Goal: Information Seeking & Learning: Check status

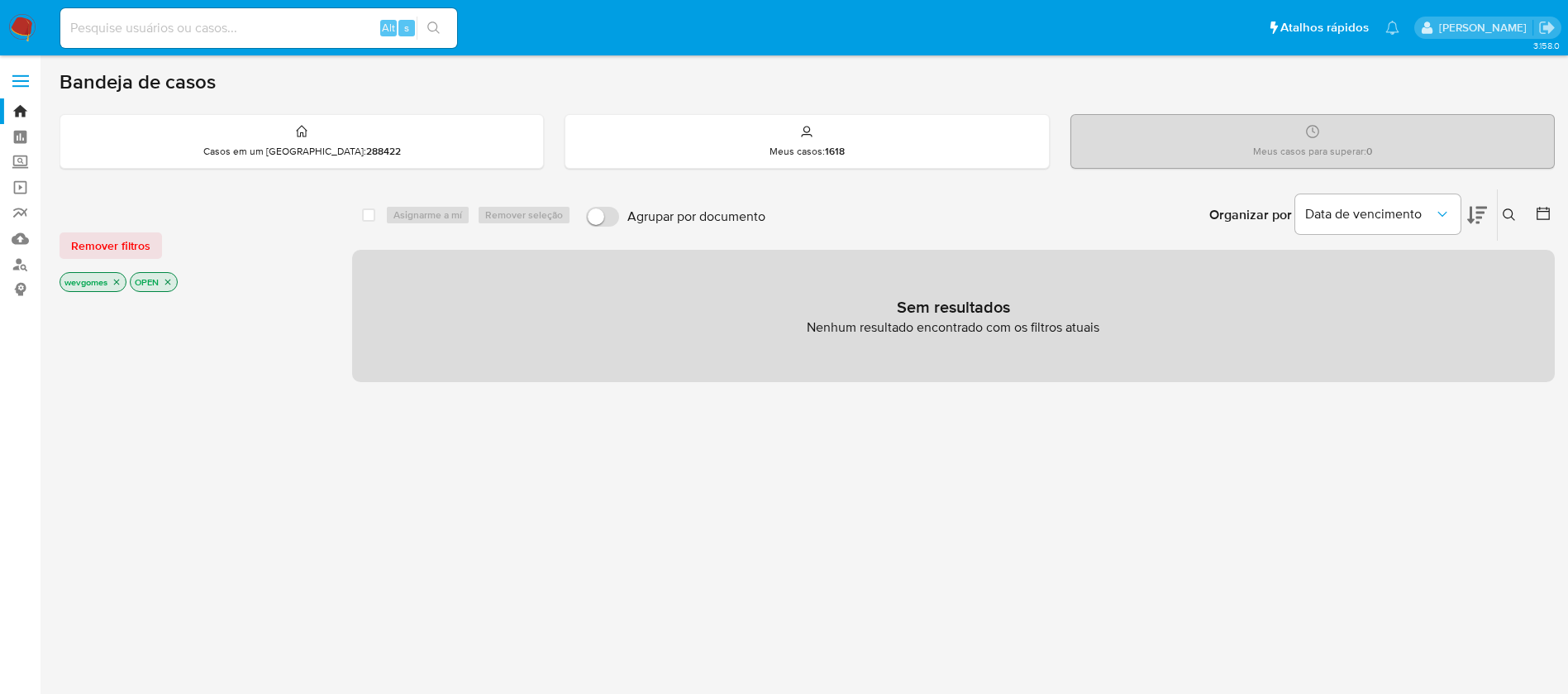
click at [18, 29] on img at bounding box center [22, 28] width 28 height 29
click at [26, 24] on img at bounding box center [22, 28] width 28 height 29
click at [16, 29] on img at bounding box center [22, 28] width 28 height 29
click at [114, 279] on icon "close-filter" at bounding box center [117, 282] width 10 height 10
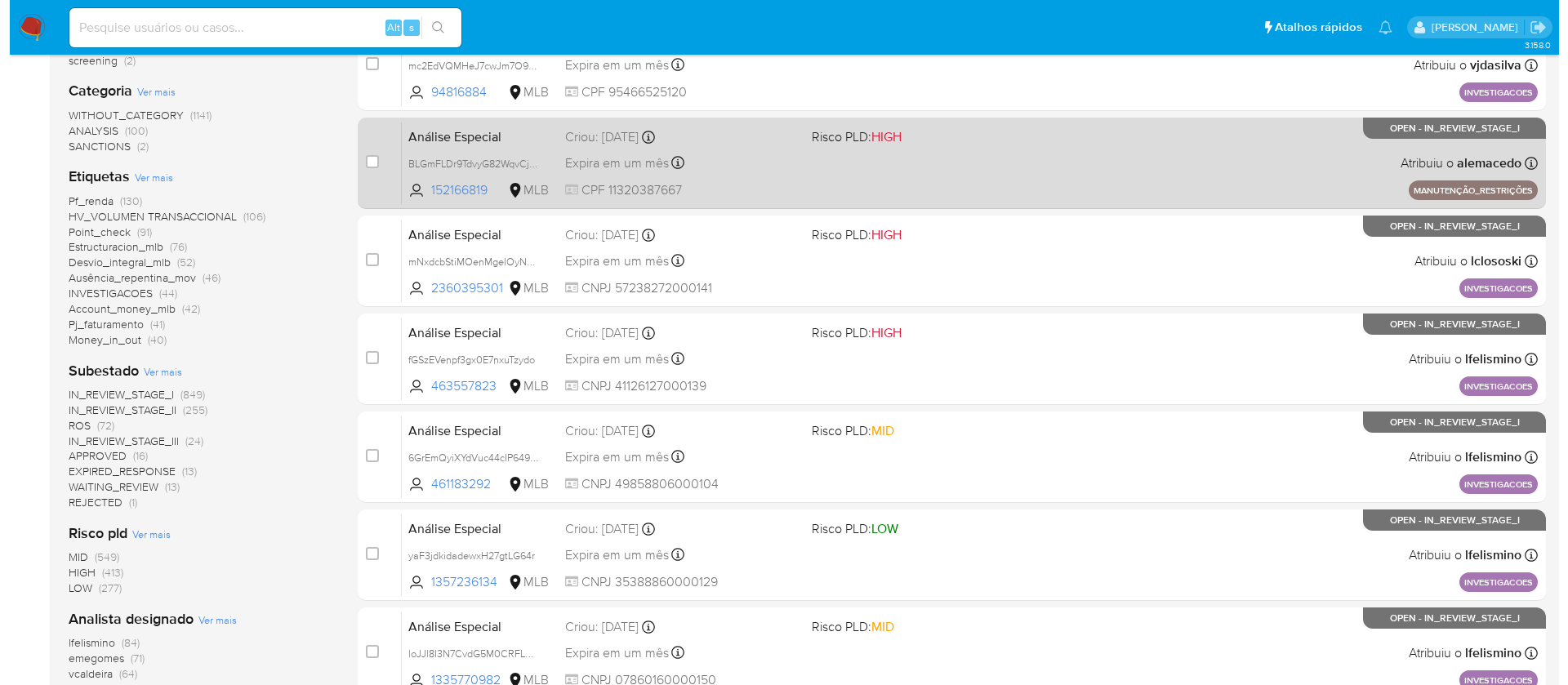
scroll to position [163, 0]
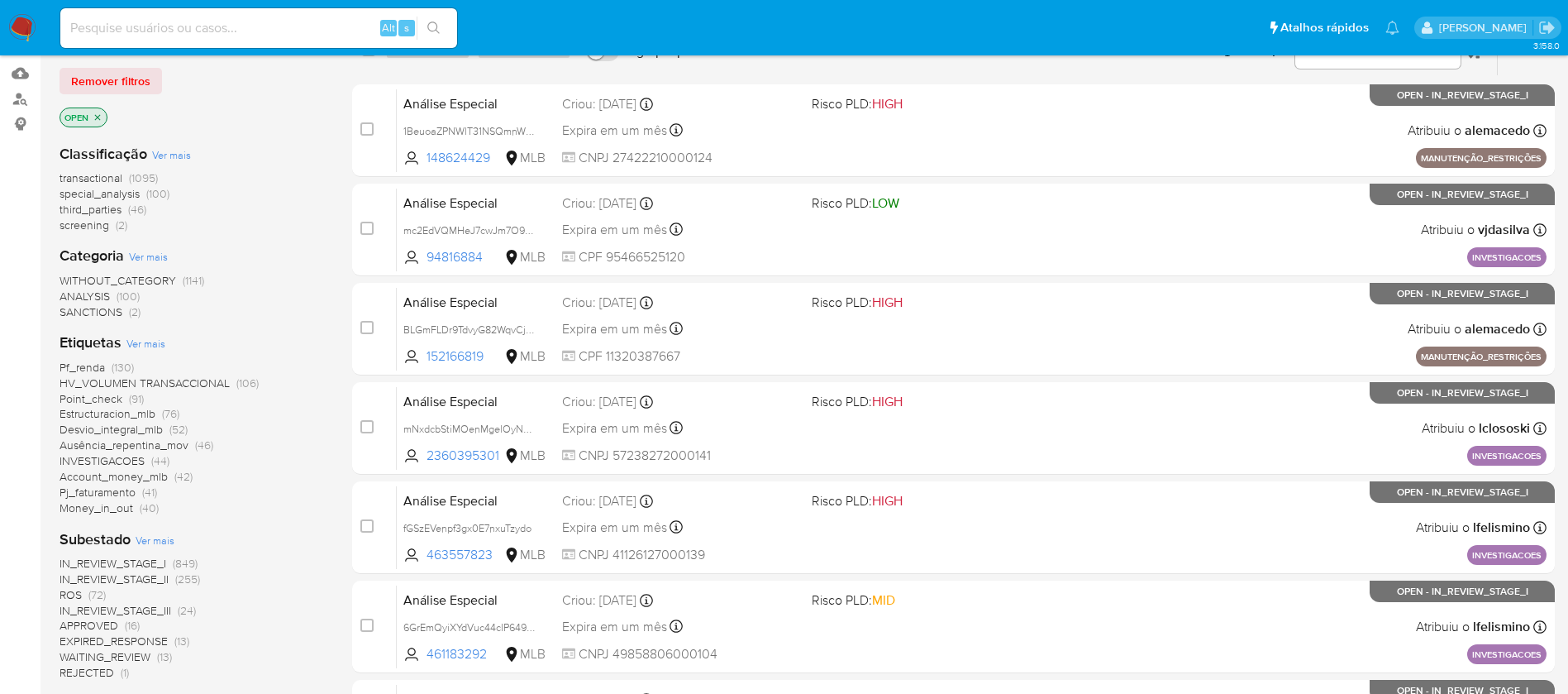
click at [145, 346] on span "Ver mais" at bounding box center [146, 342] width 39 height 15
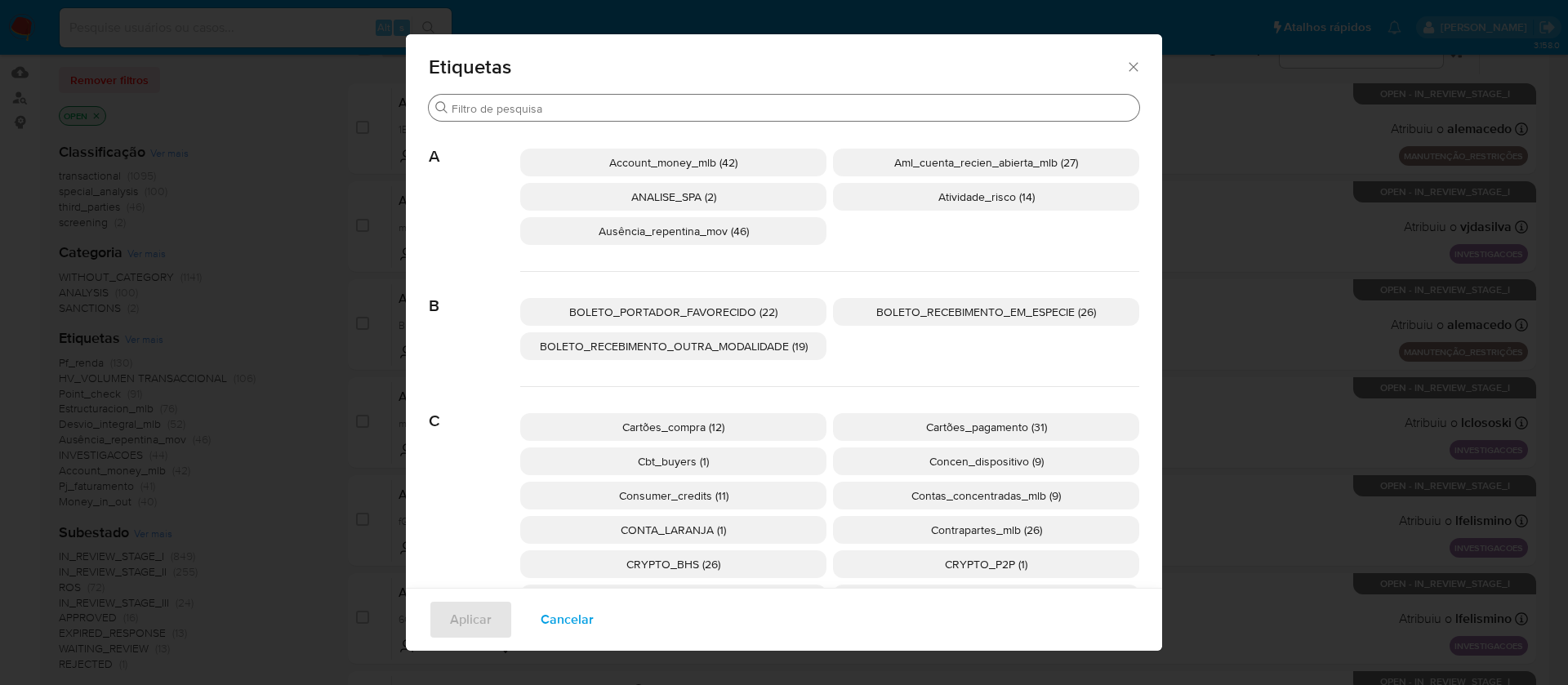
click at [524, 111] on input "Procurar" at bounding box center [791, 108] width 681 height 15
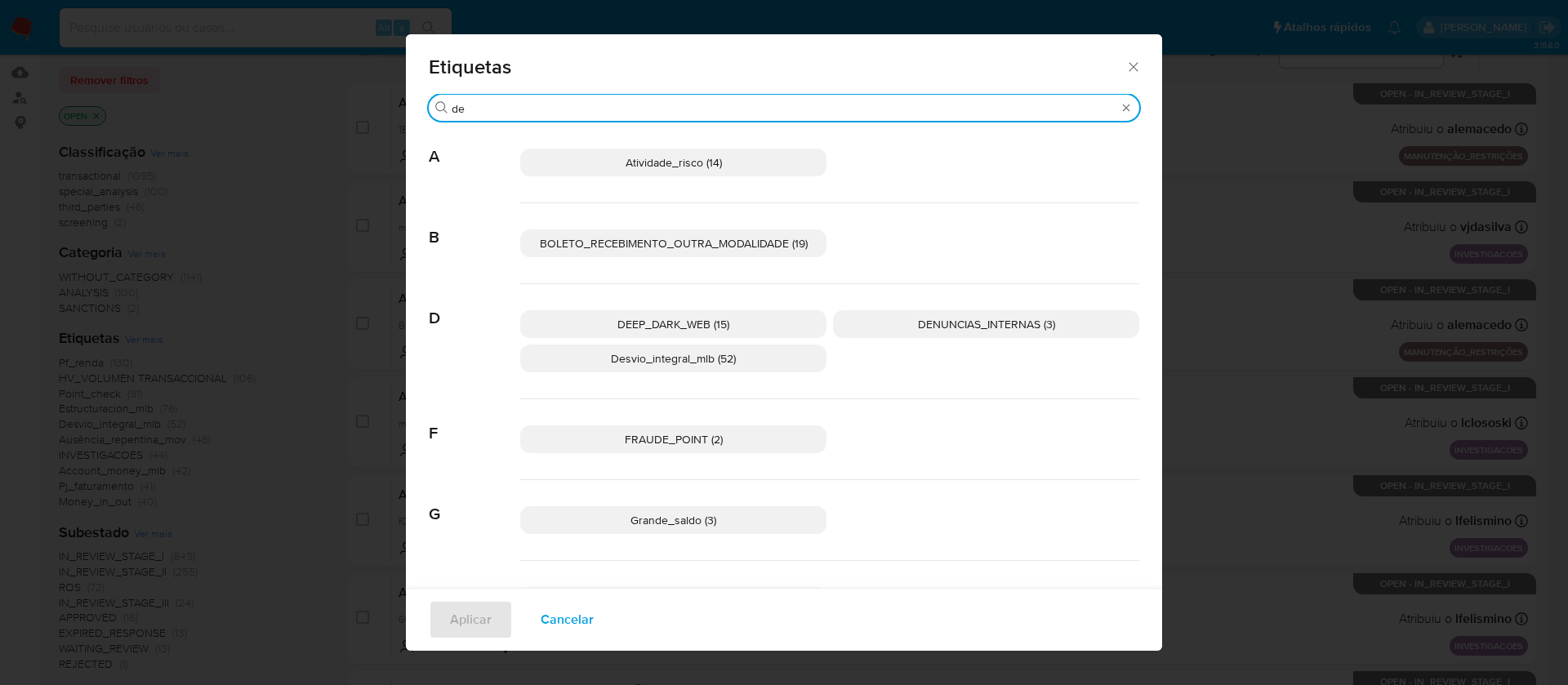
type input "d"
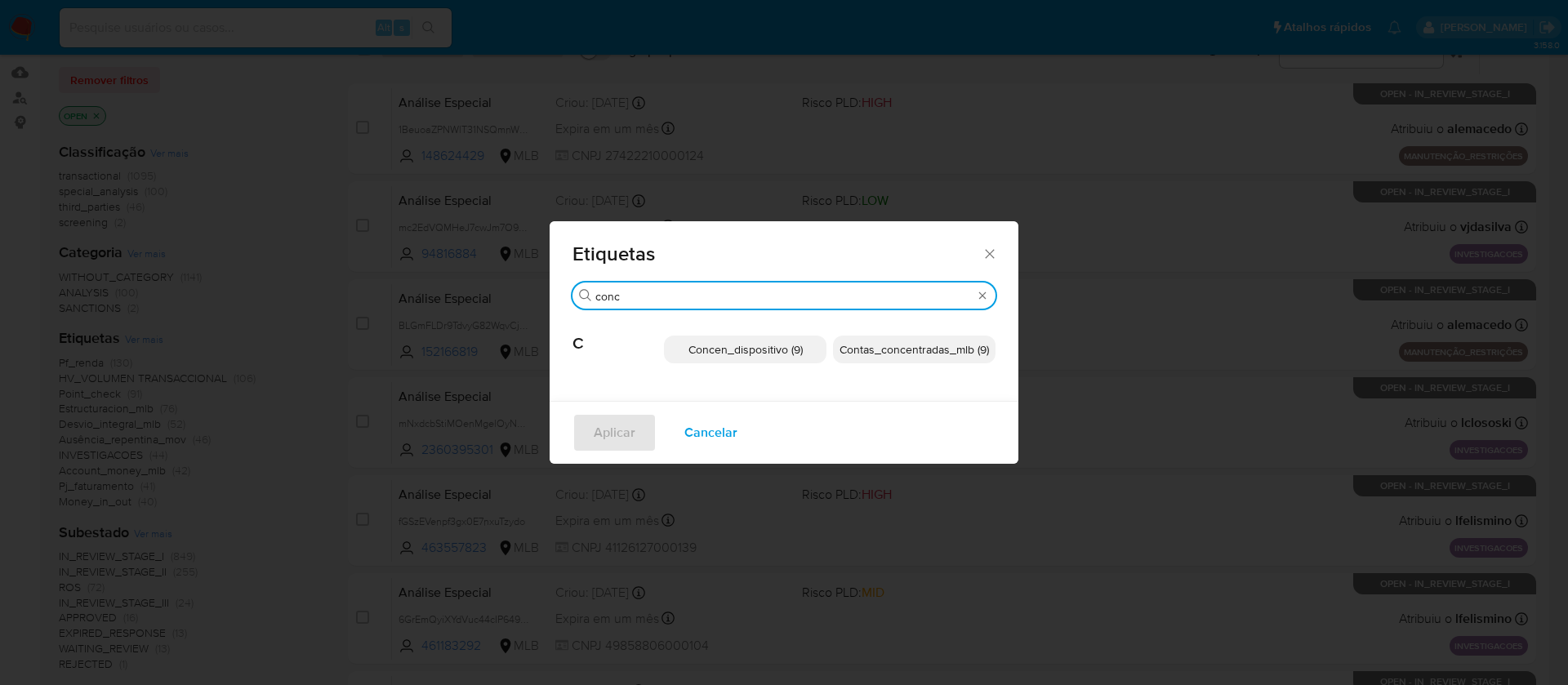
type input "conc"
click at [760, 351] on span "Concen_dispositivo (9)" at bounding box center [746, 349] width 115 height 16
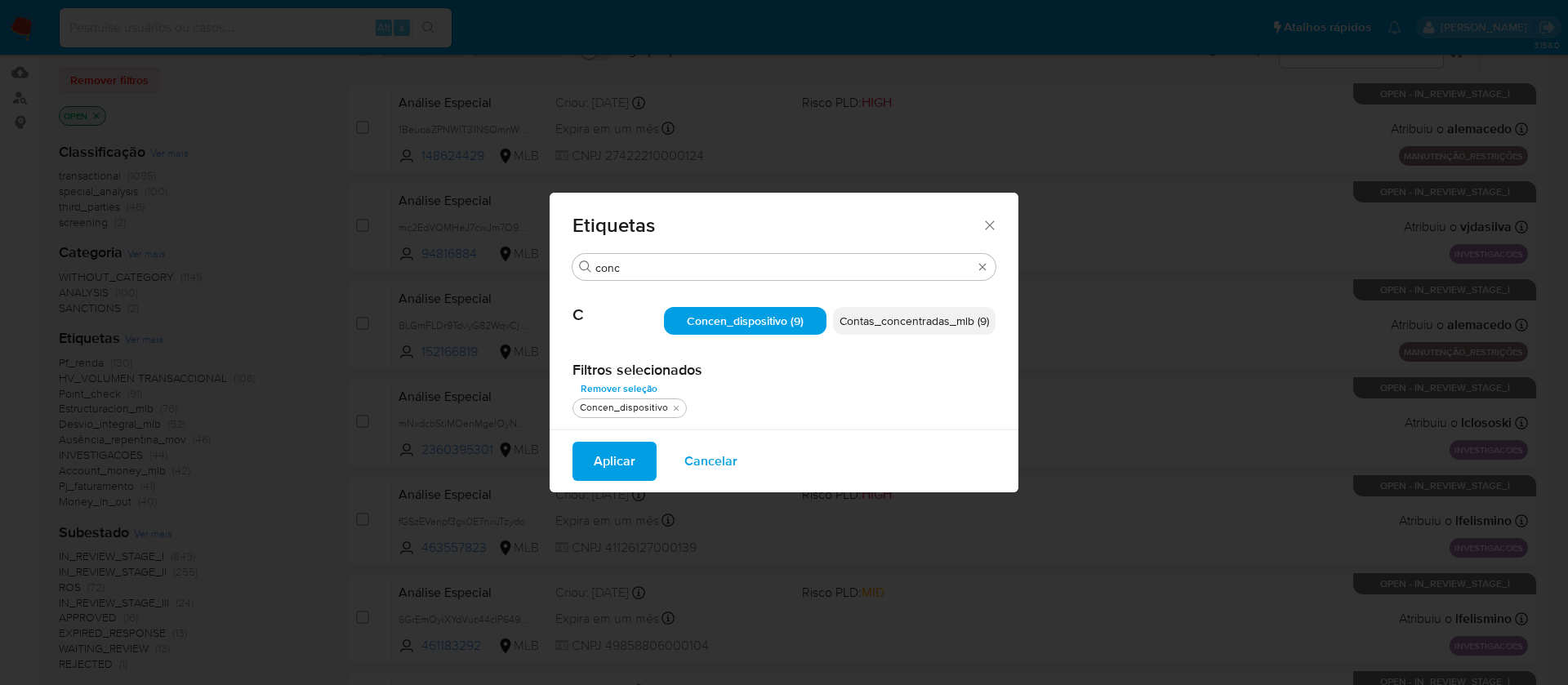
click at [595, 465] on span "Aplicar" at bounding box center [614, 461] width 42 height 36
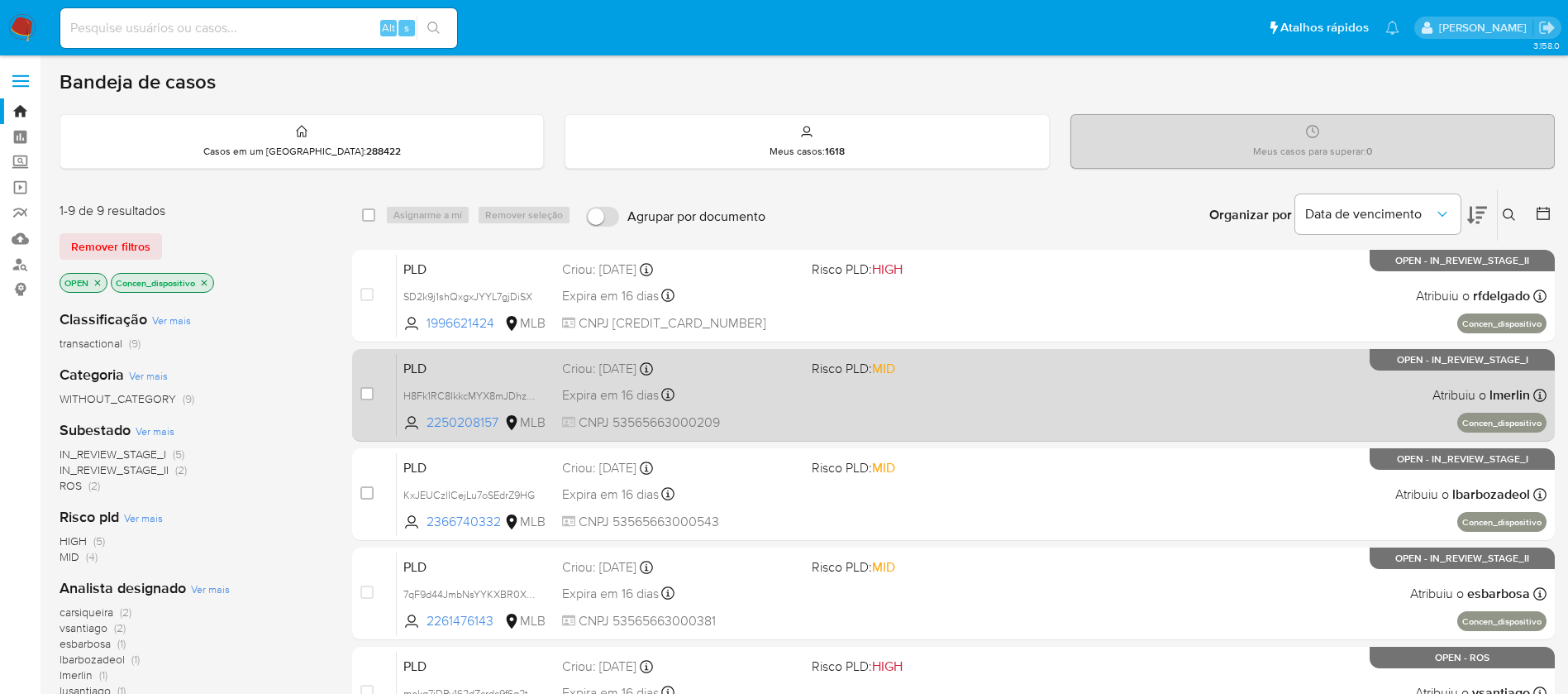
click at [1041, 422] on div "PLD H8Fk1RC8IkkcMYX8mJDhz5jU 2250208157 MLB Risco PLD: MID Criou: 12/08/2025 Cr…" at bounding box center [972, 394] width 1149 height 84
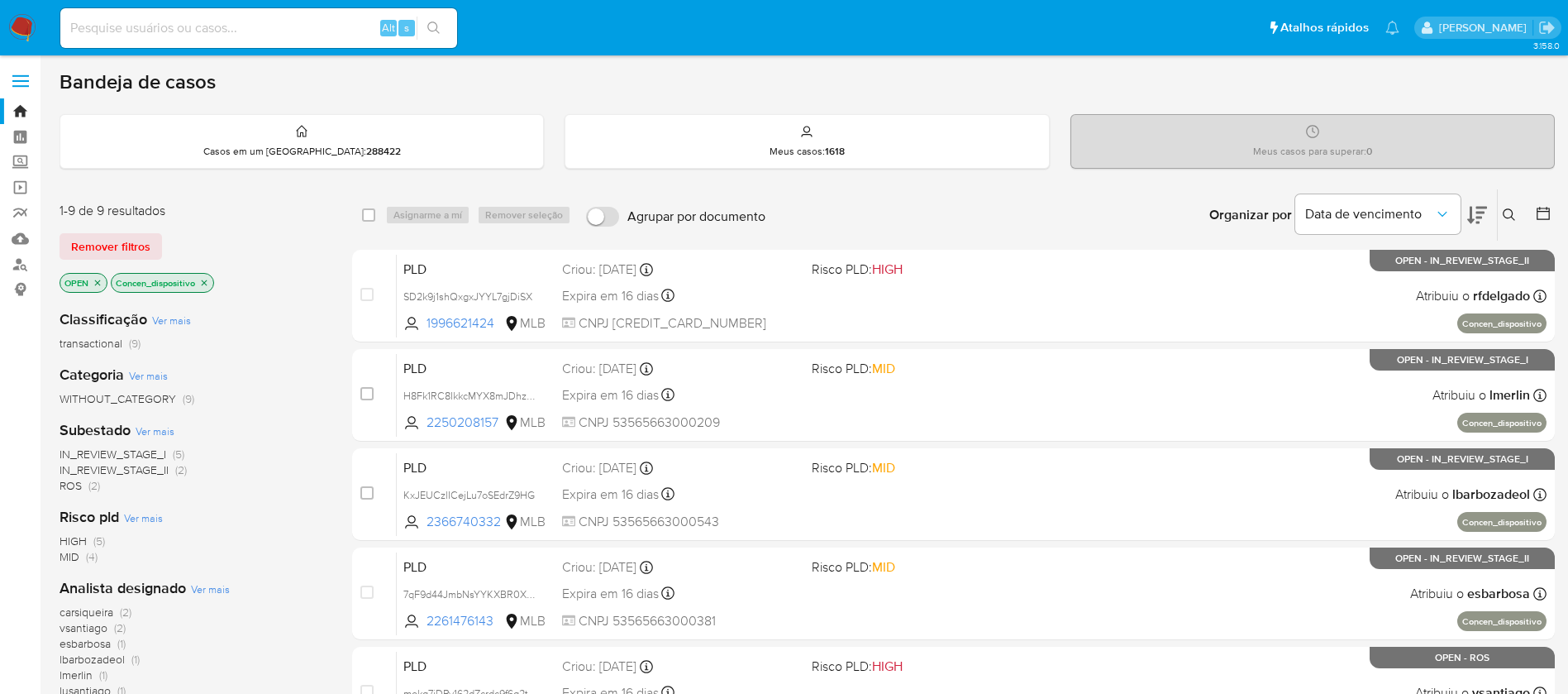
click at [28, 32] on img at bounding box center [22, 28] width 28 height 29
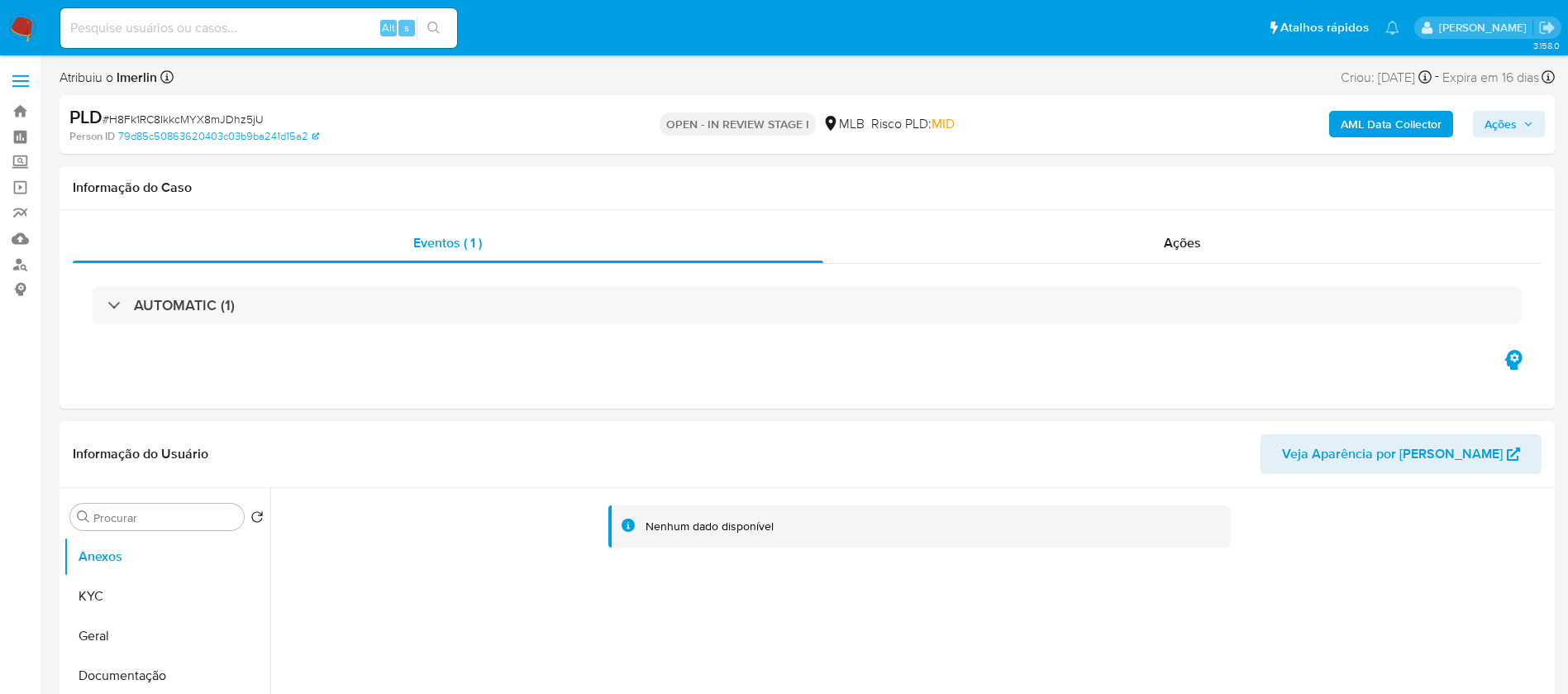
select select "10"
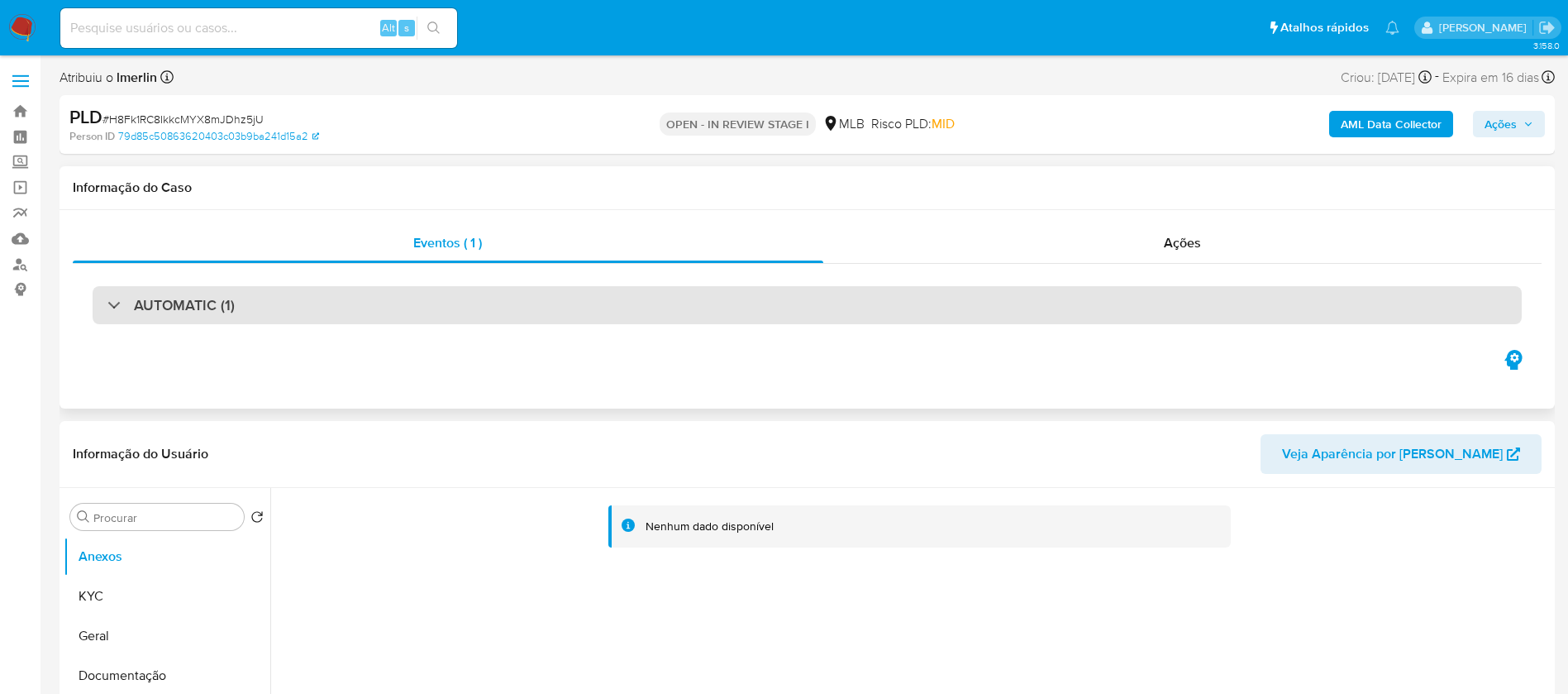
click at [683, 316] on div "AUTOMATIC (1)" at bounding box center [807, 305] width 1428 height 38
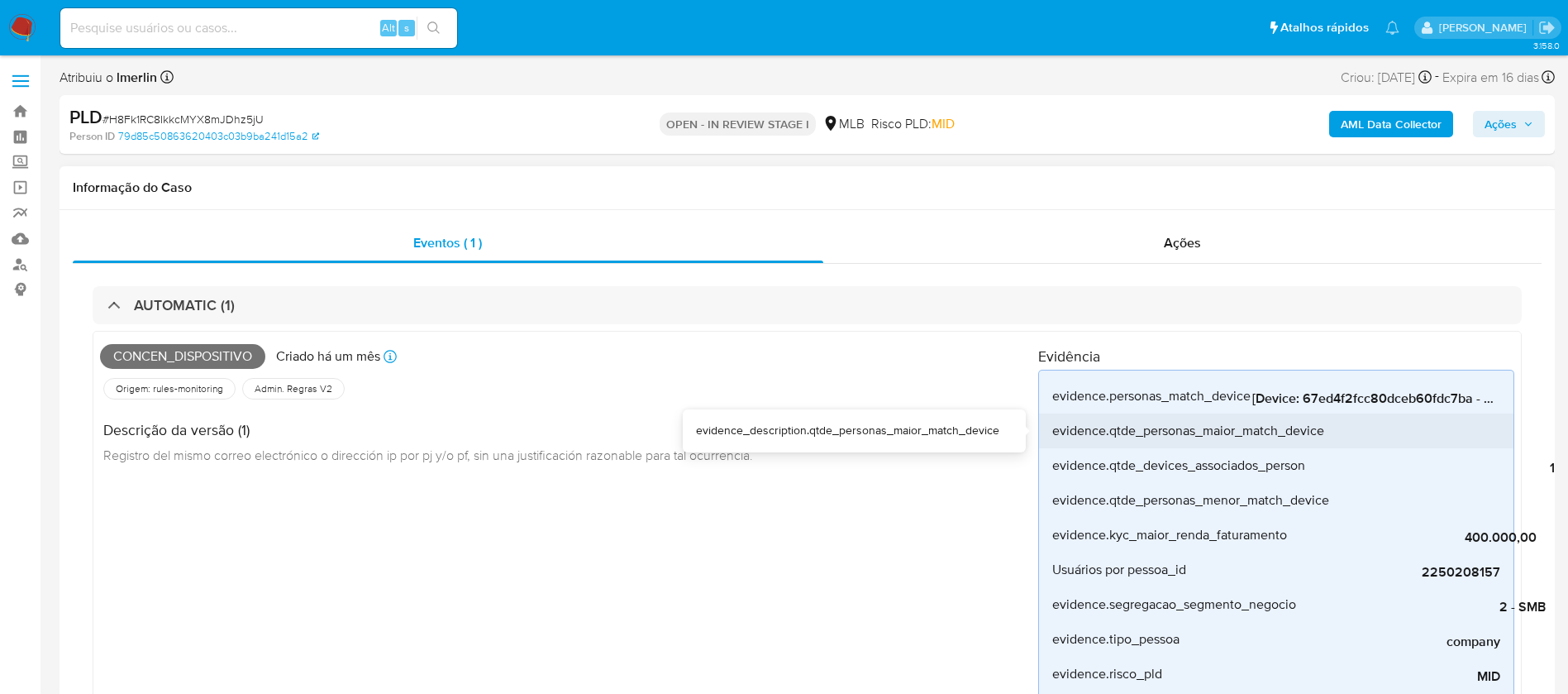
drag, startPoint x: 1293, startPoint y: 414, endPoint x: 1331, endPoint y: 414, distance: 38.0
click at [1331, 414] on li "evidence.qtde_personas_maior_match_device 5" at bounding box center [1275, 431] width 475 height 34
click at [1493, 414] on div "5" at bounding box center [1449, 431] width 248 height 34
click at [1486, 414] on div "5" at bounding box center [1449, 431] width 248 height 34
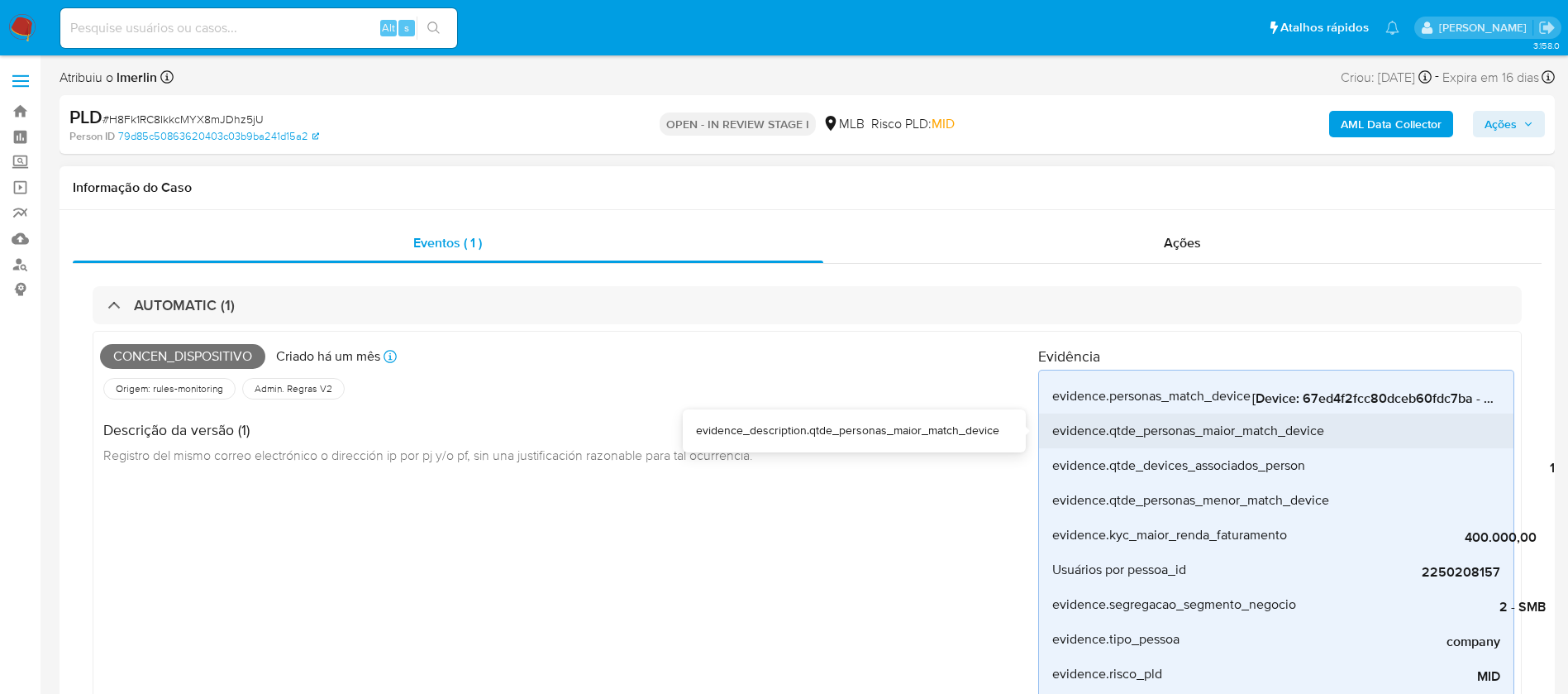
drag, startPoint x: 1293, startPoint y: 415, endPoint x: 1459, endPoint y: 414, distance: 166.0
click at [1459, 414] on li "evidence.qtde_personas_maior_match_device 5" at bounding box center [1275, 431] width 475 height 34
click at [1432, 414] on div "5" at bounding box center [1449, 431] width 248 height 34
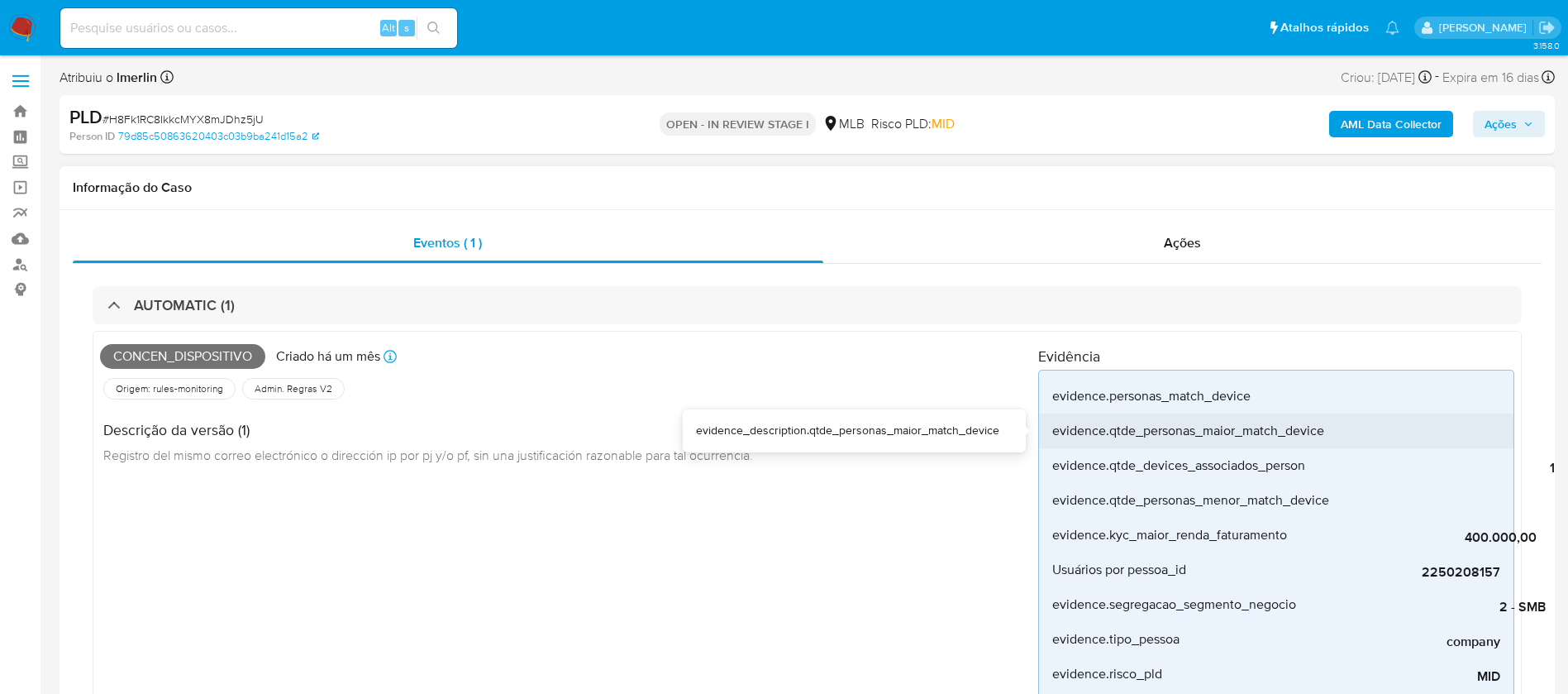
click at [1432, 414] on div "5" at bounding box center [1449, 431] width 248 height 34
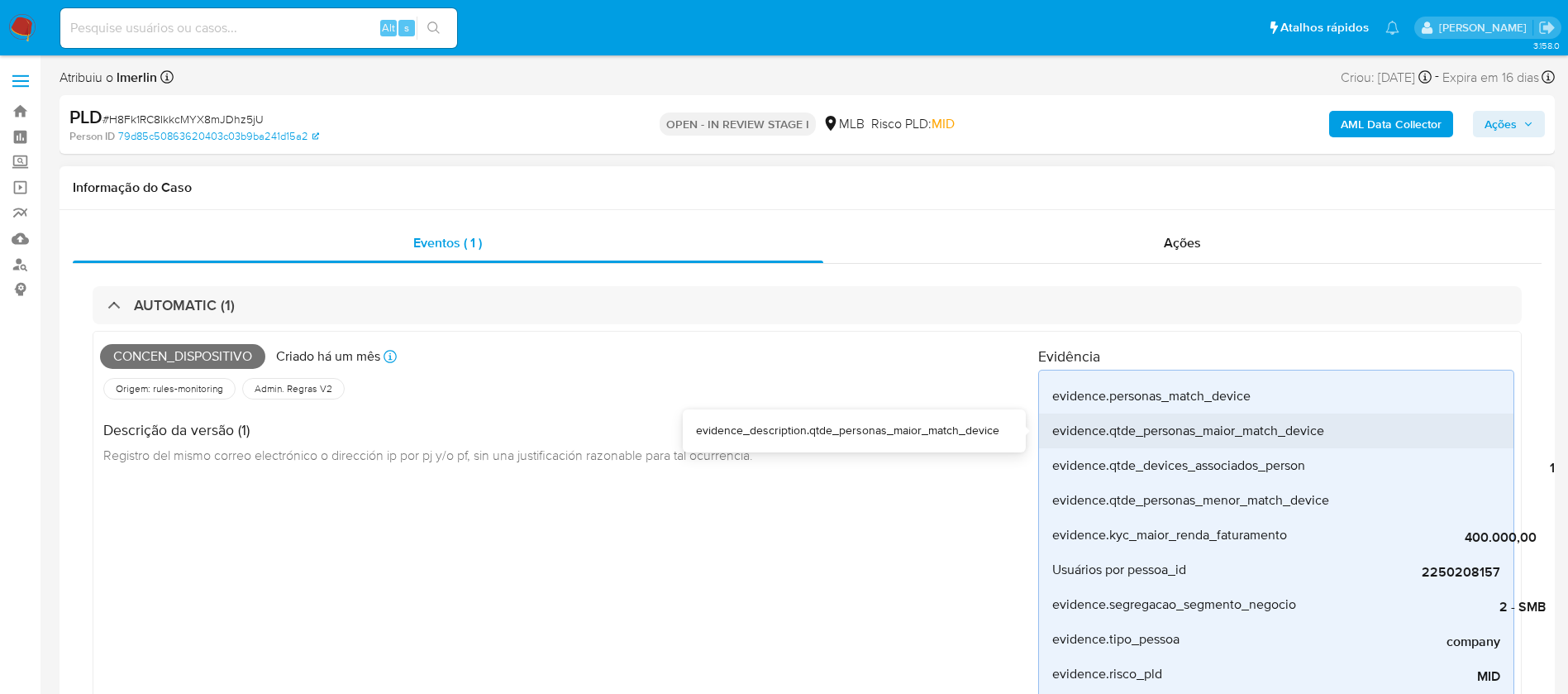
click at [1432, 414] on div "5" at bounding box center [1449, 431] width 248 height 34
click at [1262, 418] on div "evidence.qtde_personas_maior_match_device" at bounding box center [1188, 431] width 272 height 34
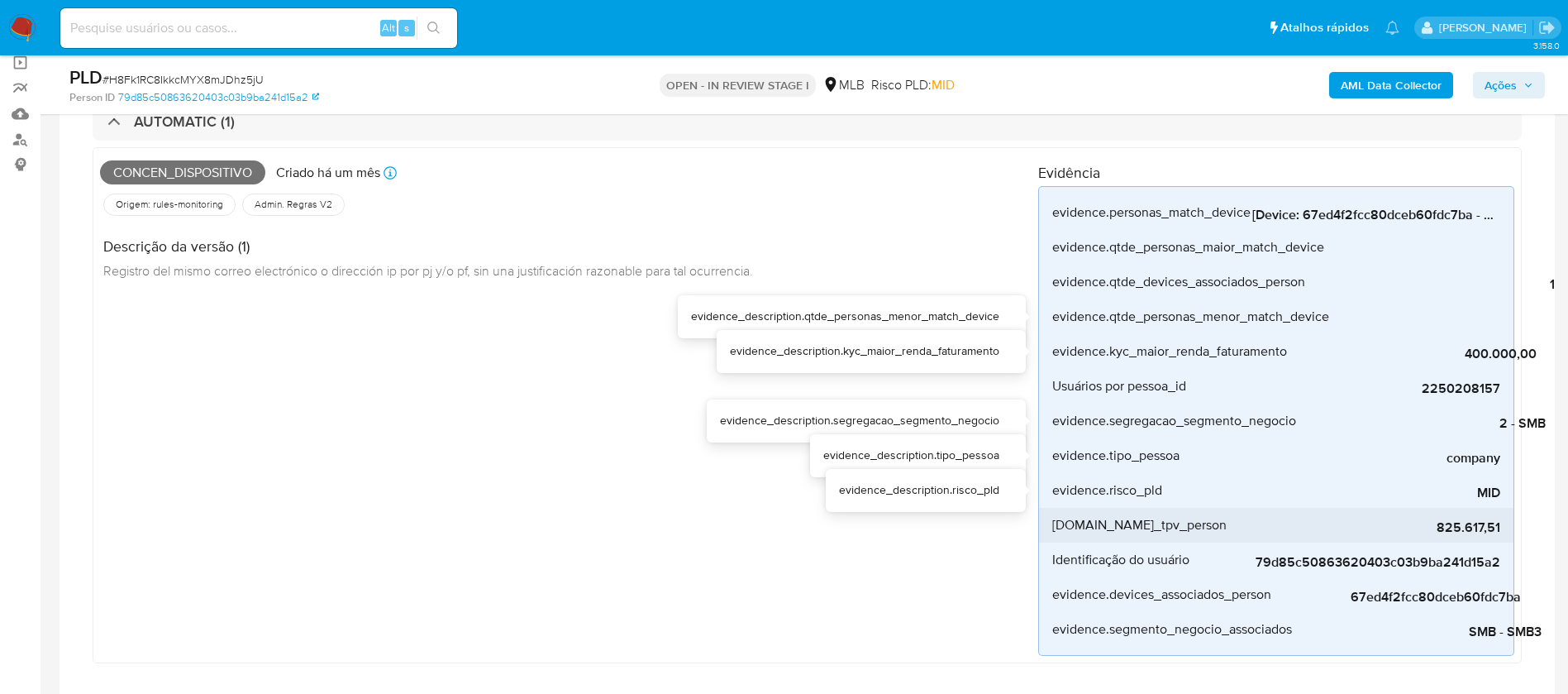
scroll to position [165, 0]
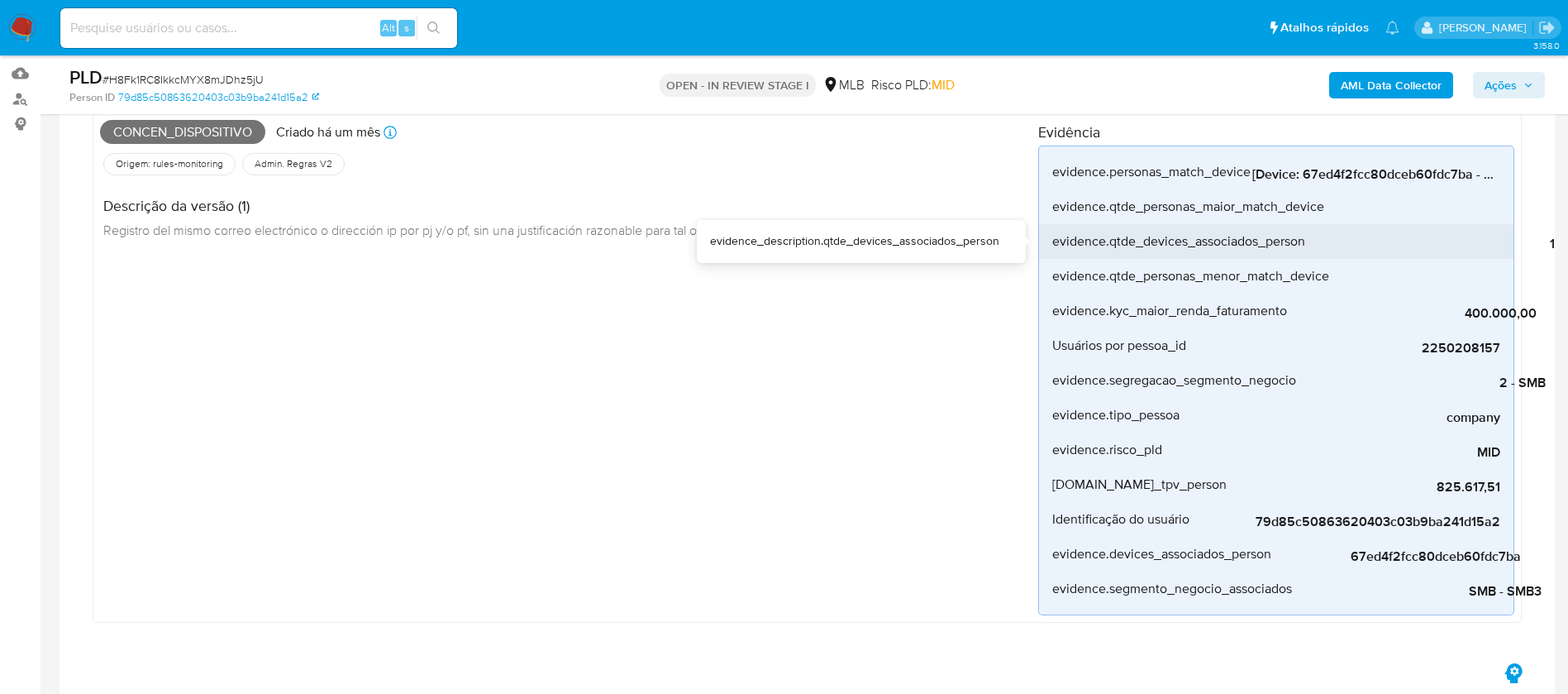
click at [1547, 242] on span "1" at bounding box center [1430, 244] width 248 height 17
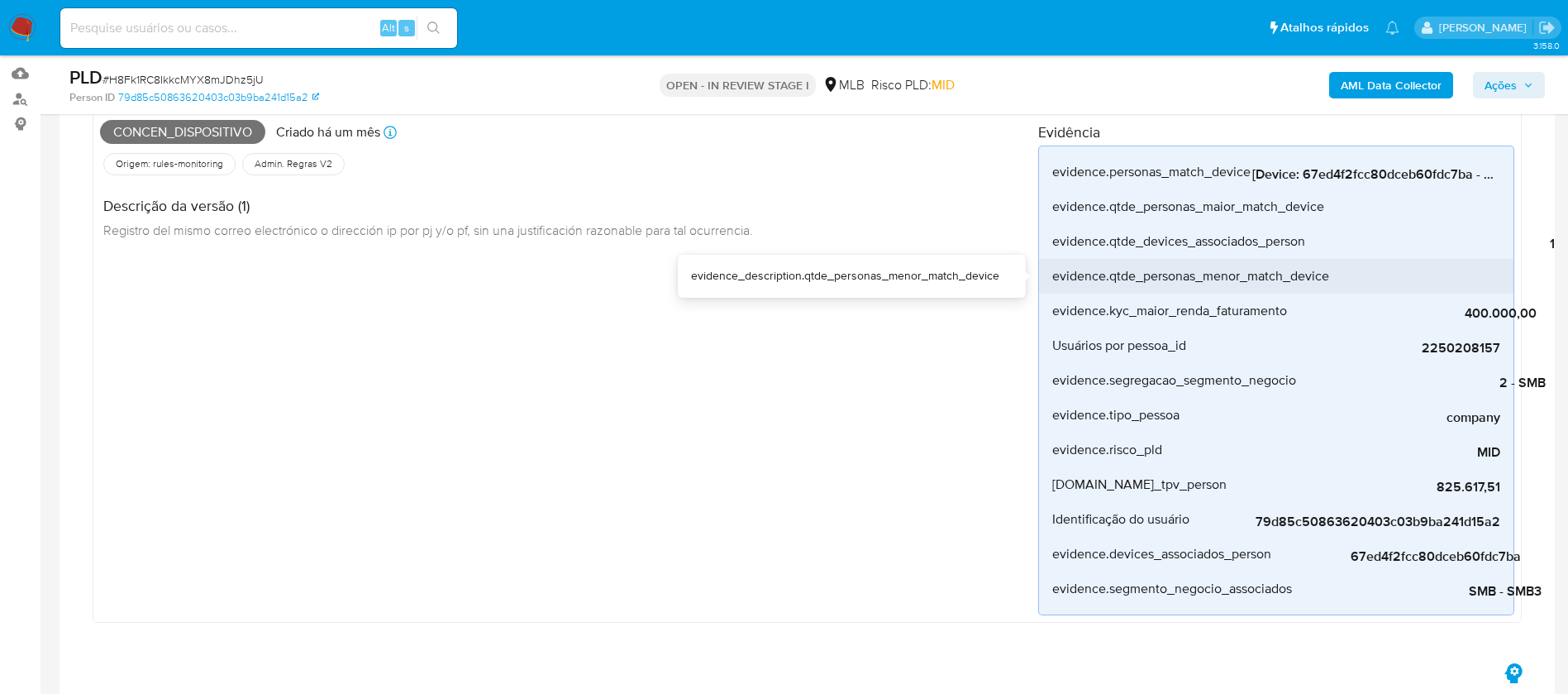
click at [1401, 270] on span "5" at bounding box center [1454, 278] width 248 height 17
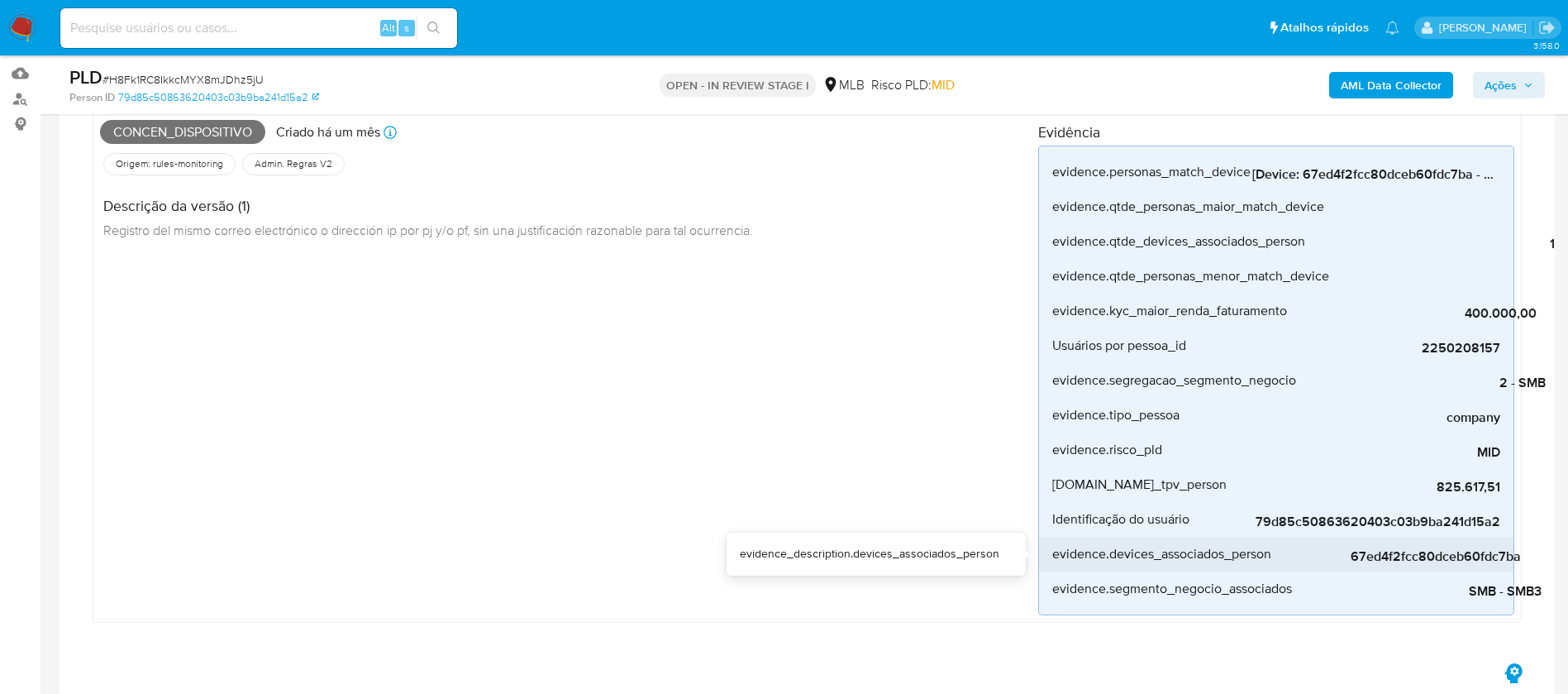
click at [1396, 558] on span "67ed4f2fcc80dceb60fdc7ba" at bounding box center [1396, 556] width 248 height 17
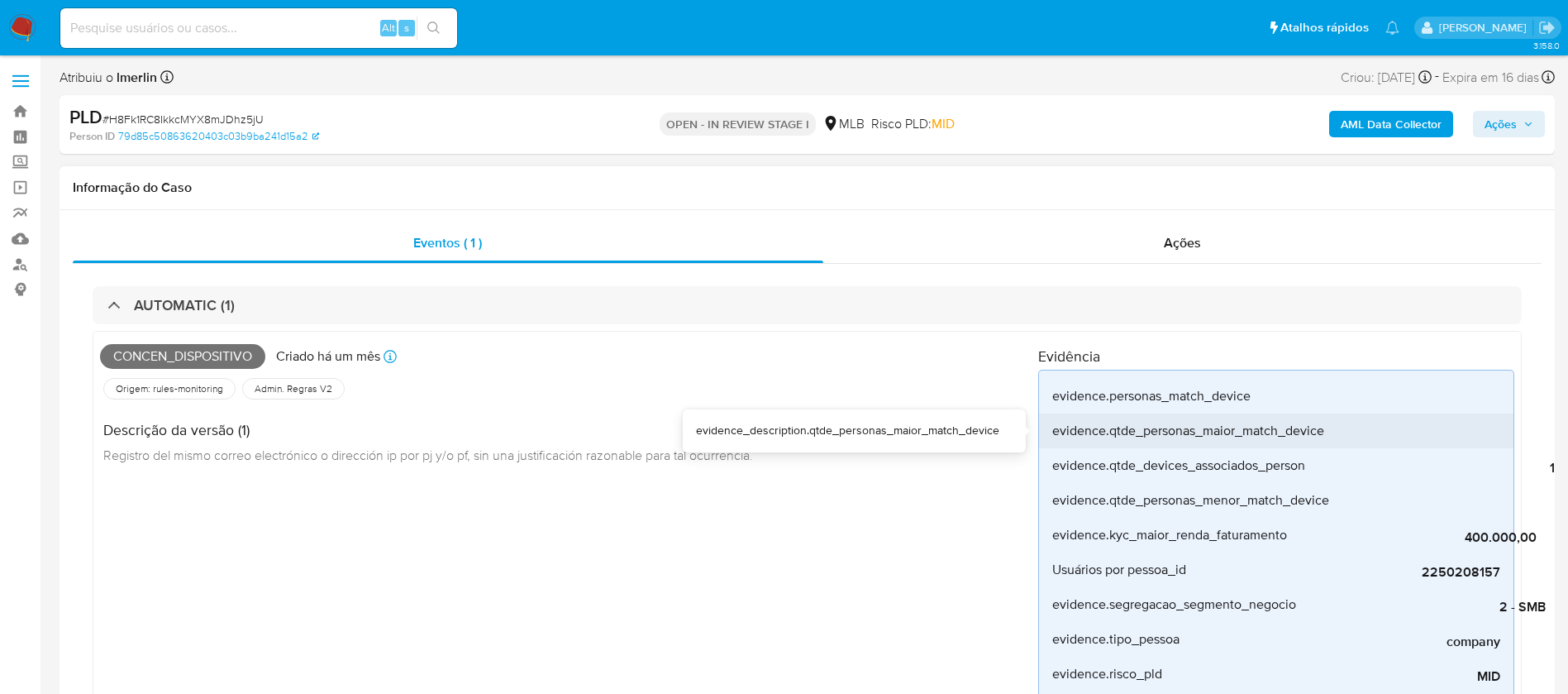
scroll to position [0, 0]
drag, startPoint x: 1288, startPoint y: 413, endPoint x: 1246, endPoint y: 424, distance: 43.4
click at [1246, 424] on div "evidence.qtde_personas_maior_match_device" at bounding box center [1188, 431] width 272 height 34
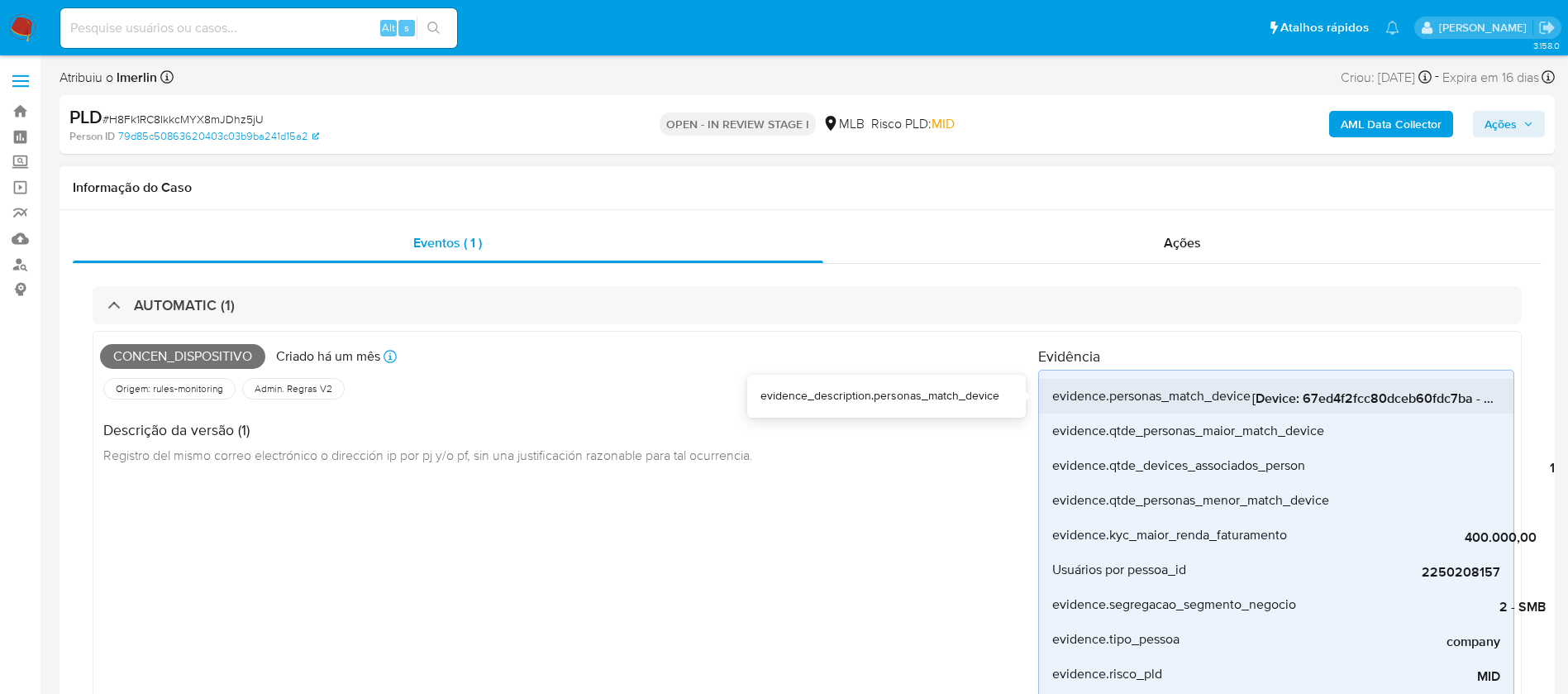
click at [1285, 397] on span "[Device: 67ed4f2fcc80dceb60fdc7ba - Personas: 01f86144280994e4e507bf1790b5bc1a,…" at bounding box center [1375, 398] width 248 height 17
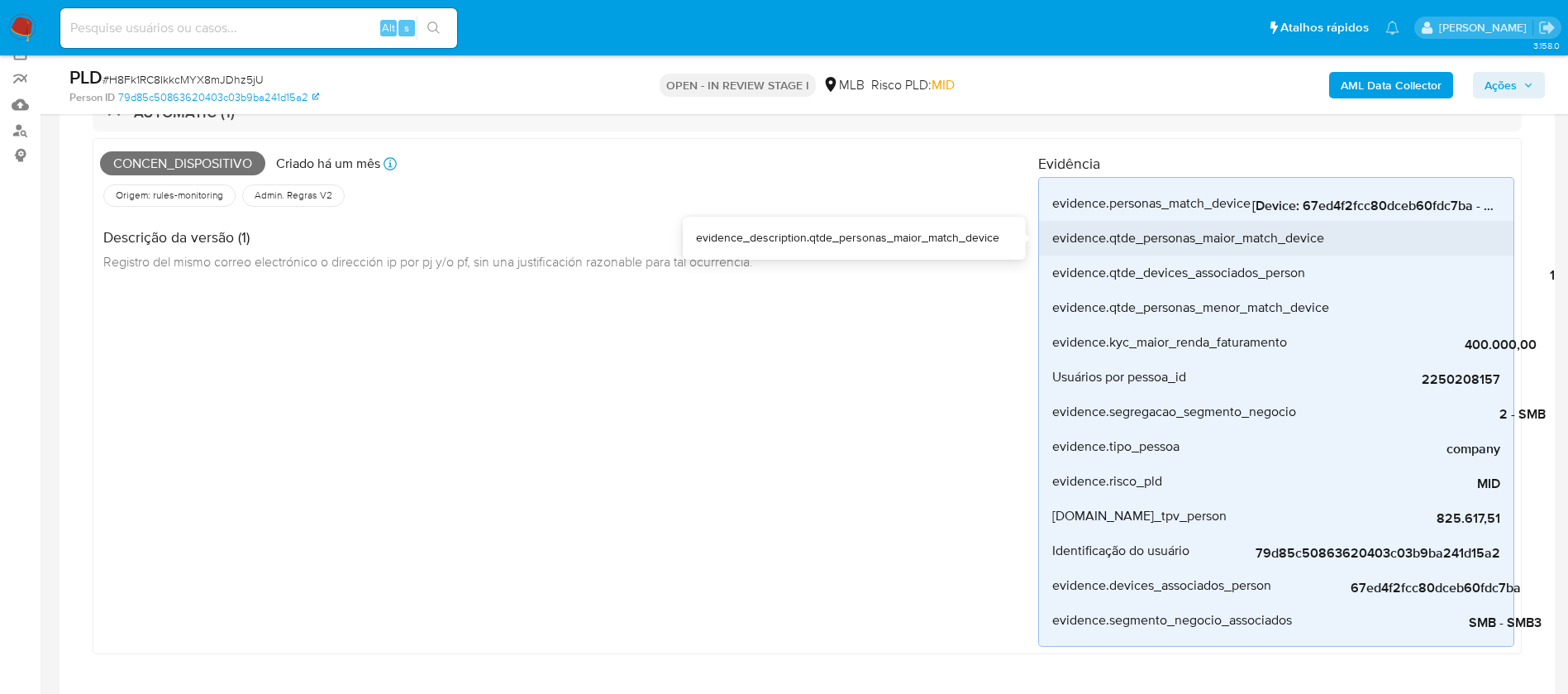
scroll to position [165, 0]
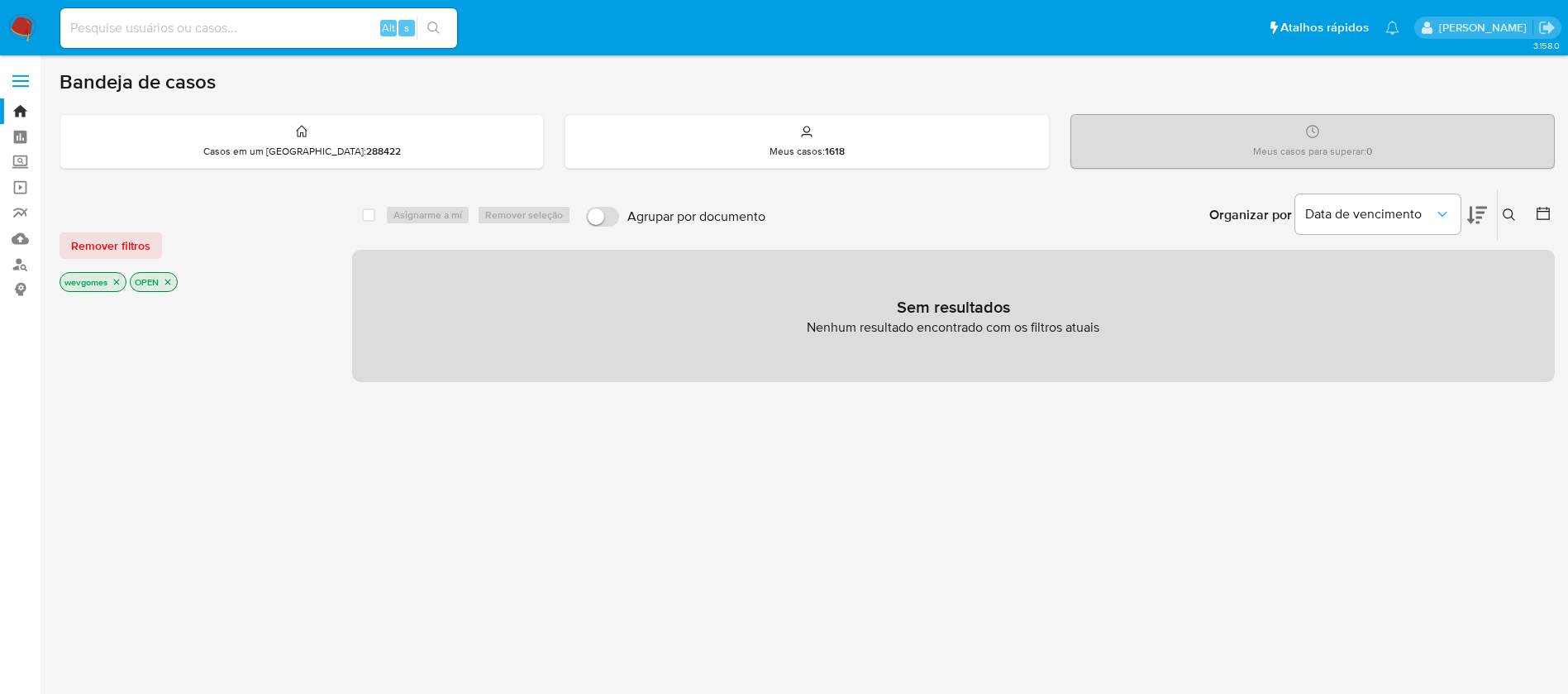
click at [19, 29] on img at bounding box center [22, 28] width 28 height 29
click at [147, 19] on input at bounding box center [258, 29] width 397 height 22
type input "1381801157"
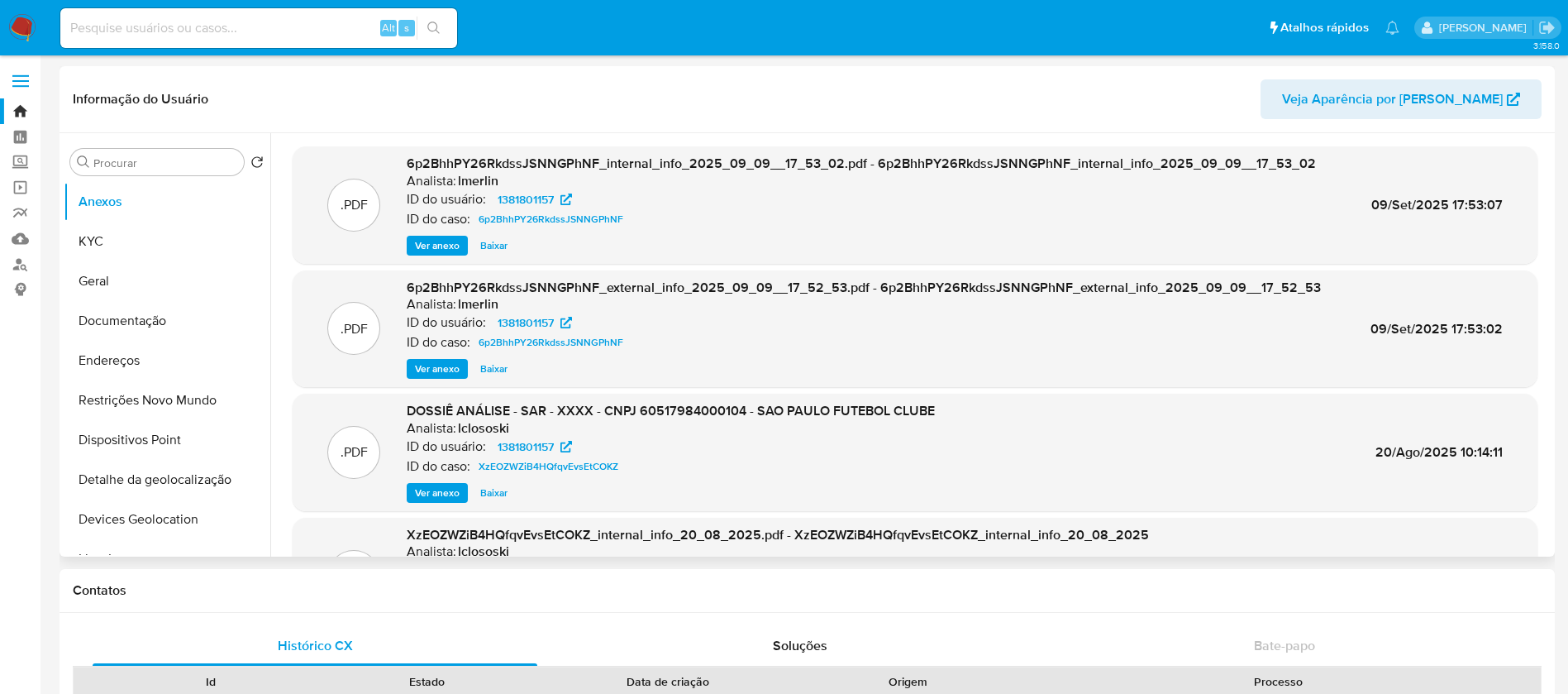
select select "10"
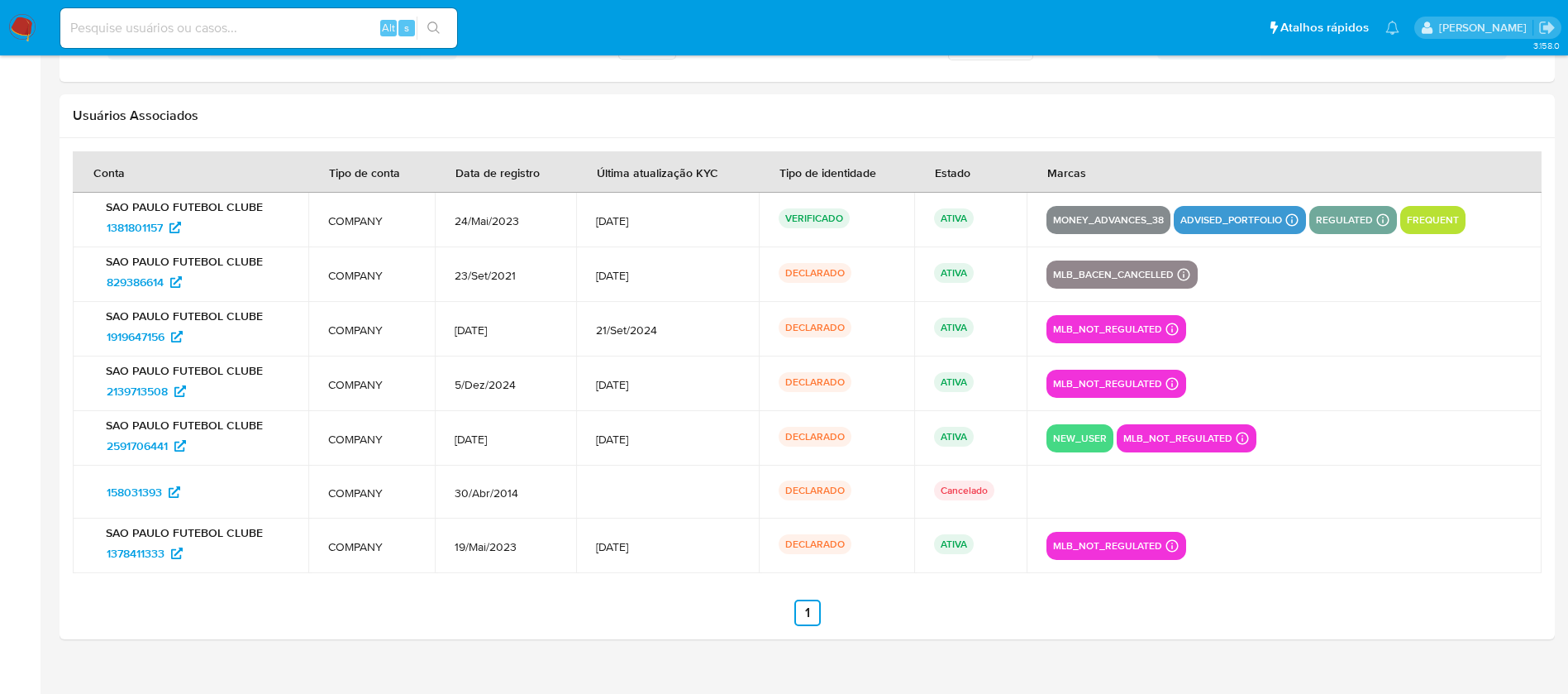
scroll to position [1909, 0]
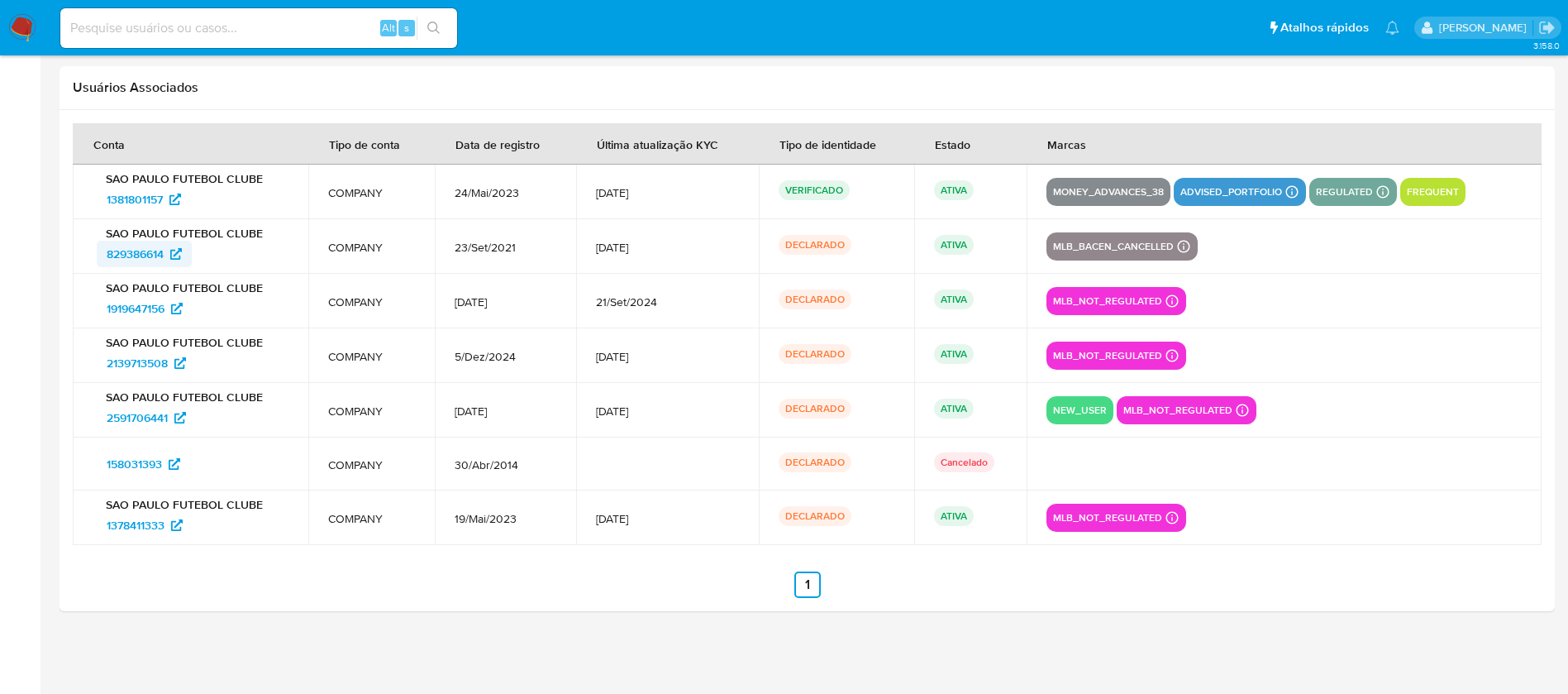
click at [133, 258] on span "829386614" at bounding box center [136, 254] width 57 height 27
click at [145, 312] on span "1919647156" at bounding box center [136, 308] width 58 height 27
click at [135, 367] on span "2139713508" at bounding box center [138, 363] width 61 height 27
click at [128, 424] on span "2591706441" at bounding box center [138, 417] width 61 height 27
click at [134, 458] on span "158031393" at bounding box center [135, 463] width 55 height 27
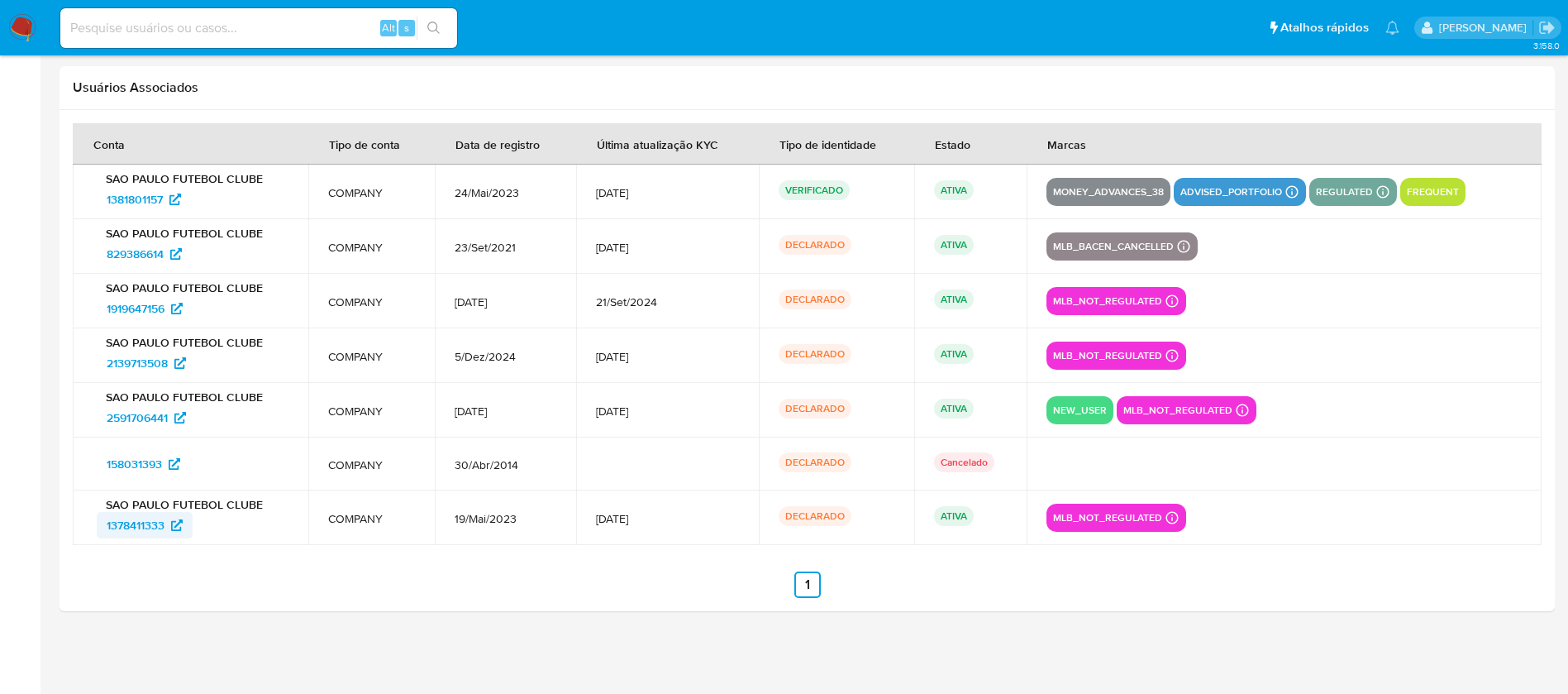
click at [140, 529] on span "1378411333" at bounding box center [136, 525] width 58 height 27
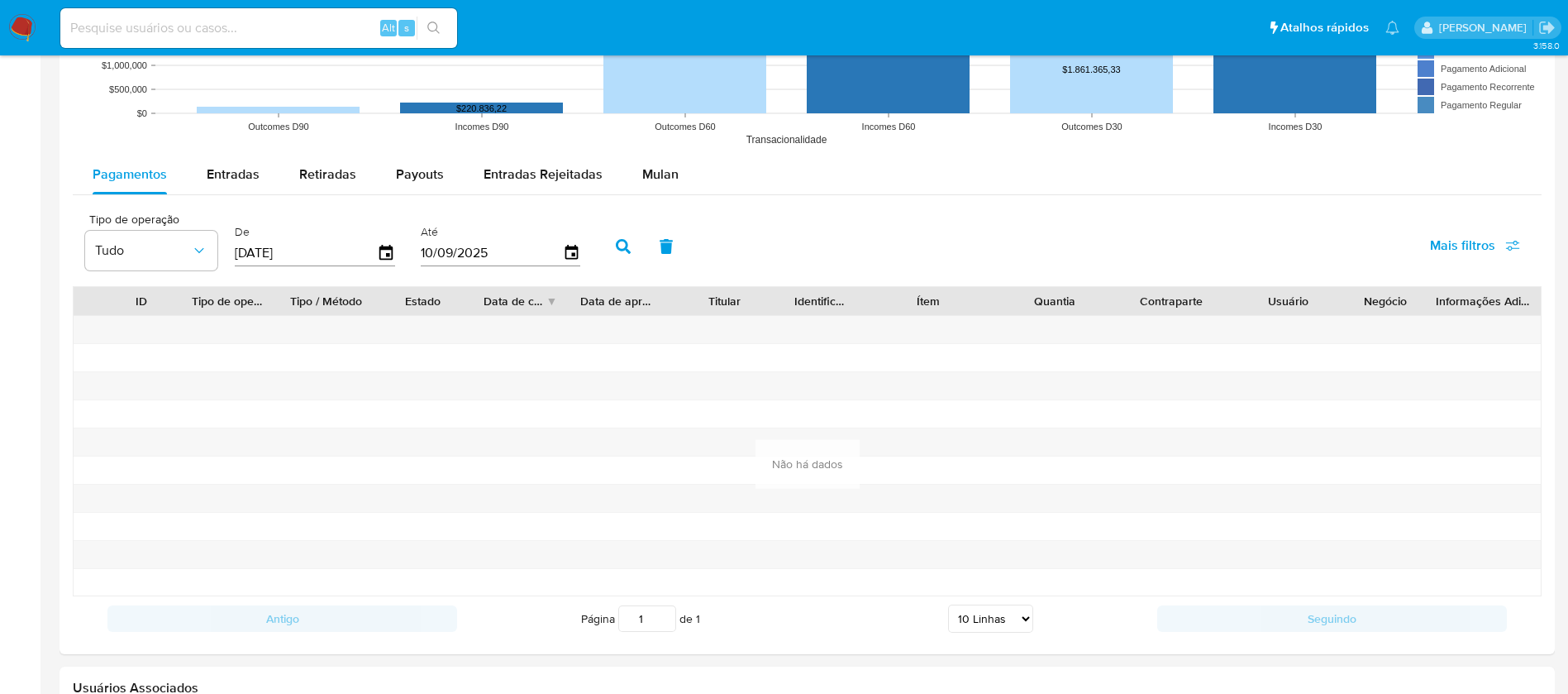
scroll to position [1323, 0]
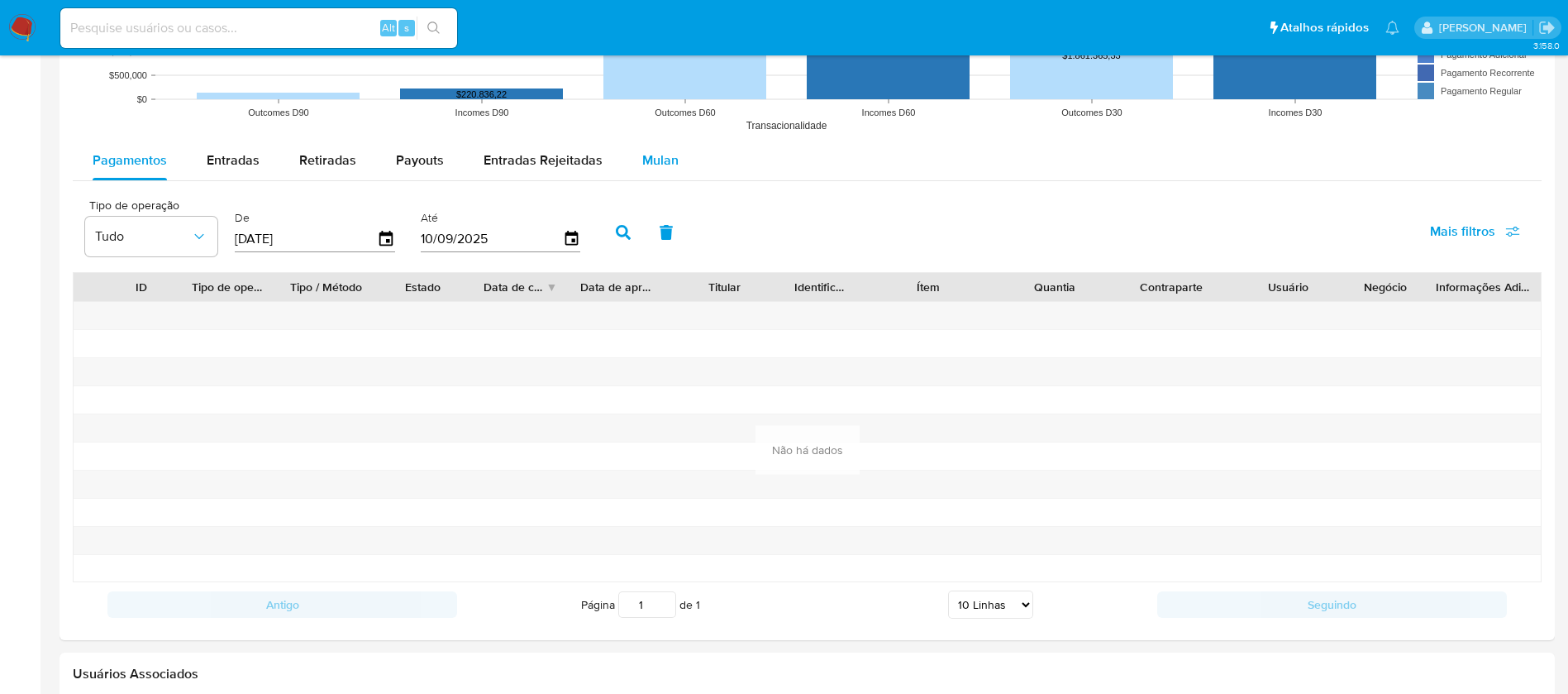
click at [647, 156] on span "Mulan" at bounding box center [660, 159] width 36 height 19
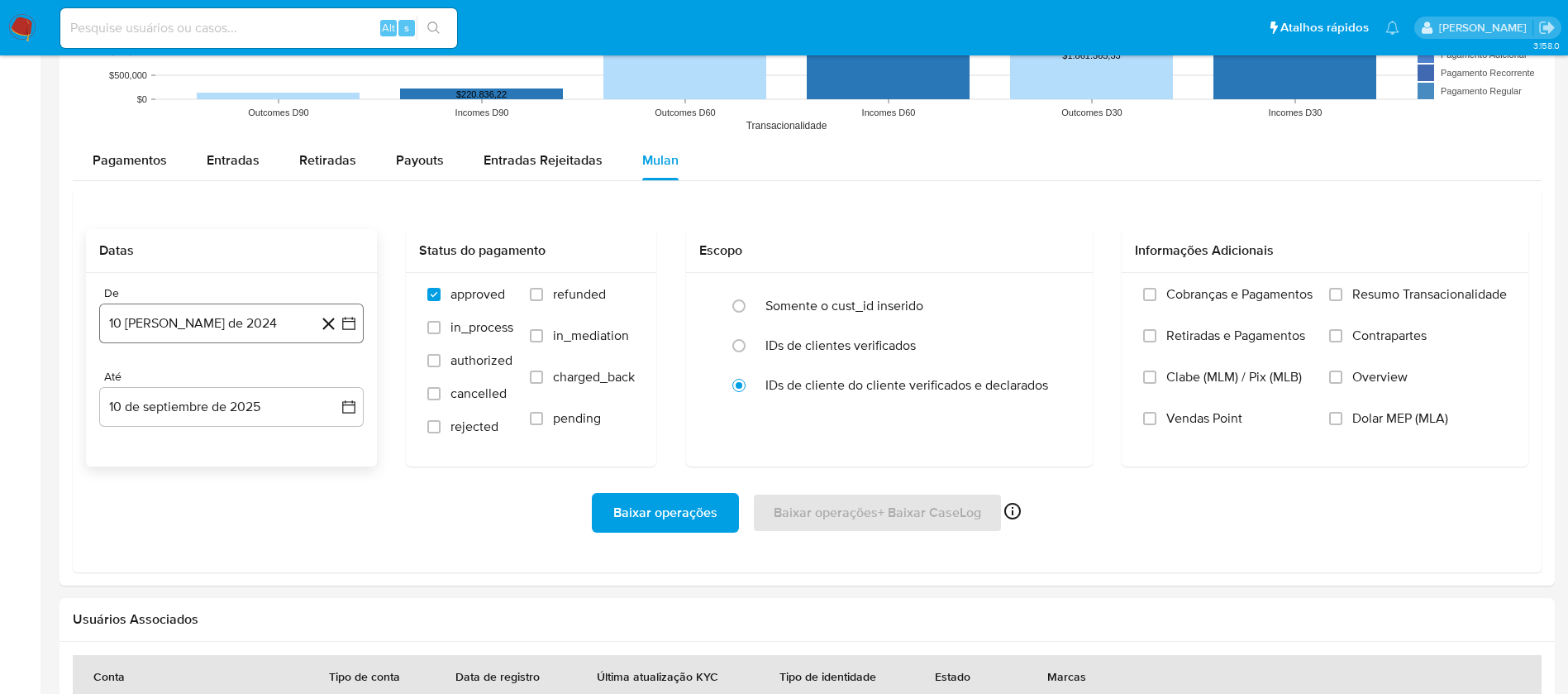
click at [237, 323] on button "10 de agosto de 2024" at bounding box center [231, 323] width 264 height 39
click at [216, 375] on span "agosto 2024" at bounding box center [223, 382] width 76 height 17
click at [475, 531] on div "Baixar operações Baixar operações + Baixar CaseLog Ativado apenas para casos" at bounding box center [807, 512] width 1442 height 39
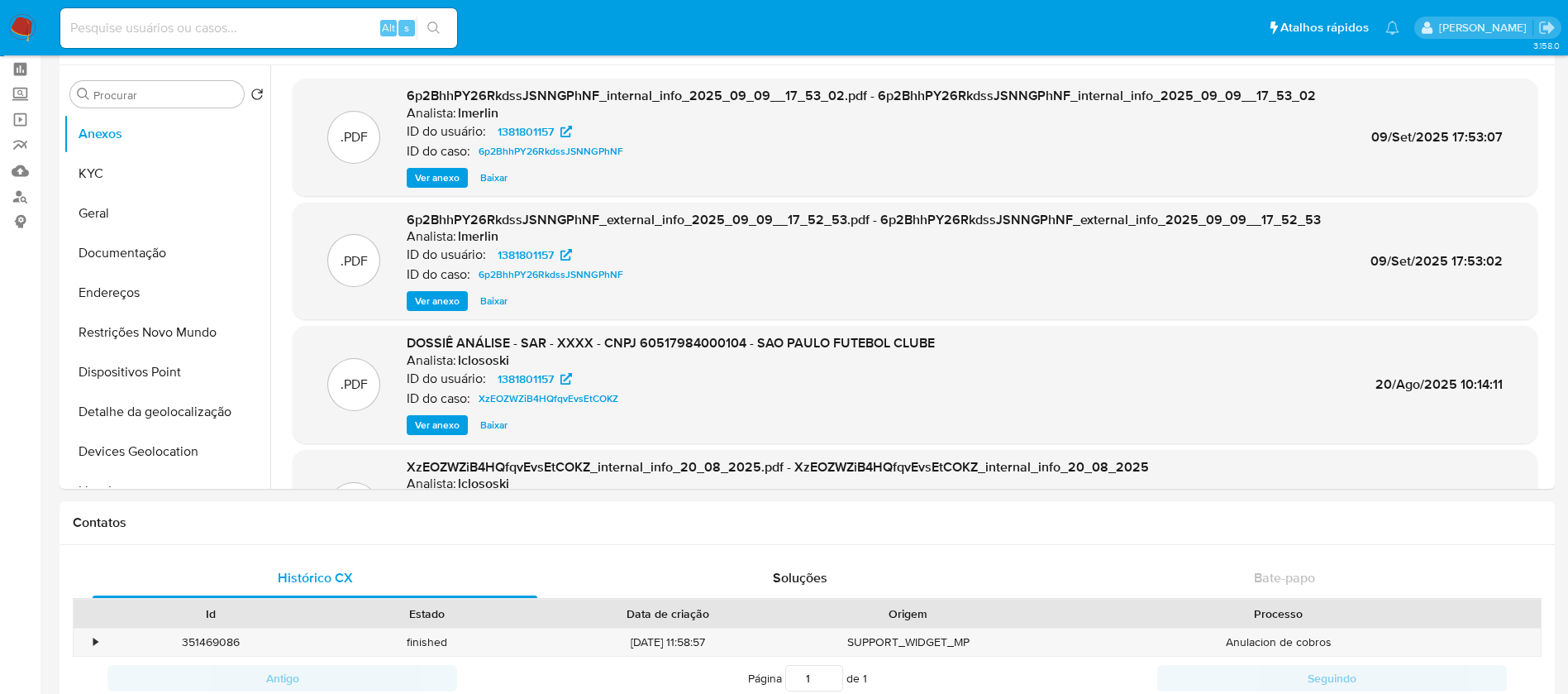
scroll to position [0, 0]
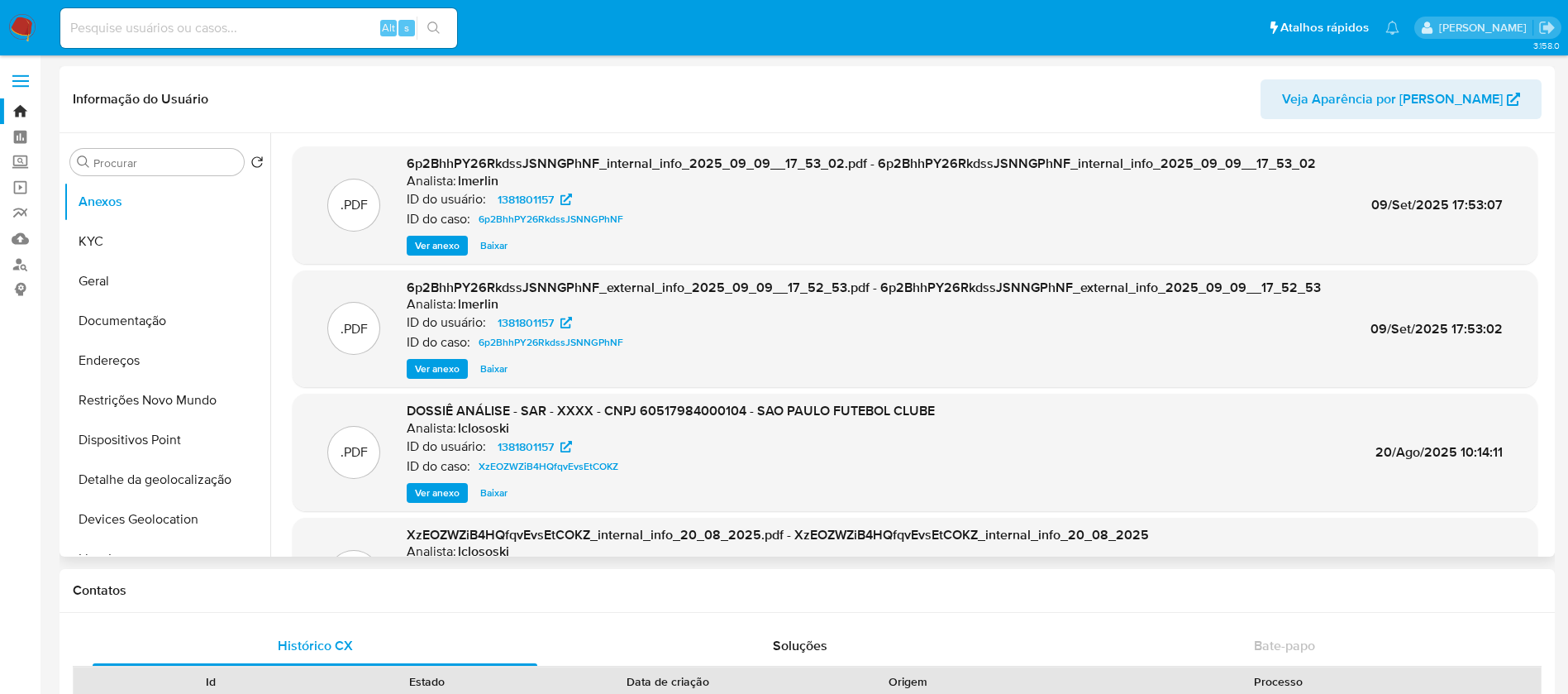
click at [1400, 103] on span "Veja Aparência por [PERSON_NAME]" at bounding box center [1392, 99] width 221 height 39
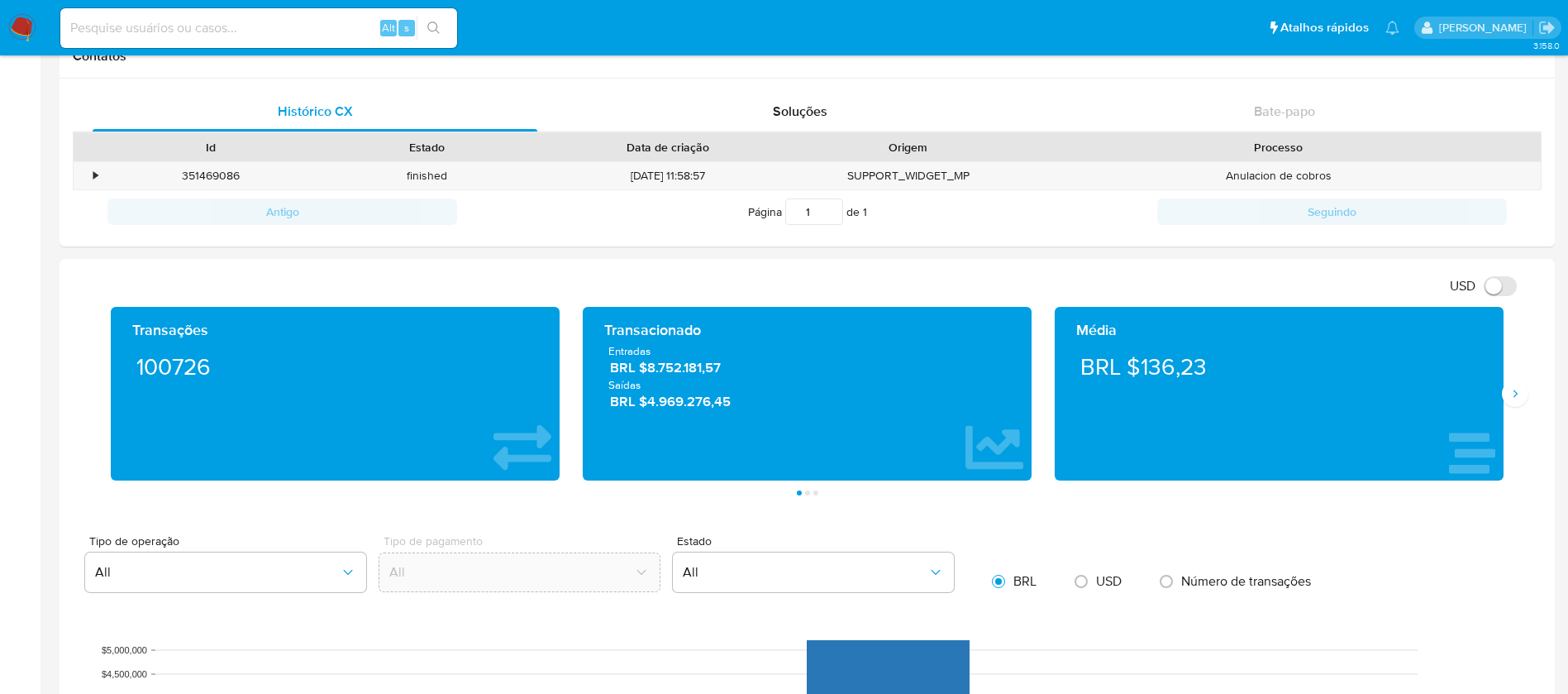
scroll to position [662, 0]
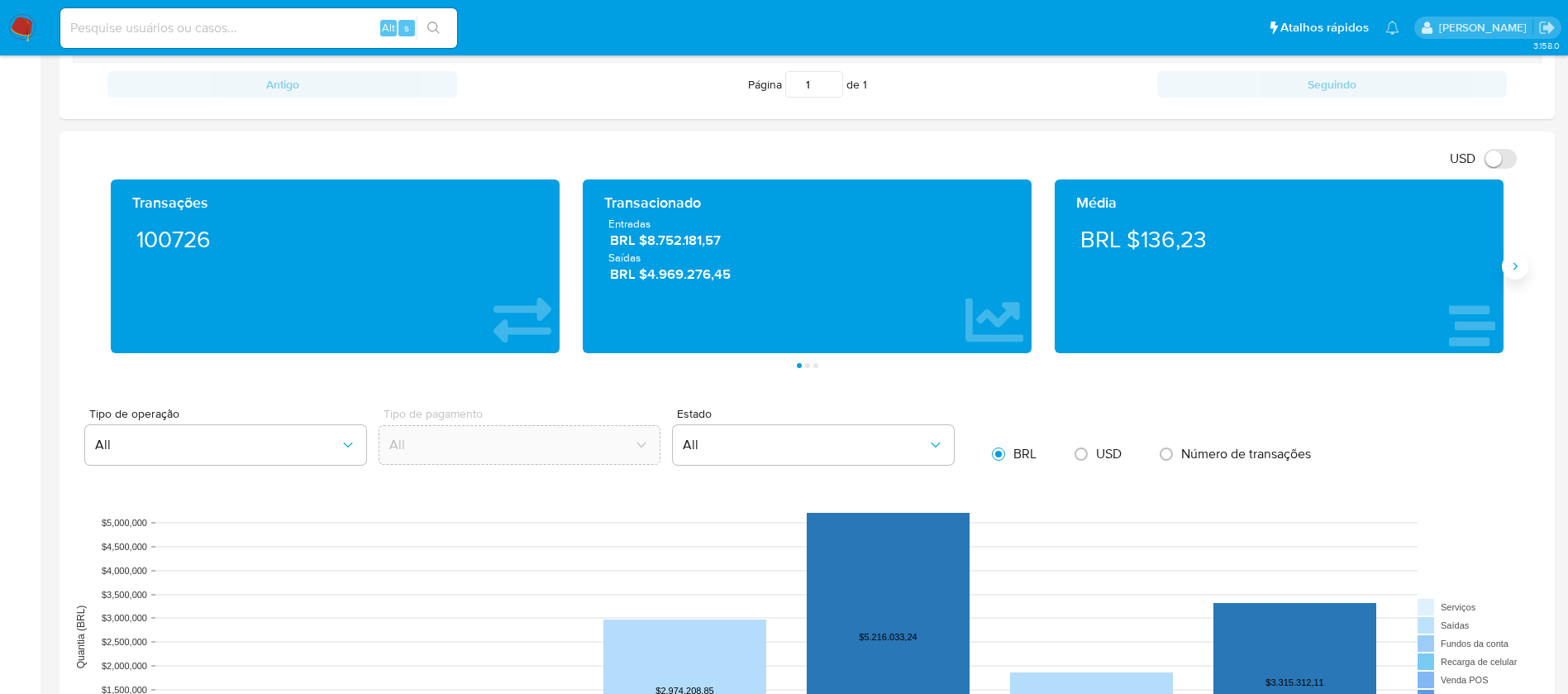
click at [1512, 258] on button "Siguiente" at bounding box center [1514, 265] width 27 height 27
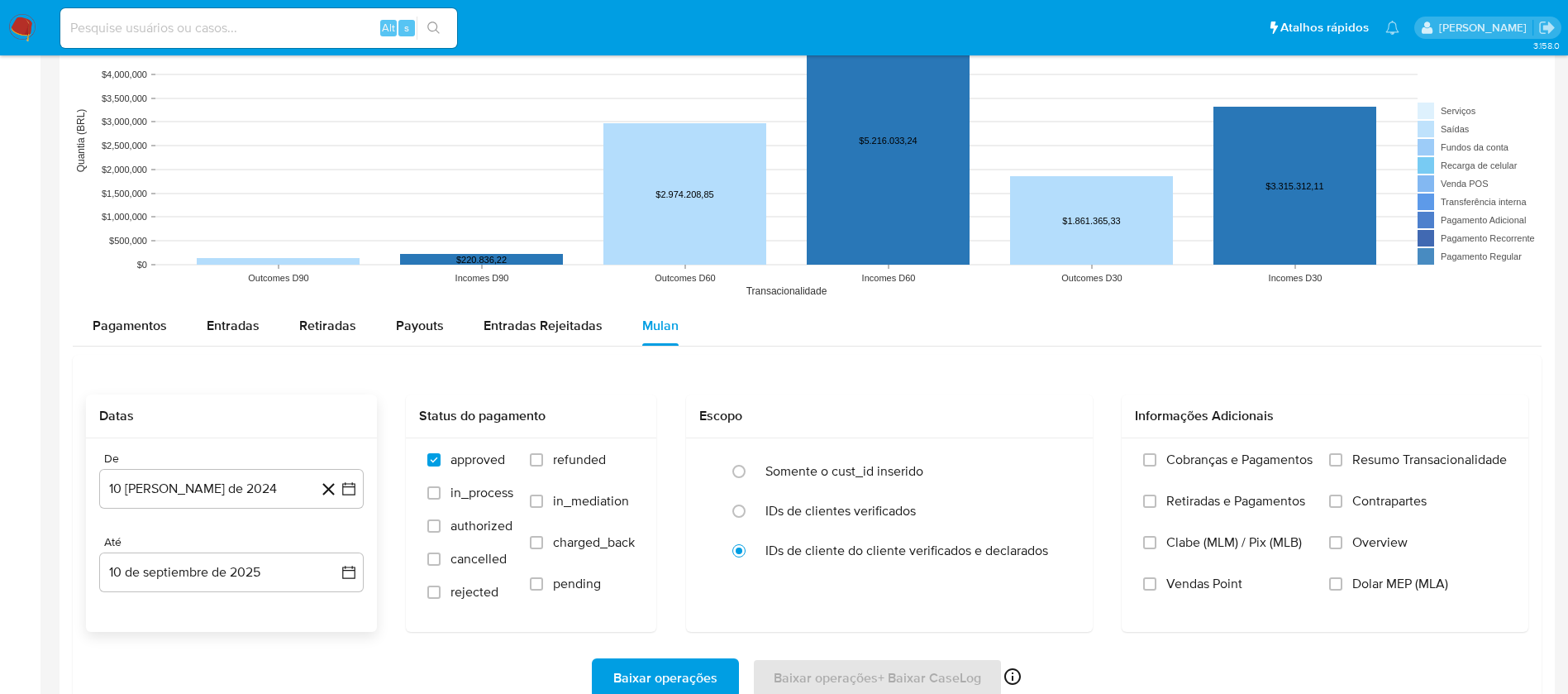
scroll to position [1323, 0]
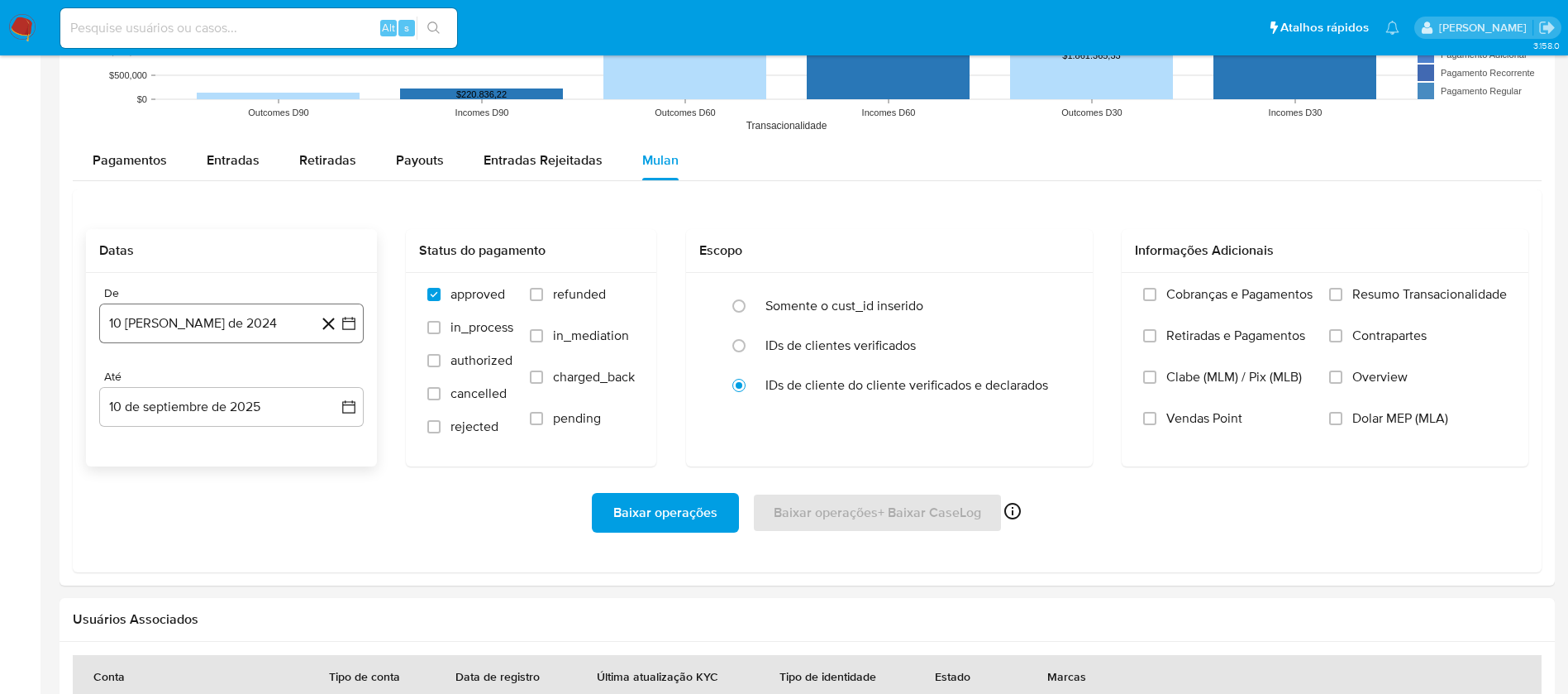
click at [198, 320] on button "10 de agosto de 2024" at bounding box center [231, 323] width 264 height 39
click at [223, 384] on span "2024" at bounding box center [223, 382] width 30 height 17
click at [340, 376] on icon "Mes siguiente" at bounding box center [335, 382] width 20 height 20
click at [221, 382] on span "septiembre 2024" at bounding box center [223, 382] width 101 height 17
click at [218, 376] on span "2024" at bounding box center [221, 382] width 30 height 17
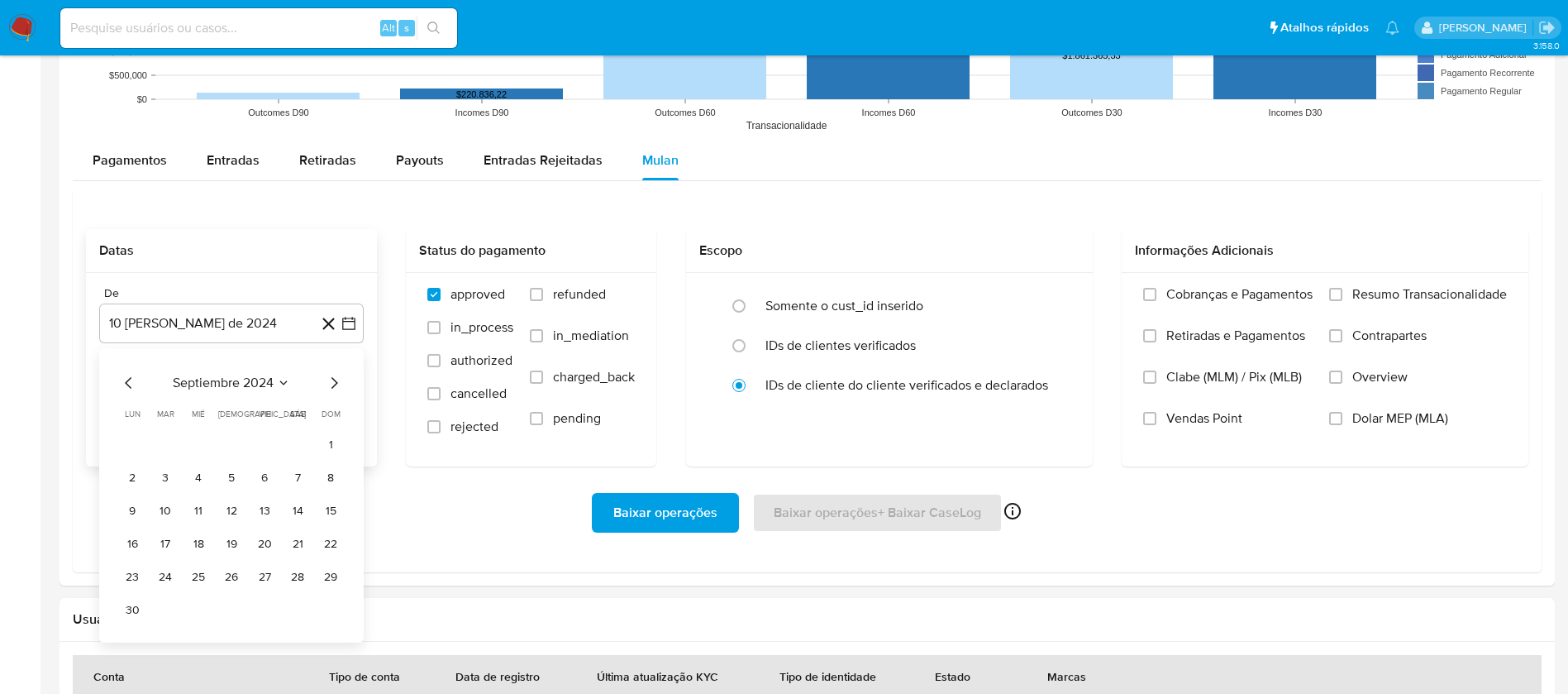
click at [274, 382] on button "septiembre 2024" at bounding box center [231, 382] width 117 height 17
click at [325, 381] on icon "Año siguiente" at bounding box center [330, 382] width 20 height 20
click at [226, 538] on span "ago" at bounding box center [230, 535] width 21 height 13
click at [127, 378] on icon "Mes anterior" at bounding box center [129, 382] width 20 height 20
click at [167, 440] on button "1" at bounding box center [165, 443] width 27 height 27
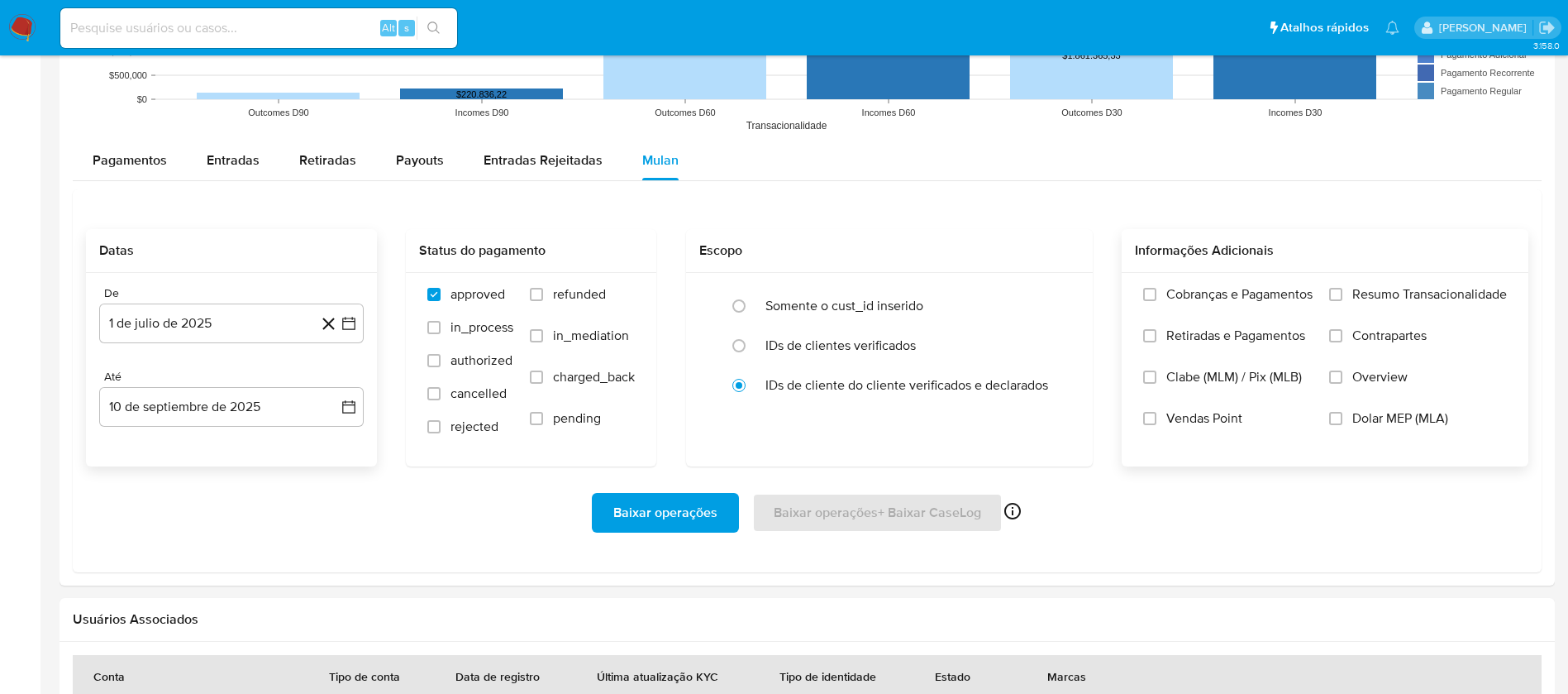
click at [1346, 294] on label "Resumo Transacionalidade" at bounding box center [1417, 307] width 178 height 41
click at [1342, 294] on input "Resumo Transacionalidade" at bounding box center [1334, 294] width 13 height 13
click at [532, 294] on input "refunded" at bounding box center [535, 294] width 13 height 13
checkbox input "true"
click at [540, 344] on label "in_mediation" at bounding box center [582, 348] width 105 height 41
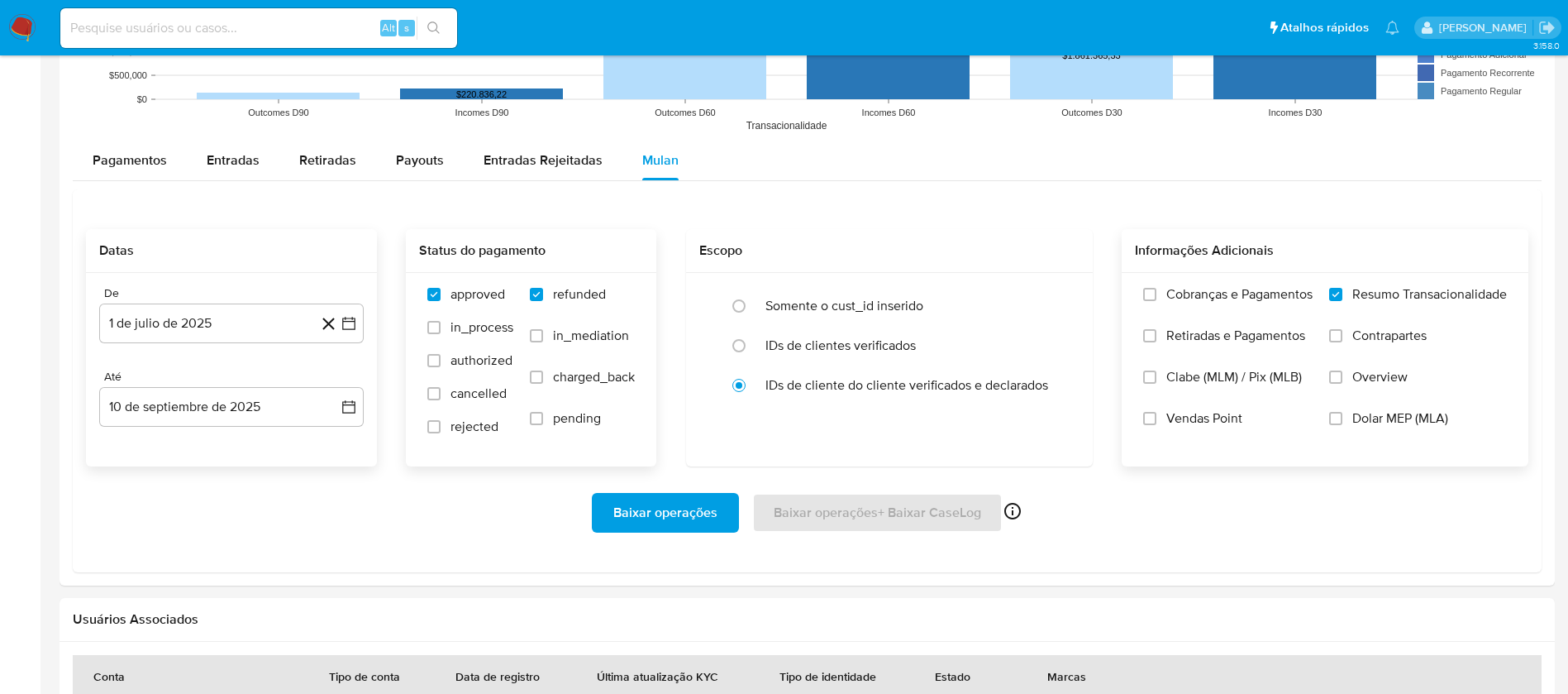
click at [540, 342] on input "in_mediation" at bounding box center [535, 335] width 13 height 13
checkbox input "true"
click at [536, 379] on input "charged_back" at bounding box center [535, 376] width 13 height 13
checkbox input "true"
click at [536, 426] on label "pending" at bounding box center [582, 431] width 105 height 41
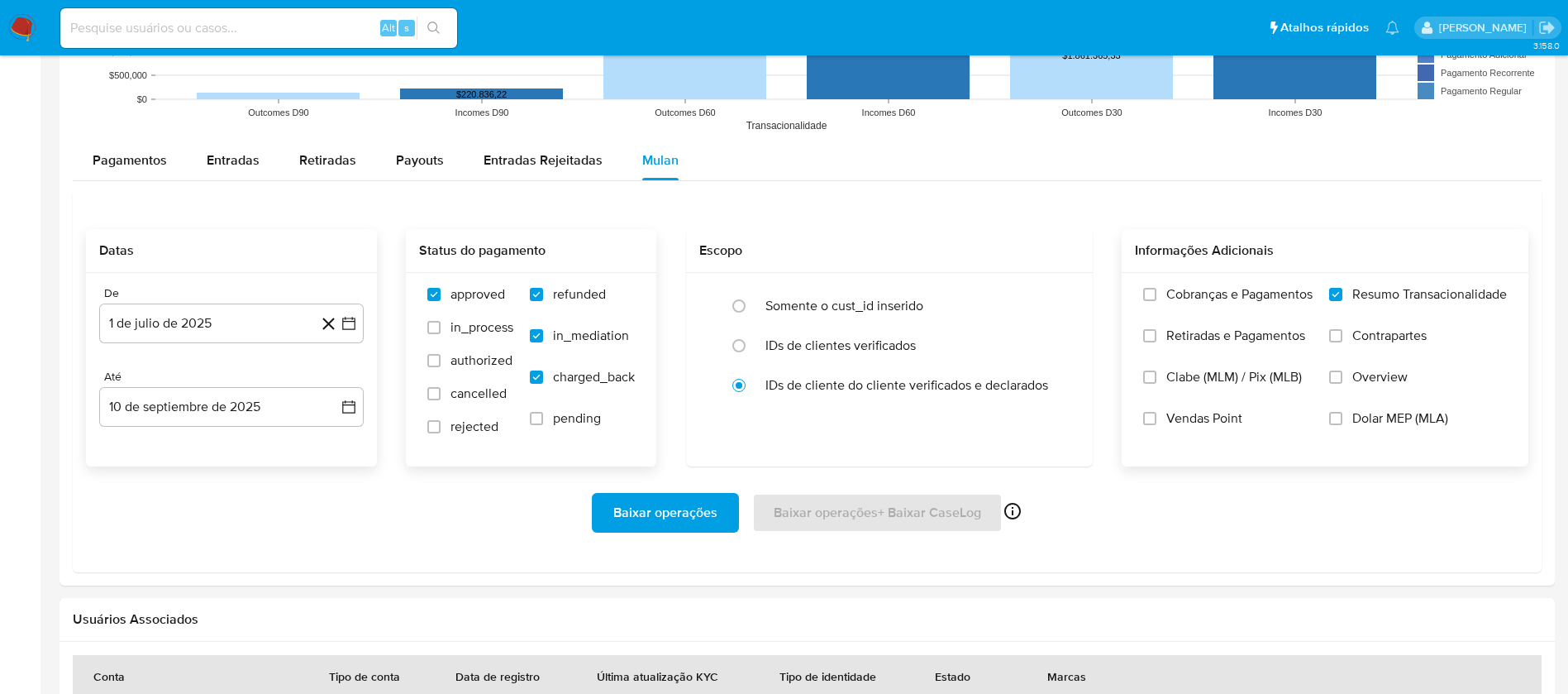
click at [536, 425] on input "pending" at bounding box center [535, 418] width 13 height 13
checkbox input "true"
click at [427, 429] on input "rejected" at bounding box center [433, 426] width 13 height 13
checkbox input "true"
click at [430, 401] on label "cancelled" at bounding box center [470, 402] width 85 height 33
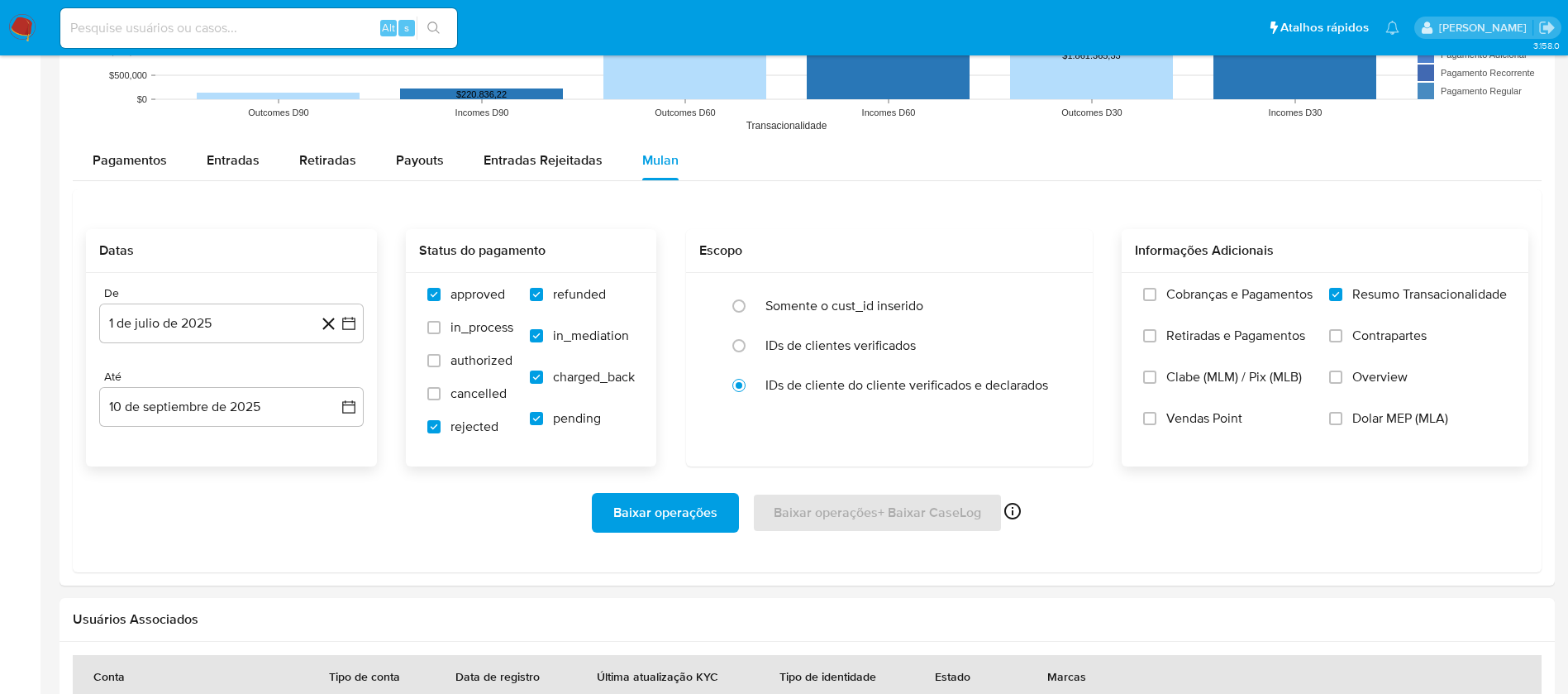
click at [430, 400] on input "cancelled" at bounding box center [433, 393] width 13 height 13
checkbox input "true"
click at [439, 365] on label "authorized" at bounding box center [470, 369] width 85 height 33
click at [439, 365] on input "authorized" at bounding box center [433, 360] width 13 height 13
checkbox input "true"
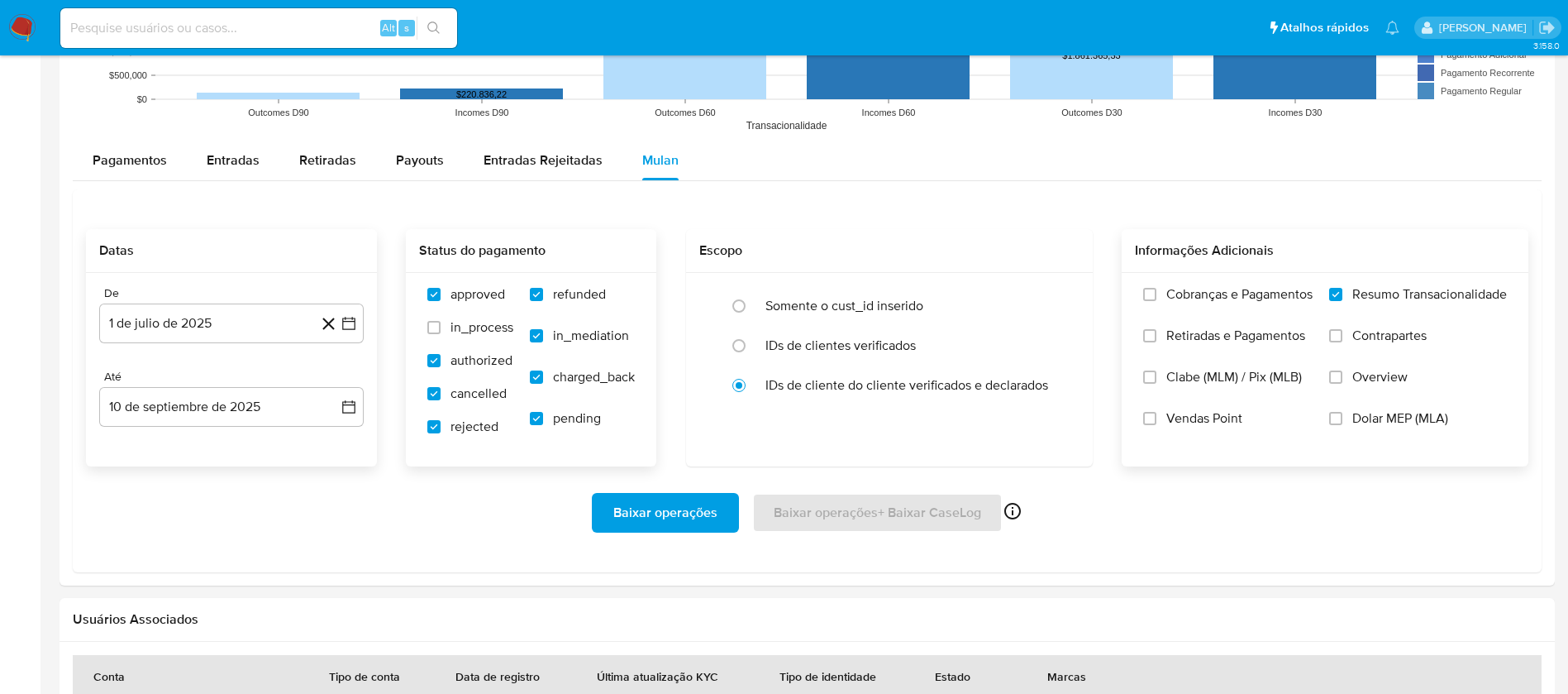
click at [439, 330] on label "in_process" at bounding box center [470, 336] width 85 height 33
click at [439, 330] on input "in_process" at bounding box center [433, 326] width 13 height 13
checkbox input "true"
click at [640, 502] on span "Baixar operações" at bounding box center [665, 512] width 104 height 36
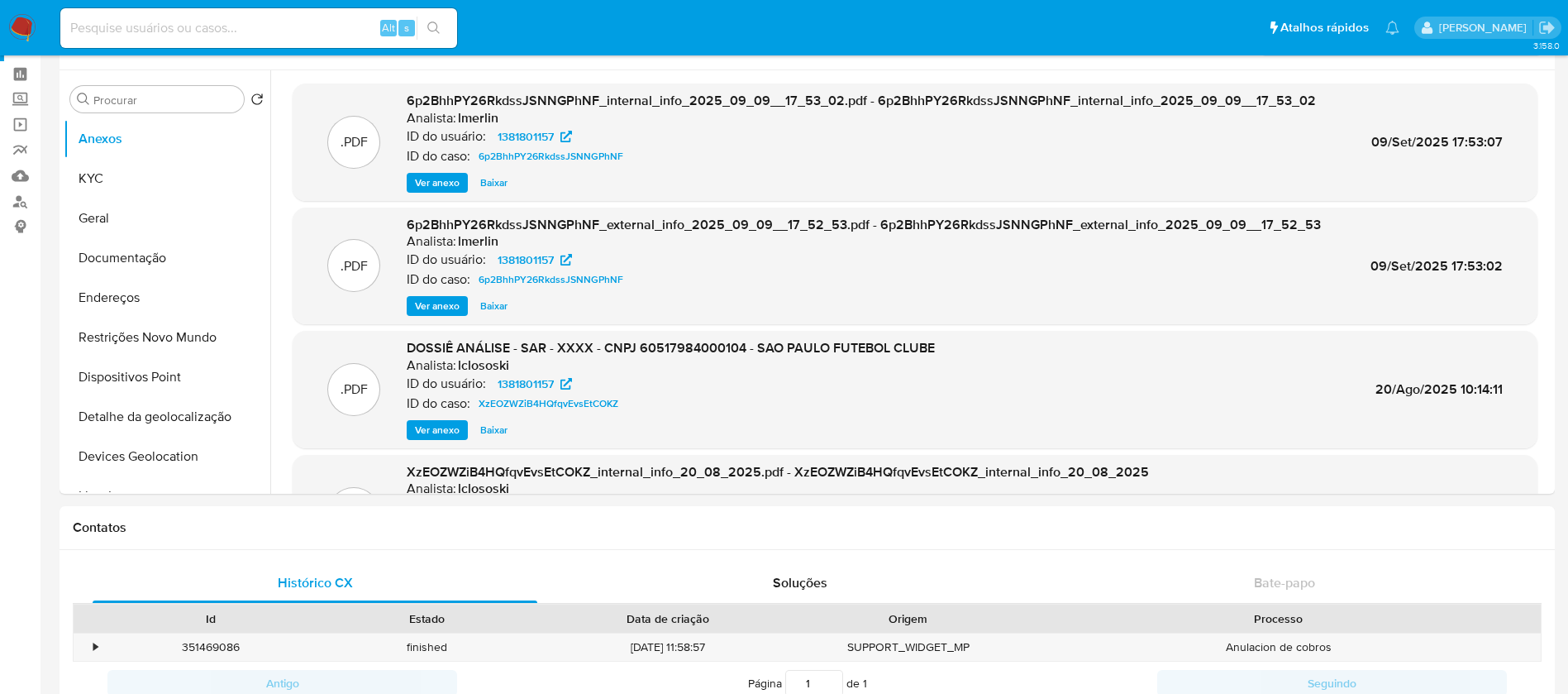
scroll to position [0, 0]
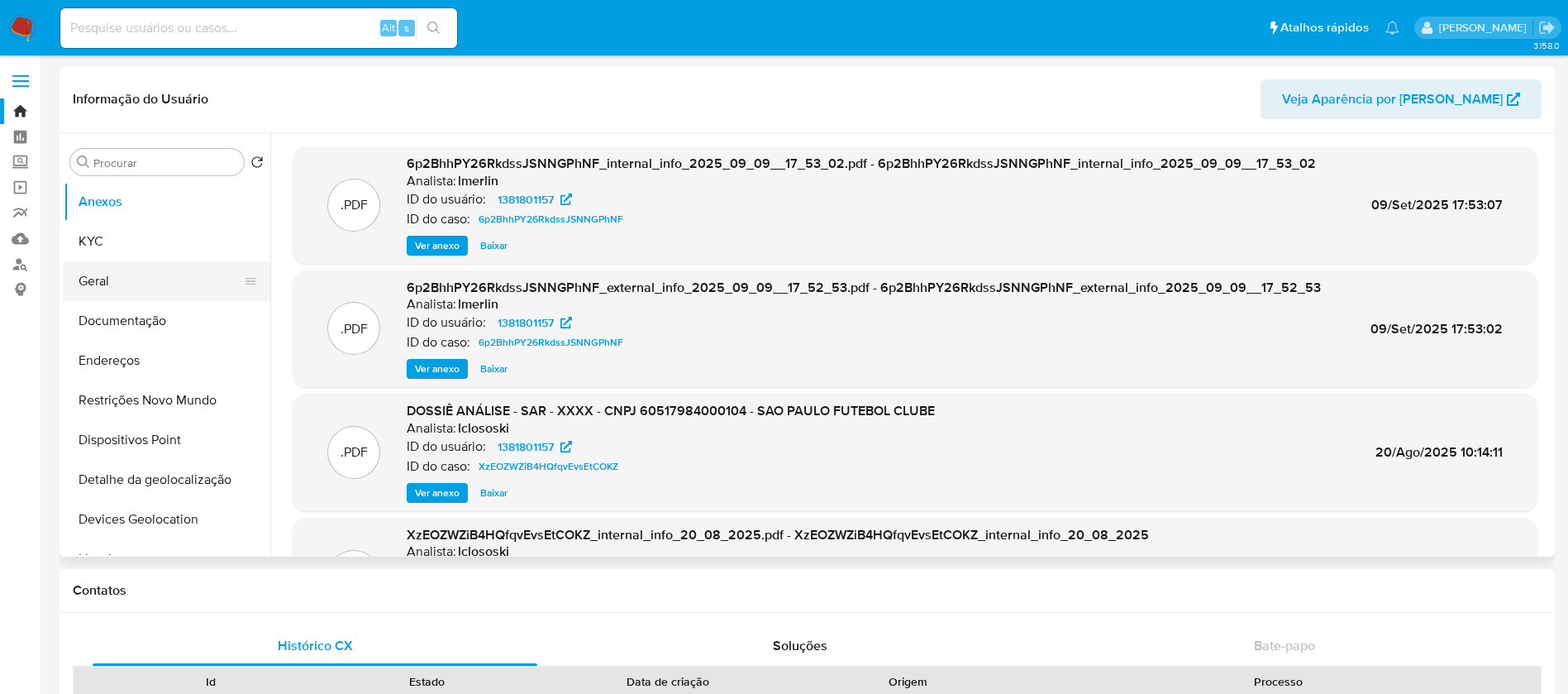
click at [122, 288] on button "Geral" at bounding box center [160, 281] width 194 height 39
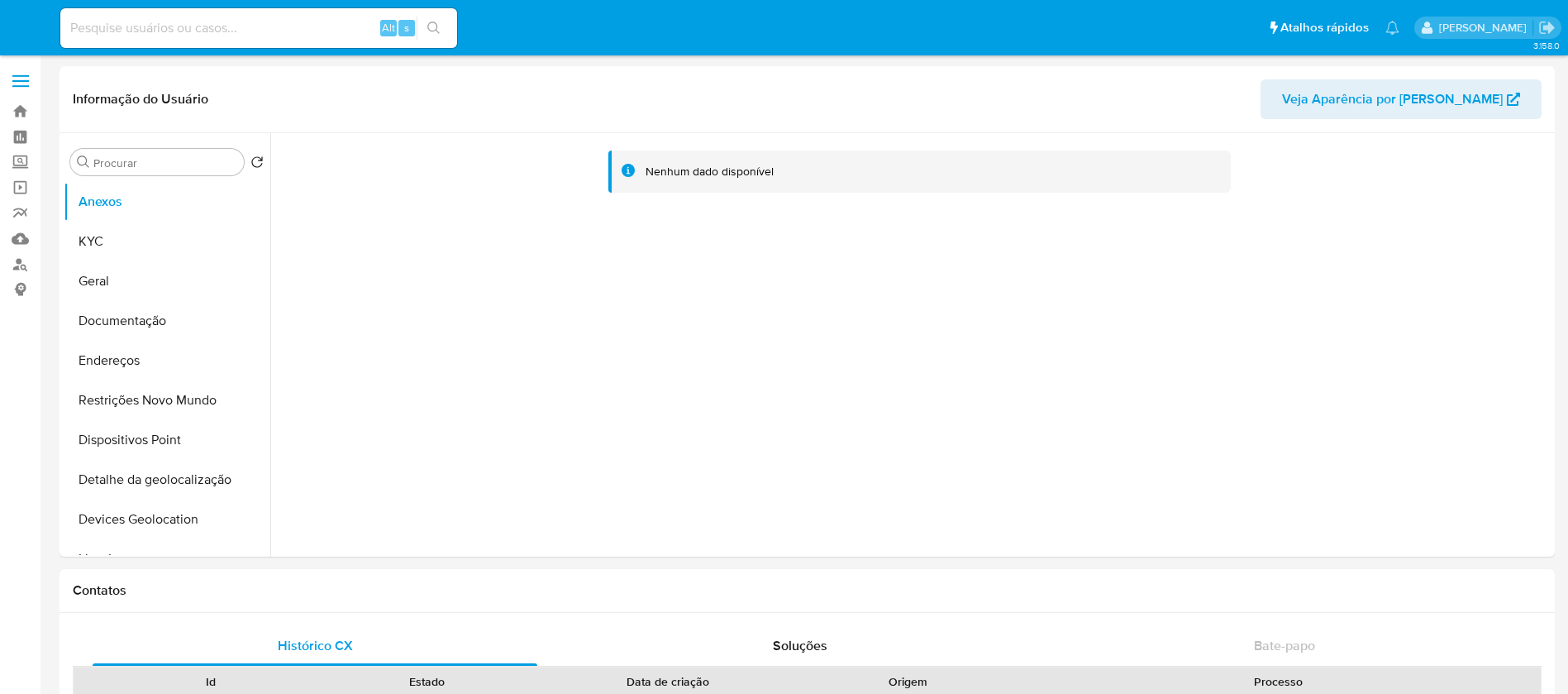
select select "10"
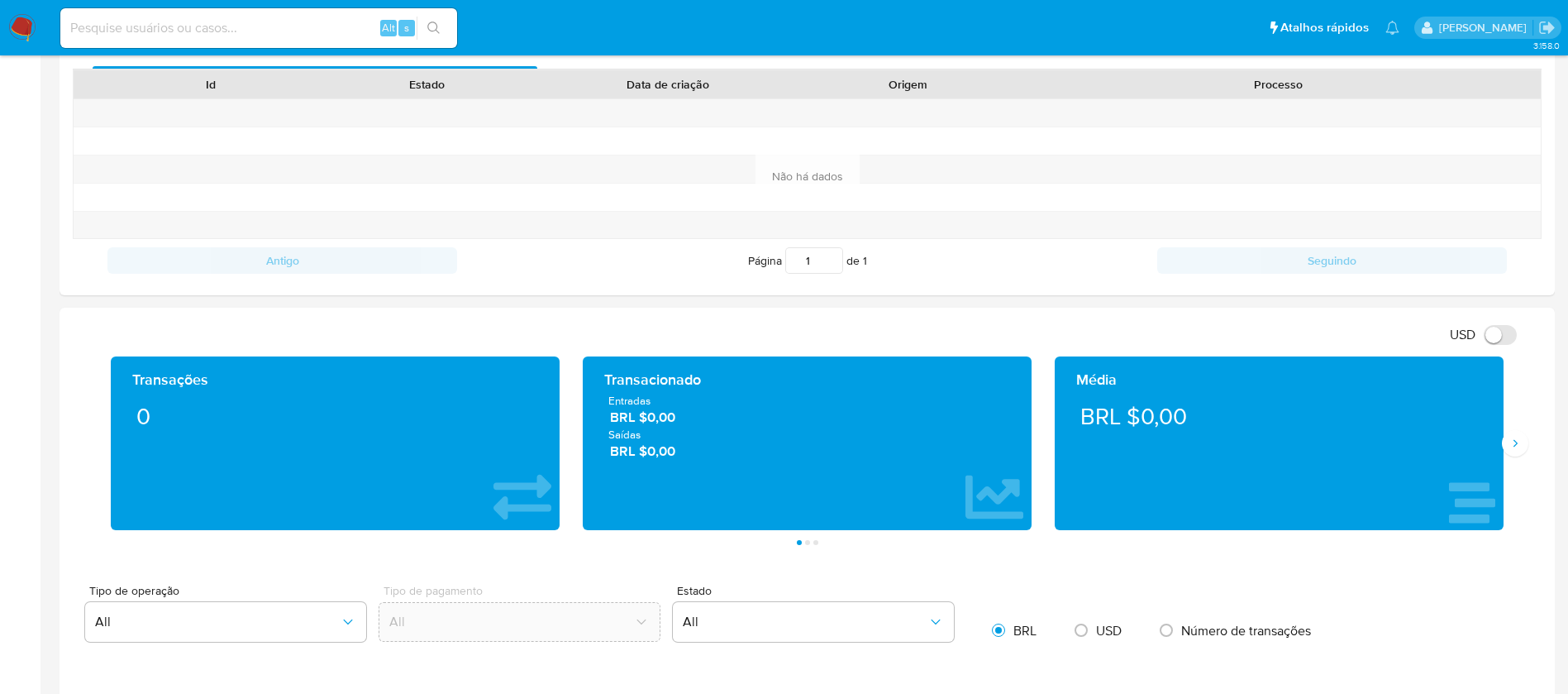
scroll to position [662, 0]
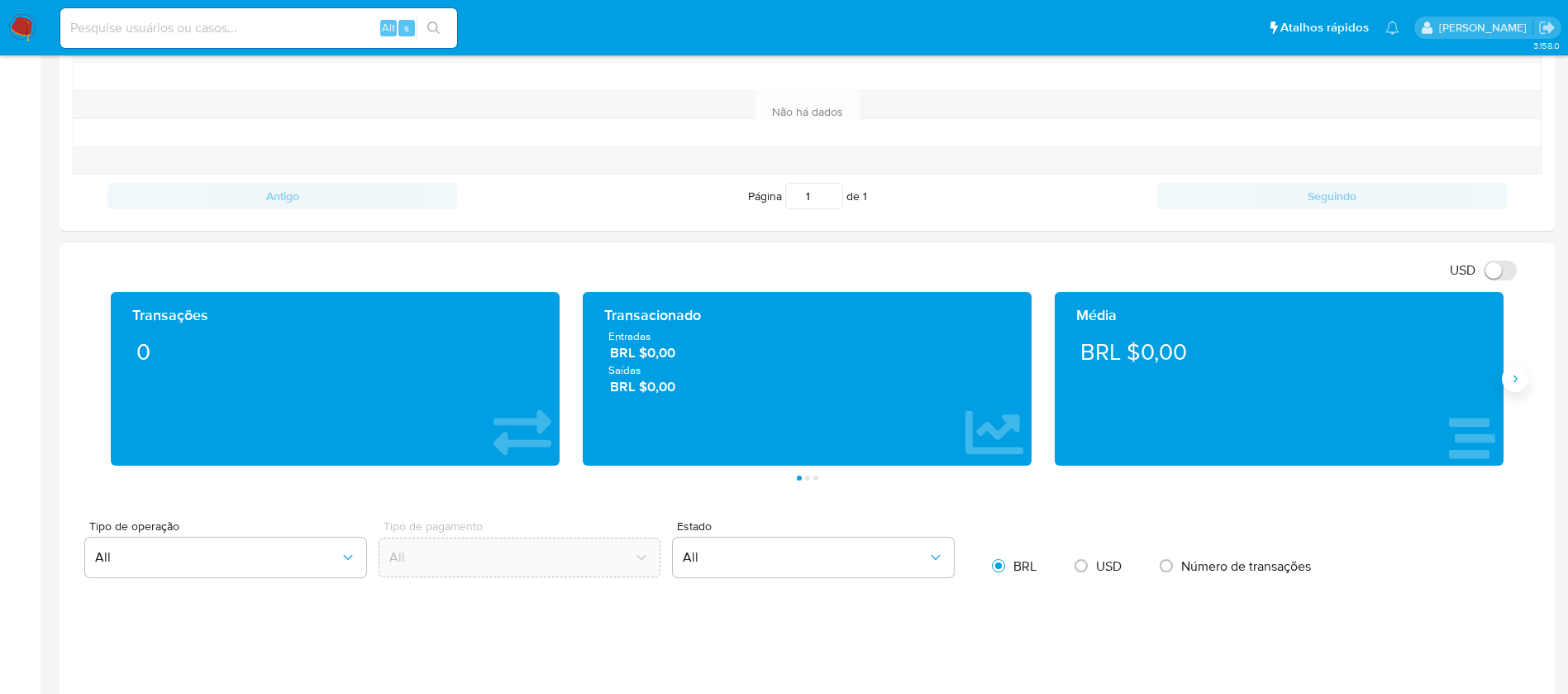
click at [1510, 382] on icon "Siguiente" at bounding box center [1514, 377] width 13 height 13
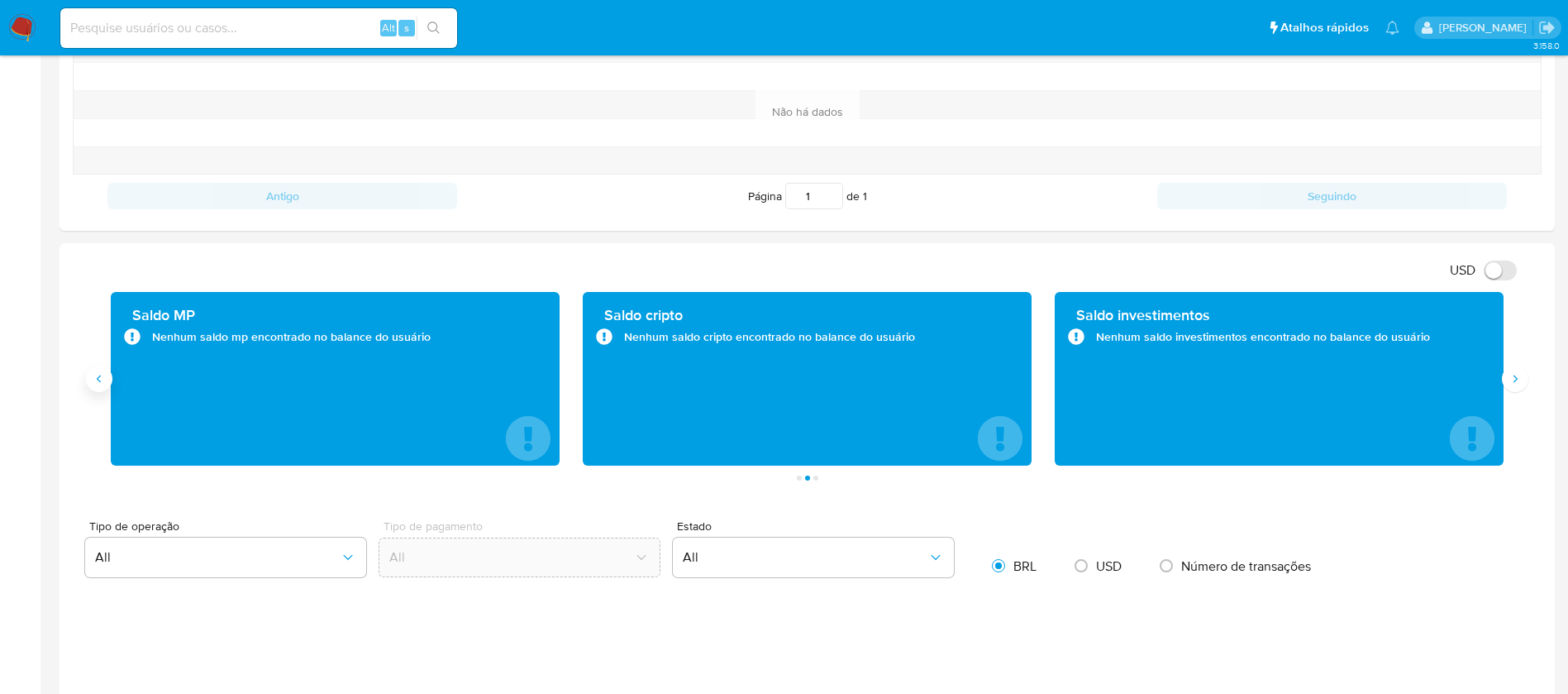
click at [94, 376] on icon "Anterior" at bounding box center [98, 377] width 13 height 13
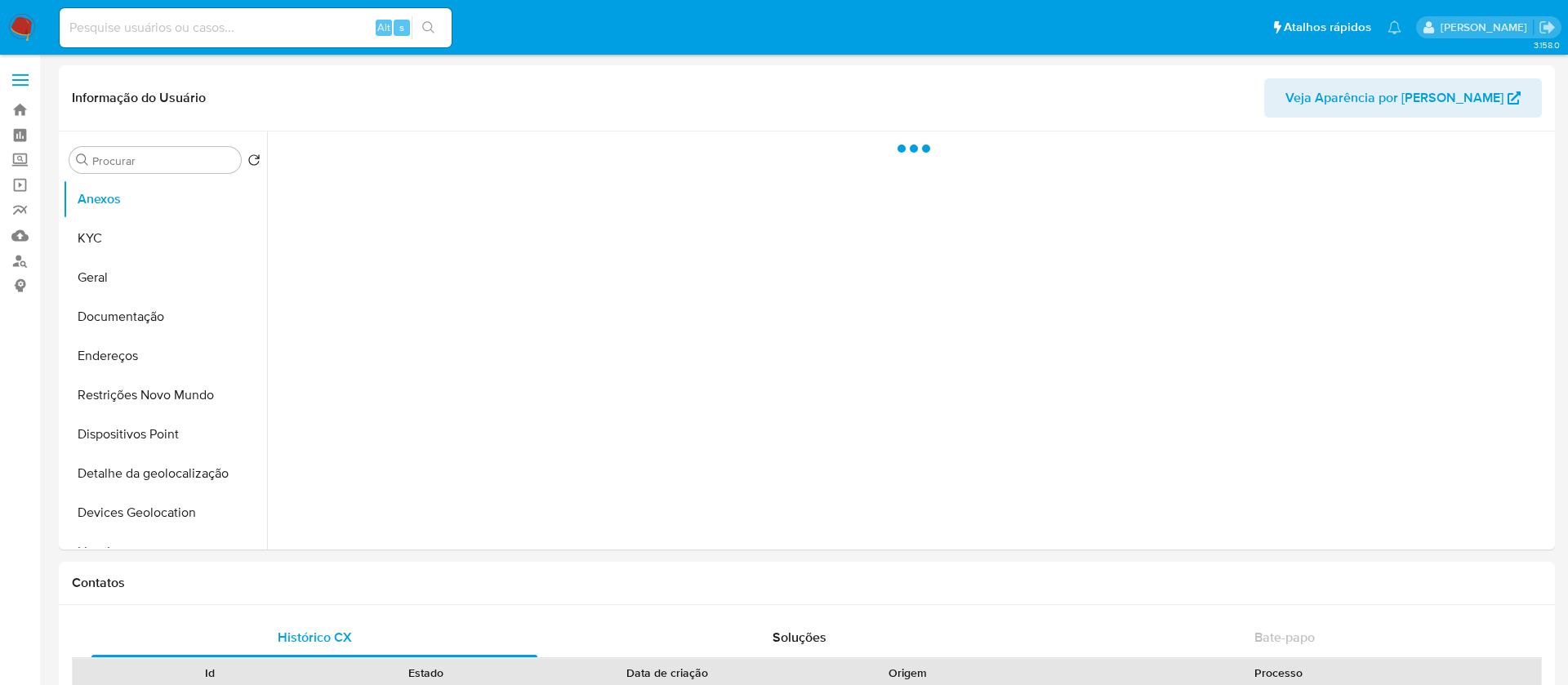
select select "10"
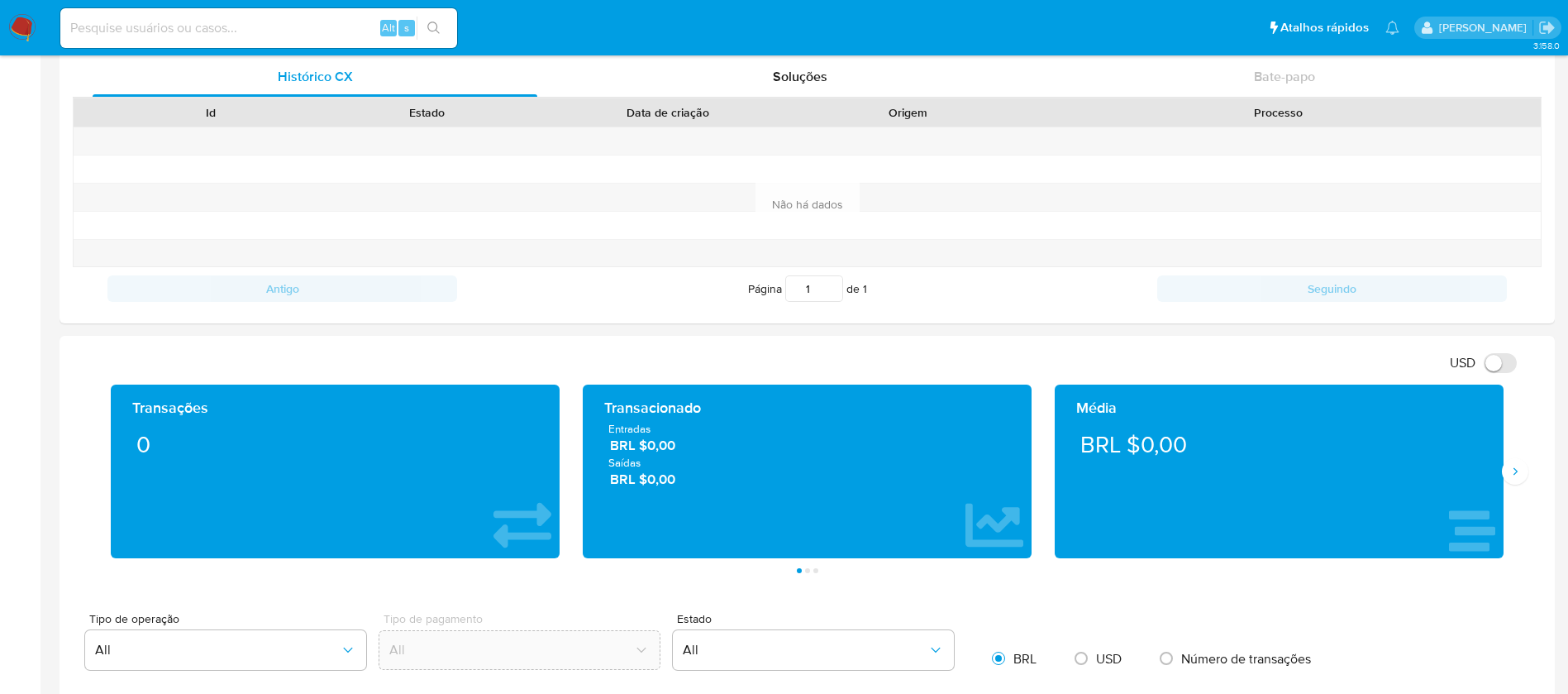
scroll to position [662, 0]
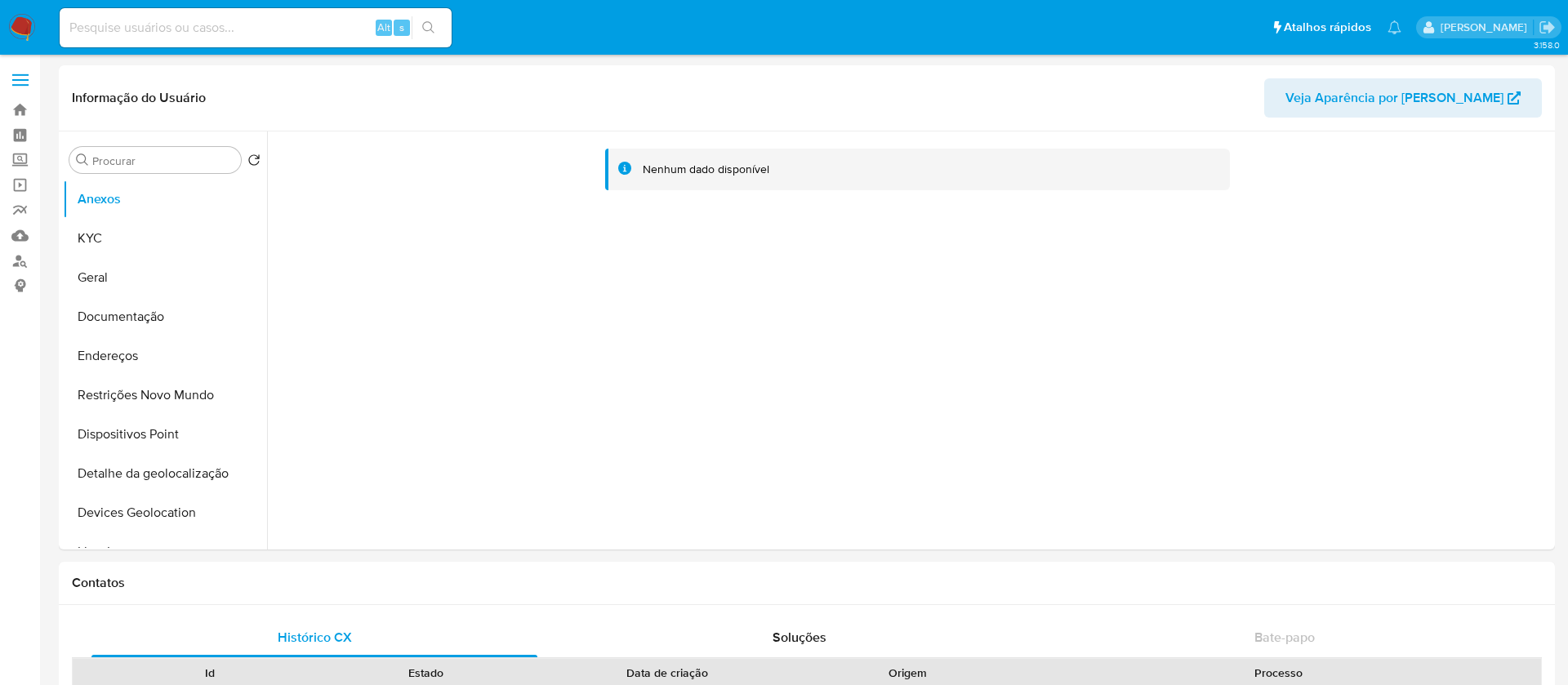
select select "10"
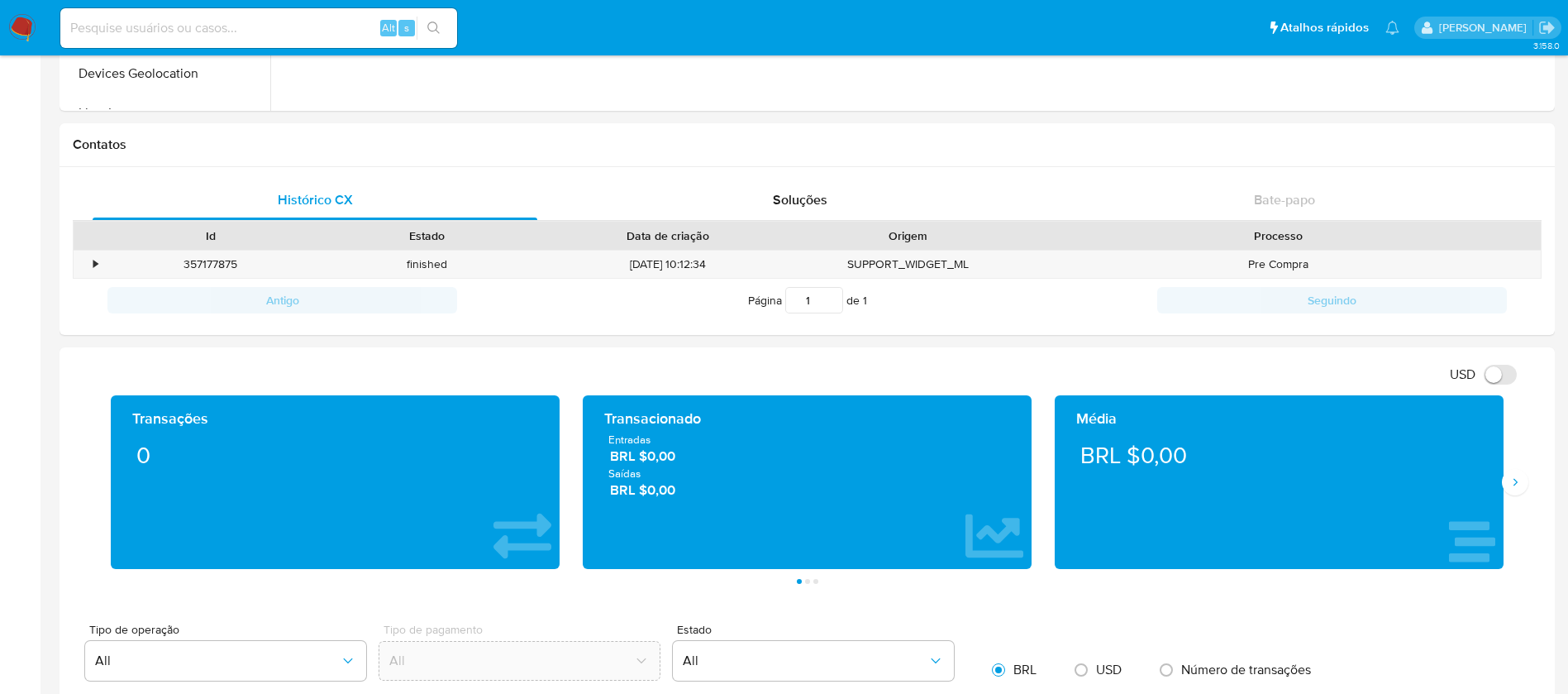
scroll to position [662, 0]
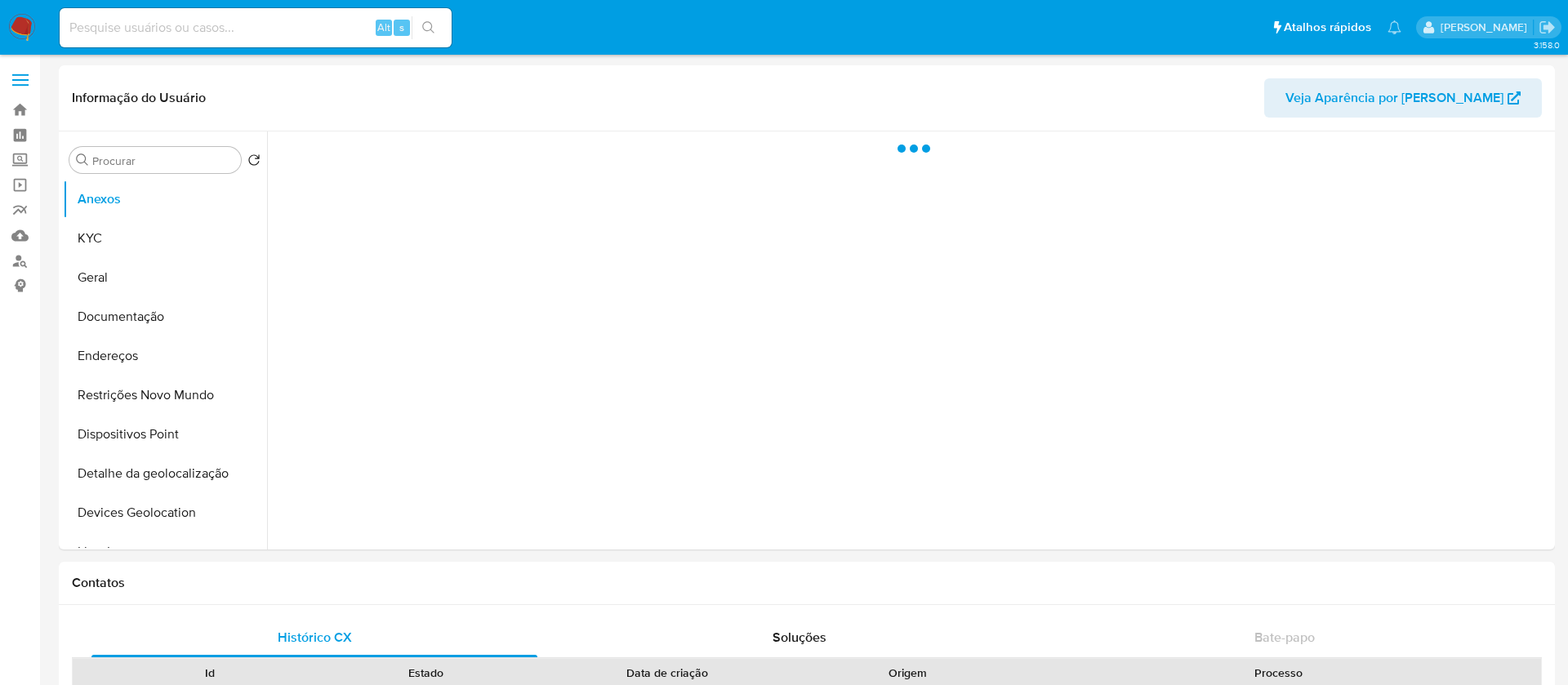
select select "10"
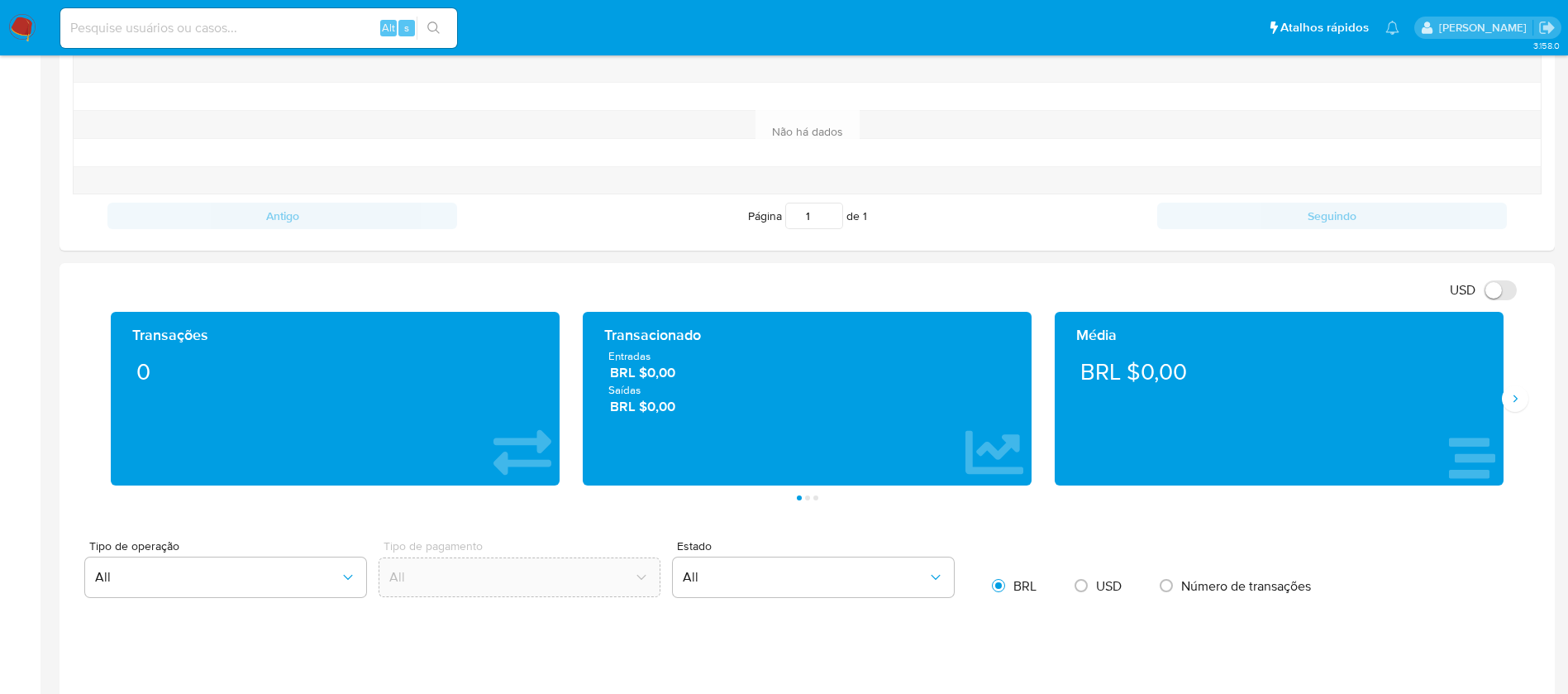
scroll to position [662, 0]
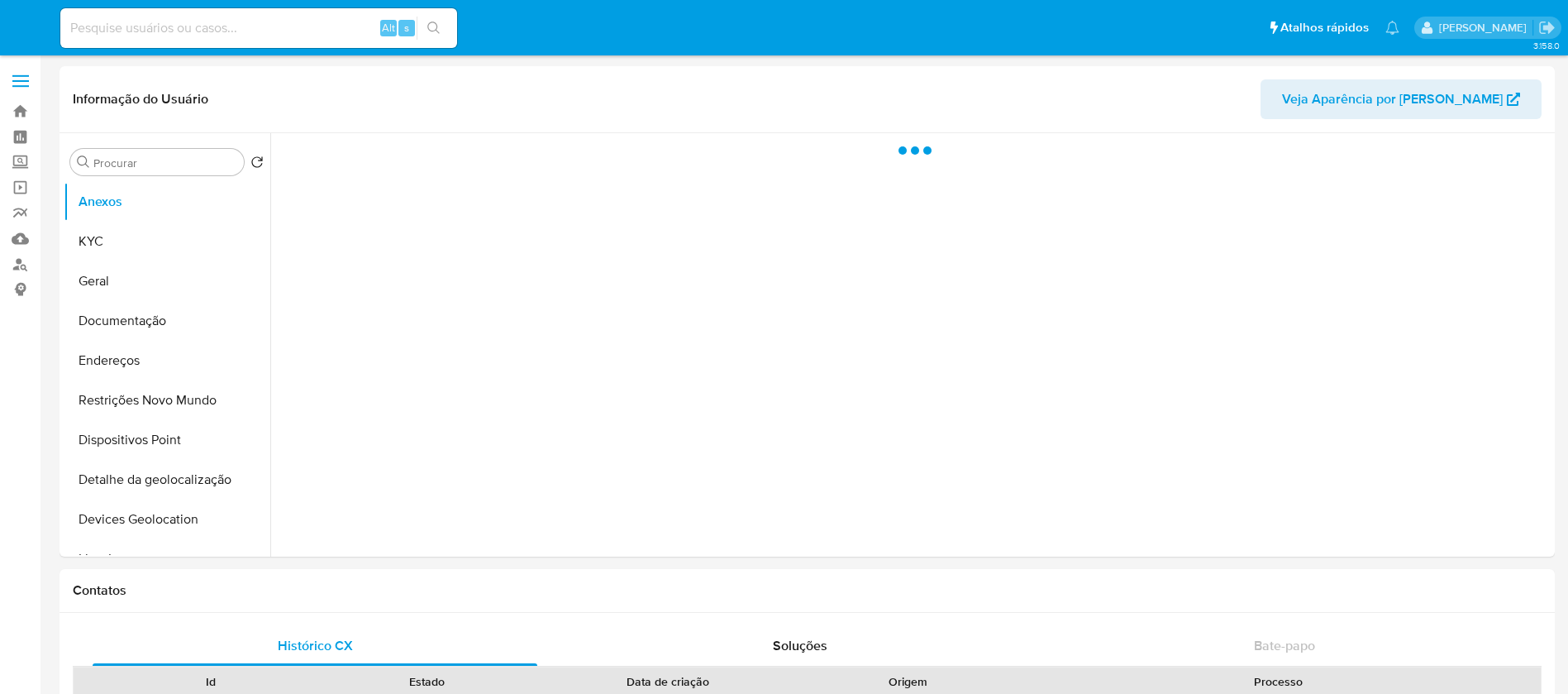
select select "10"
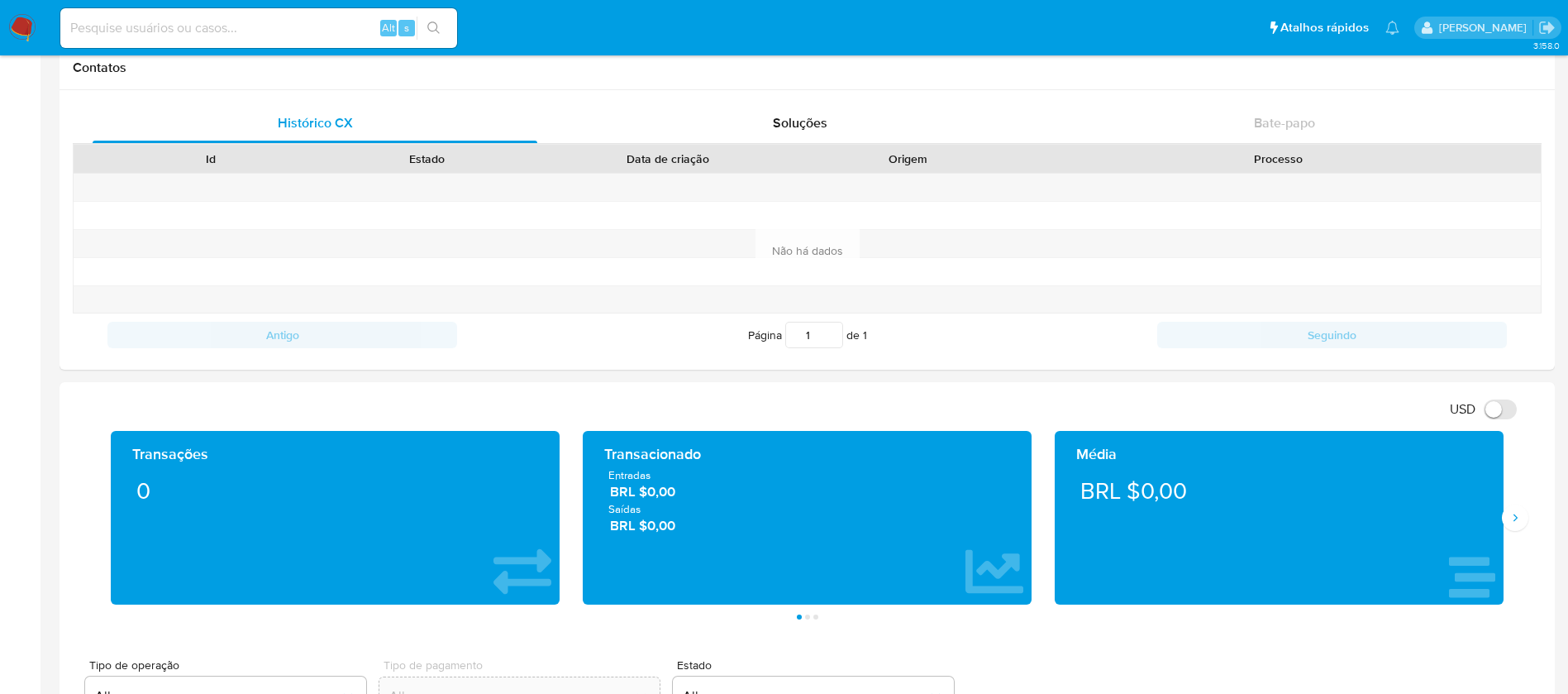
scroll to position [827, 0]
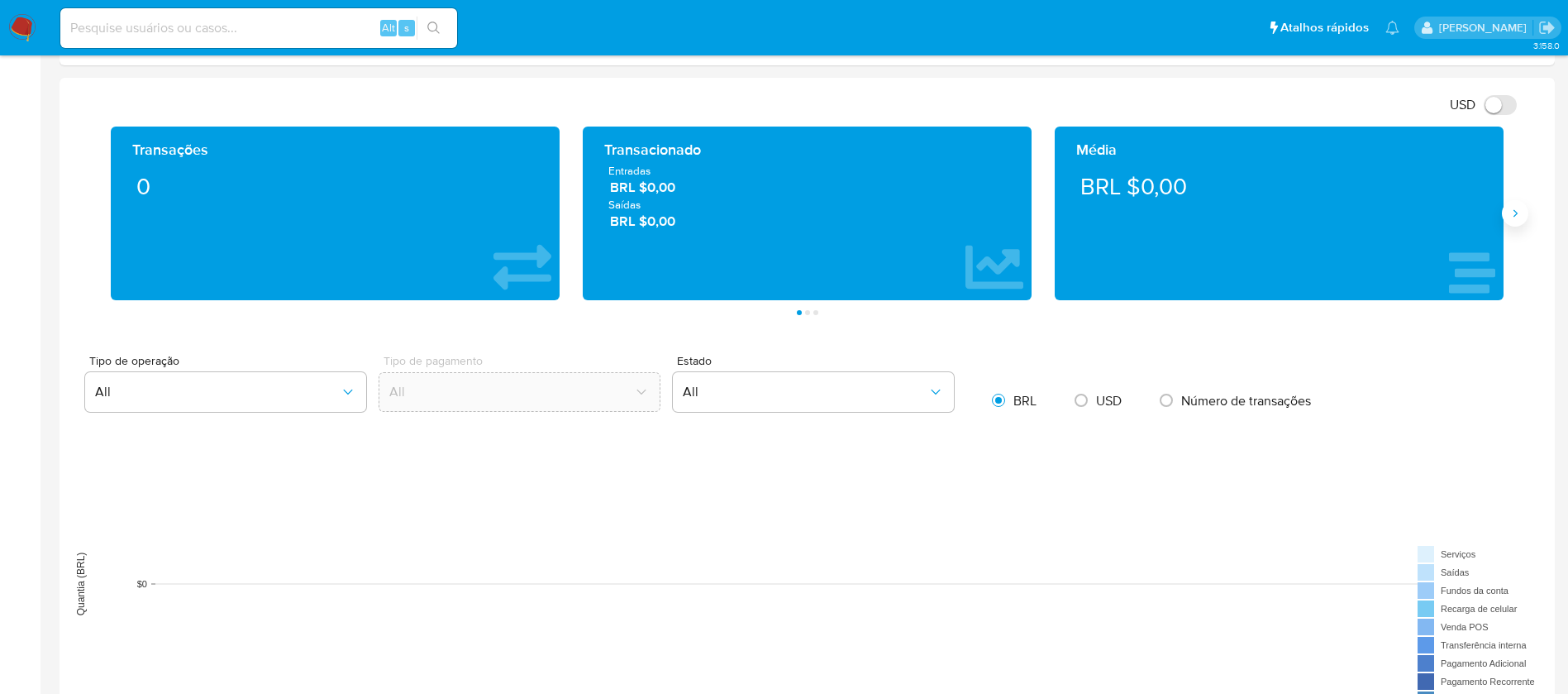
click at [1517, 214] on icon "Siguiente" at bounding box center [1514, 212] width 13 height 13
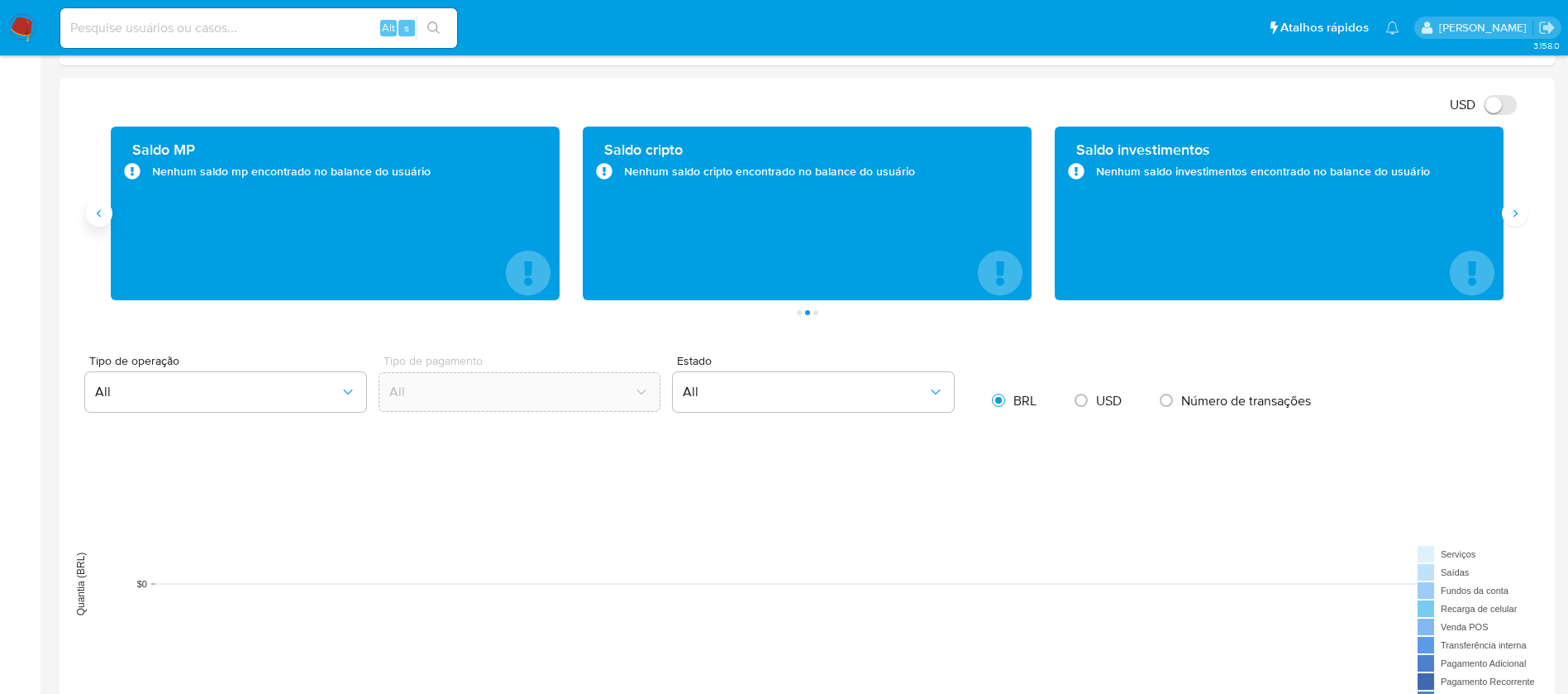
click at [92, 210] on icon "Anterior" at bounding box center [98, 212] width 13 height 13
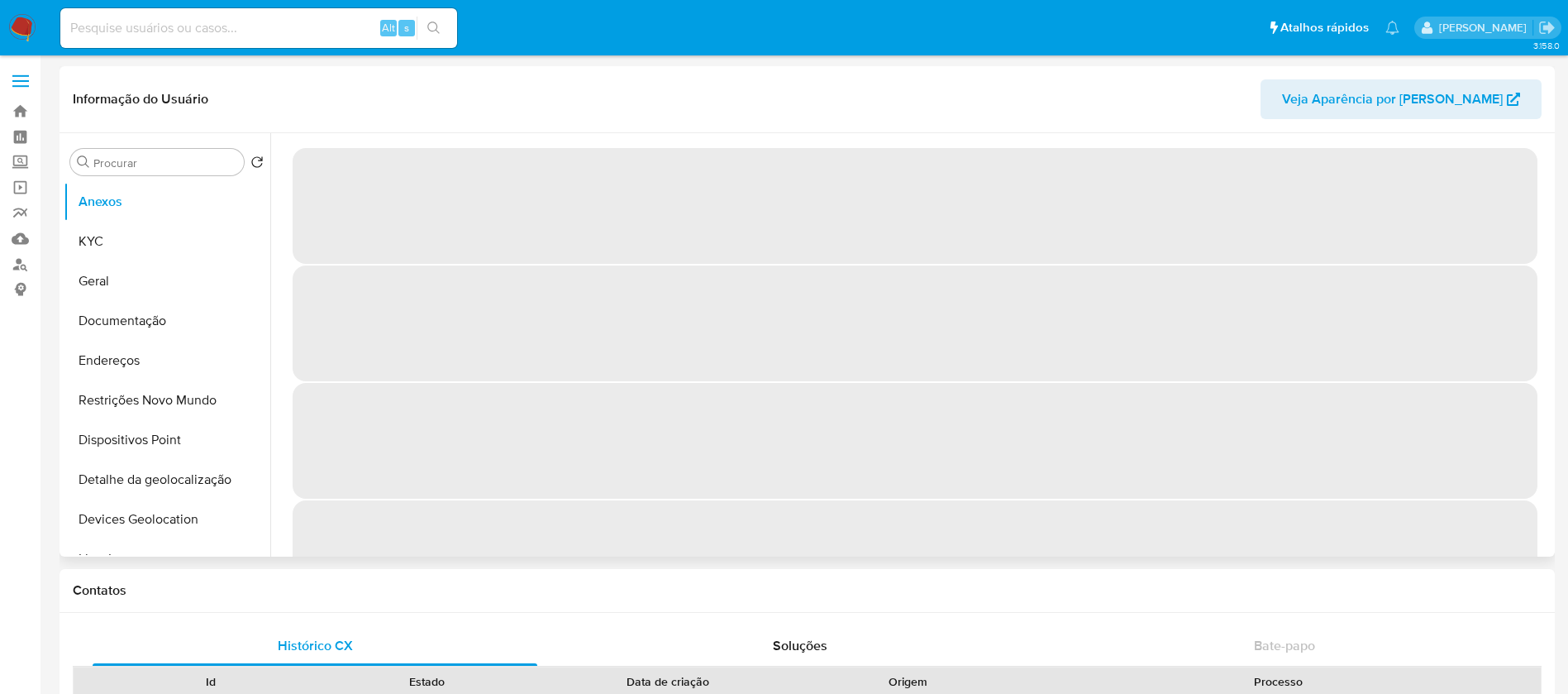
scroll to position [68, 0]
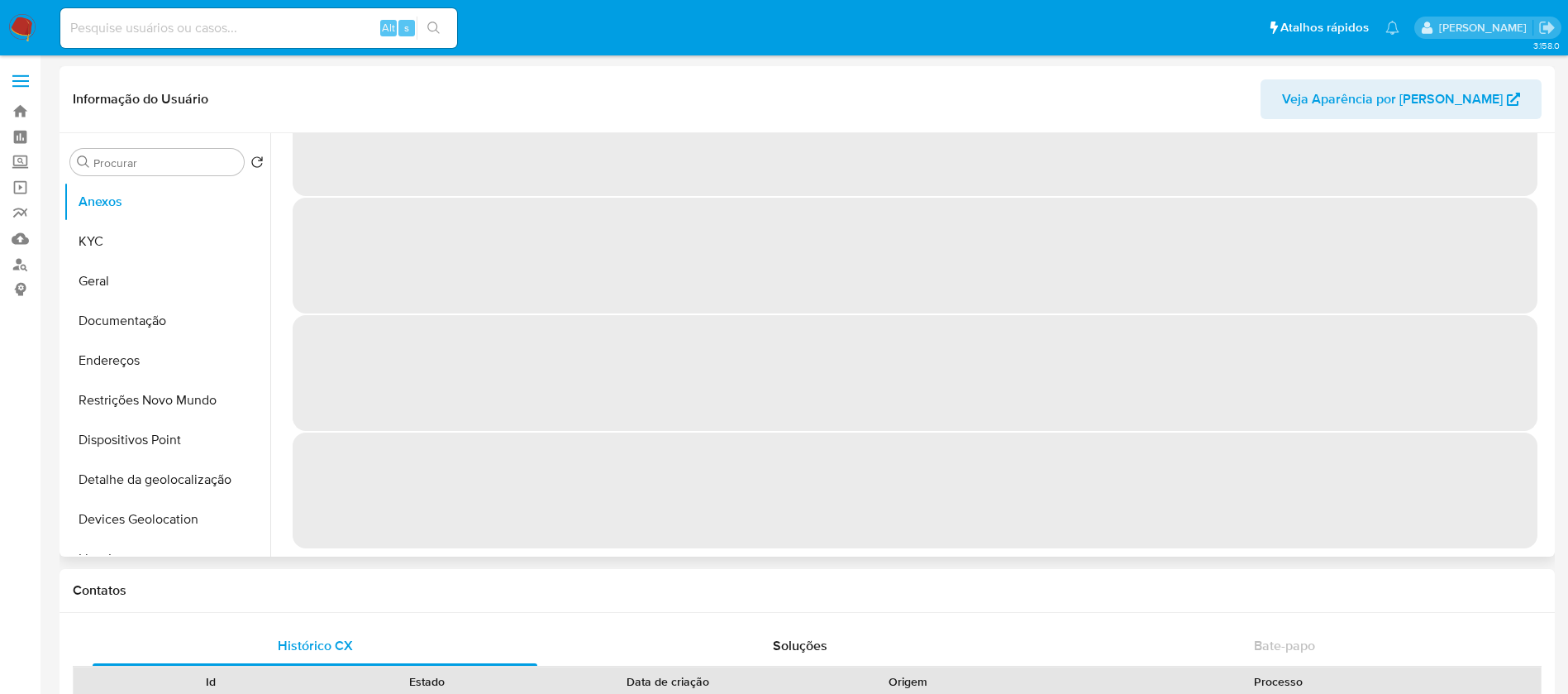
select select "10"
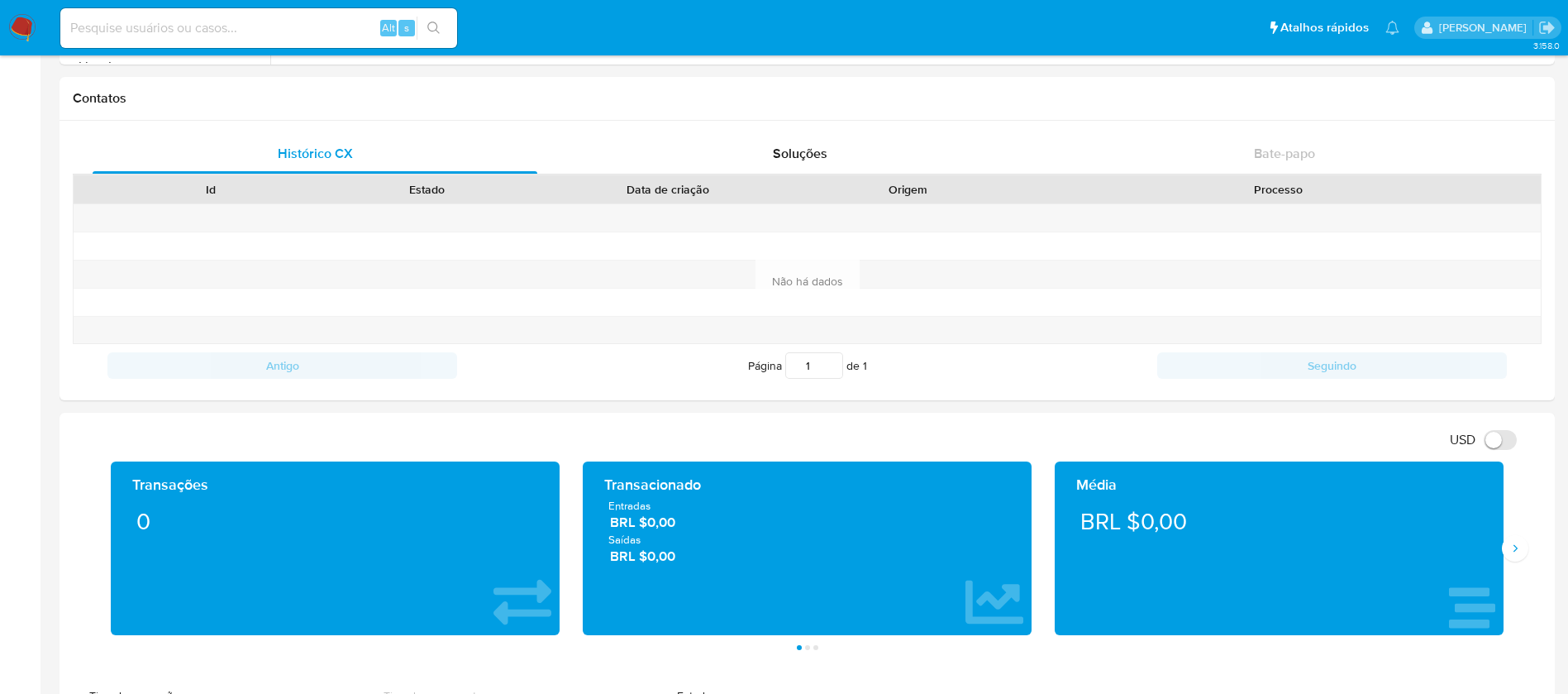
scroll to position [496, 0]
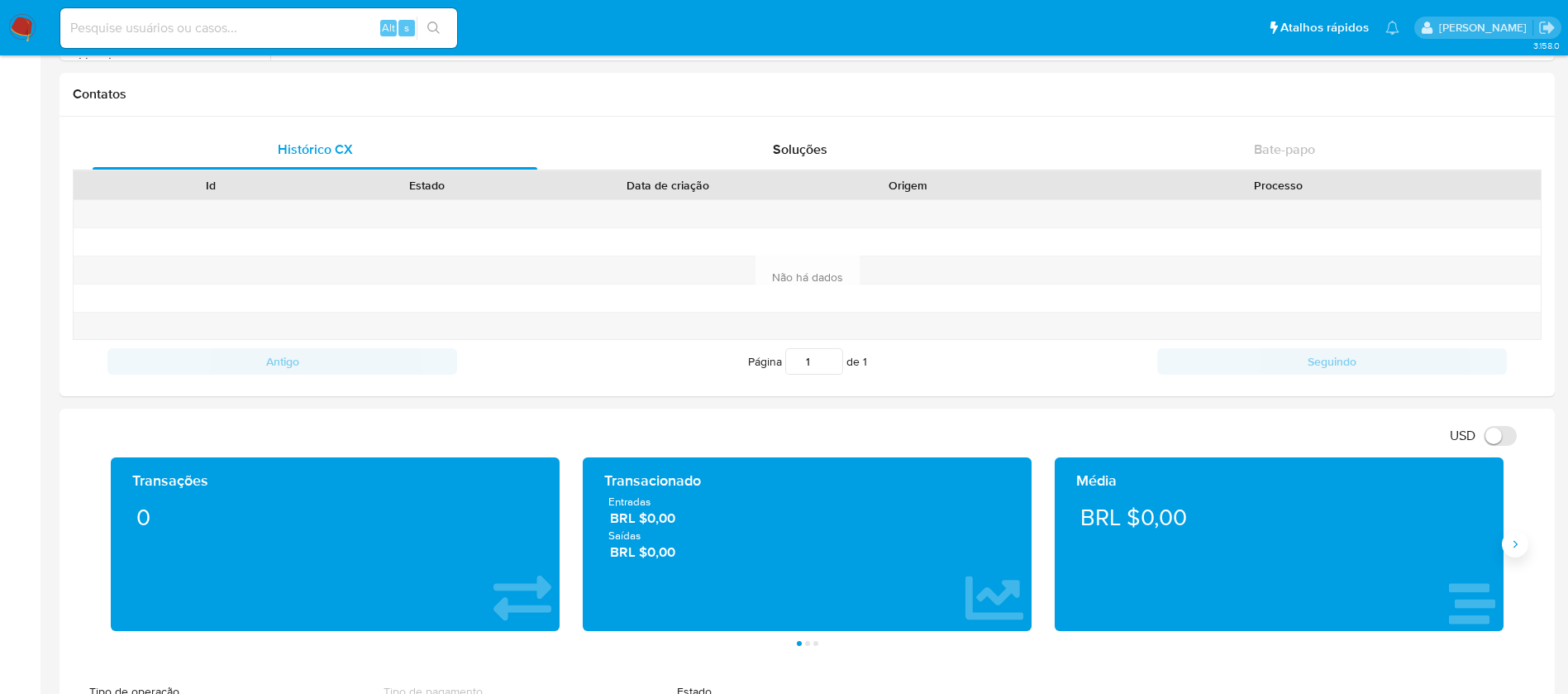
click at [1512, 544] on icon "Siguiente" at bounding box center [1514, 544] width 13 height 13
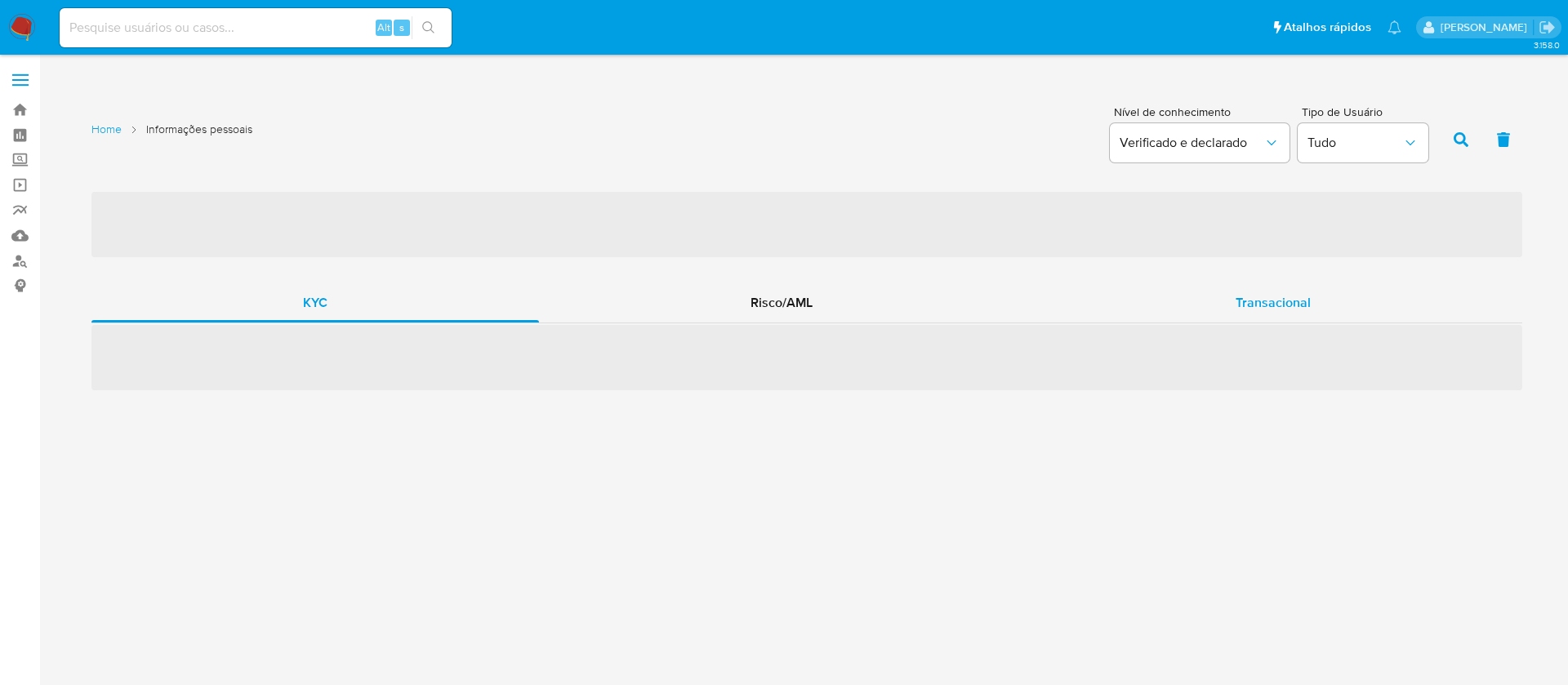
click at [1169, 307] on div "‌ KYC Risco/AML Transacional ‌" at bounding box center [807, 290] width 1431 height 200
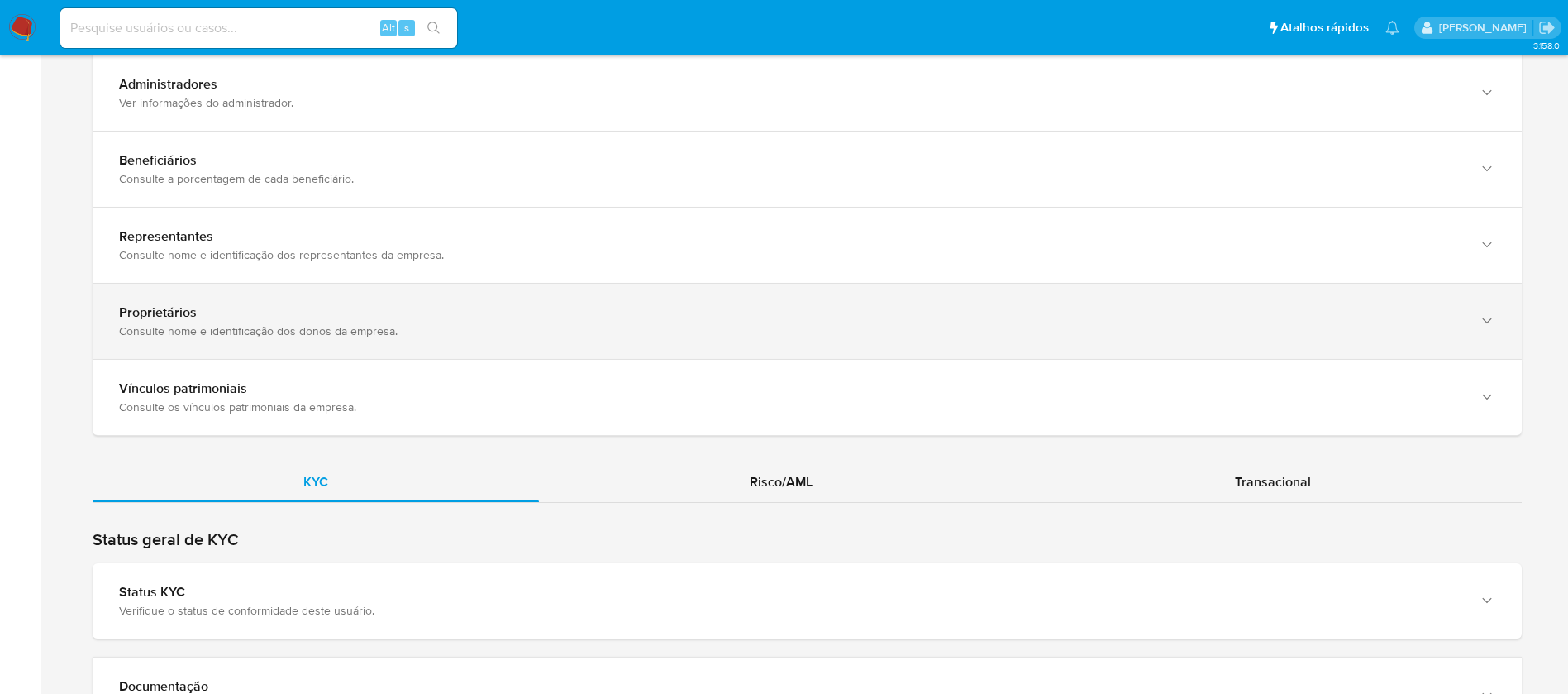
scroll to position [1323, 0]
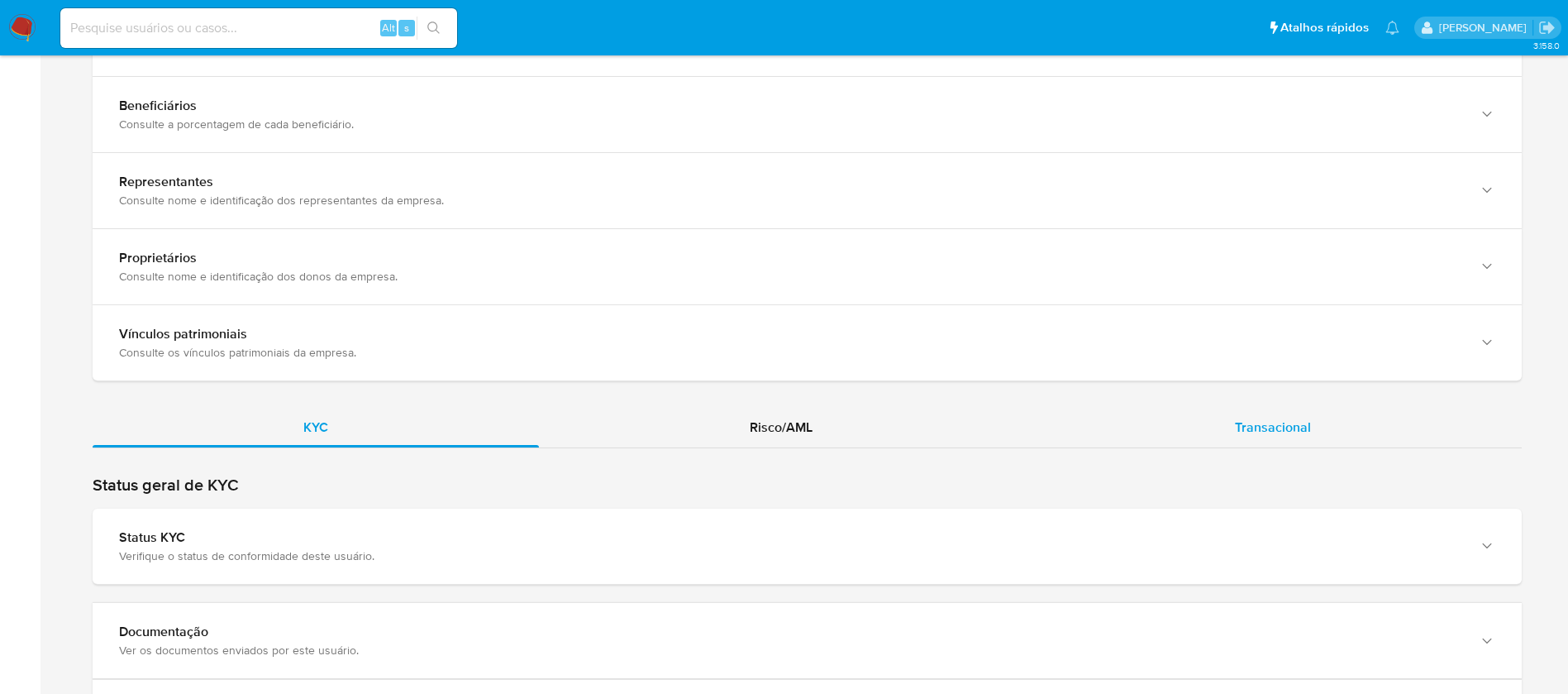
click at [1256, 418] on span "Transacional" at bounding box center [1272, 427] width 76 height 19
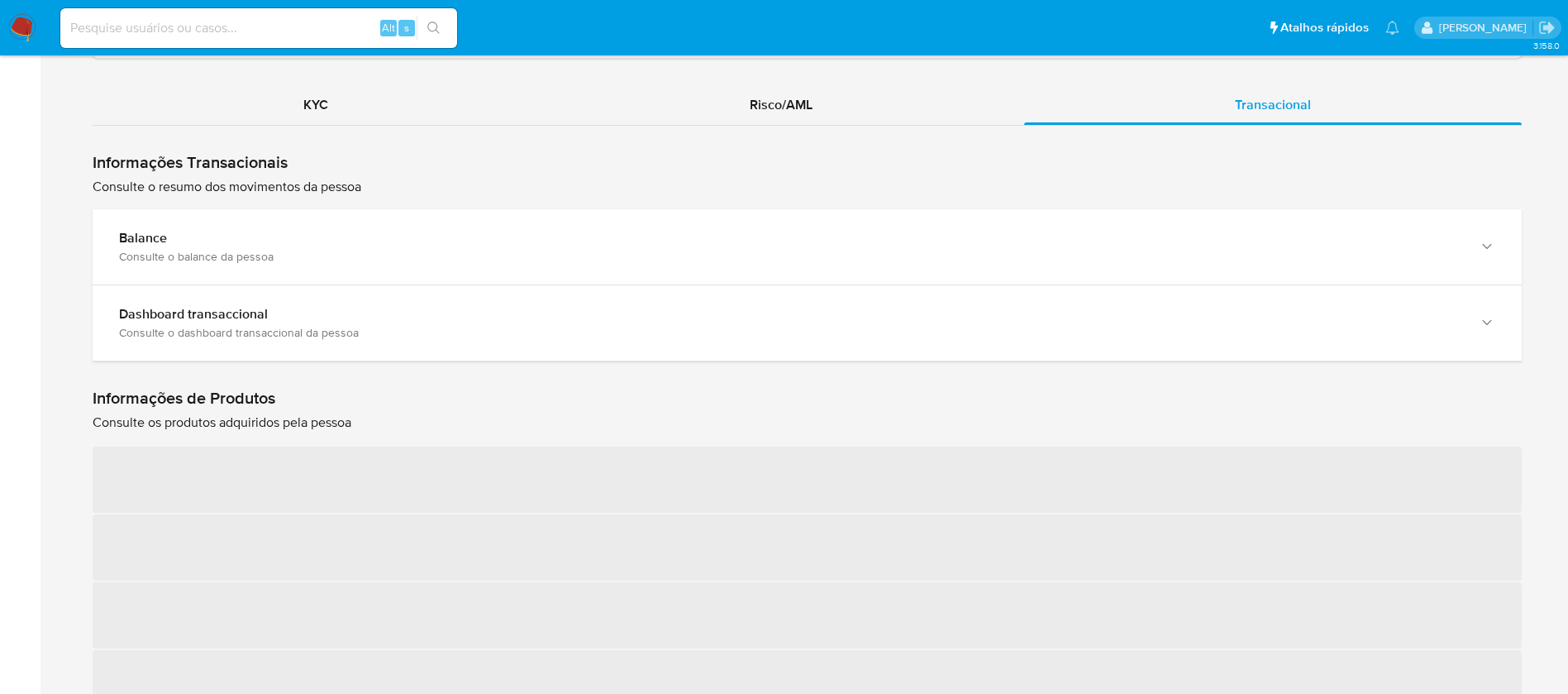
scroll to position [1653, 0]
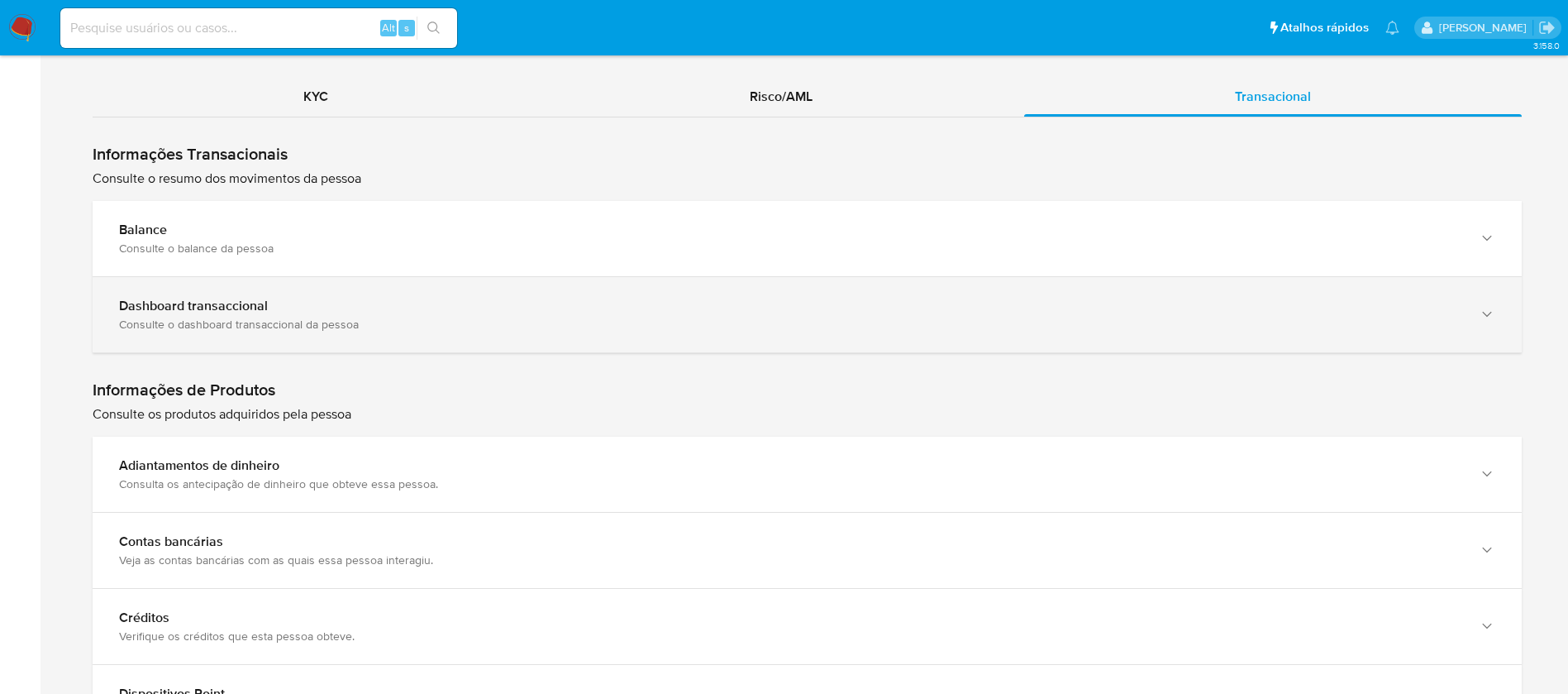
click at [337, 317] on div "Consulte o dashboard transaccional da pessoa" at bounding box center [790, 323] width 1343 height 15
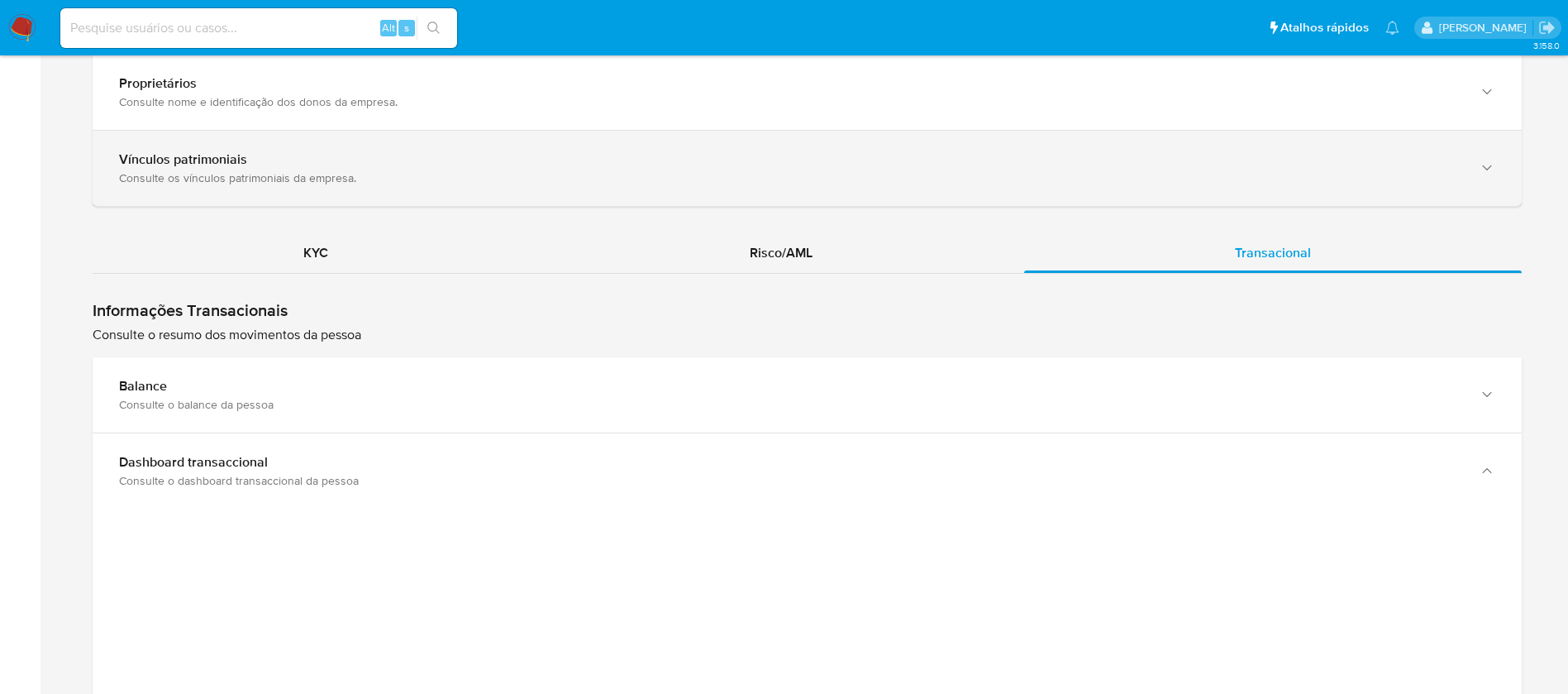
scroll to position [1518, 0]
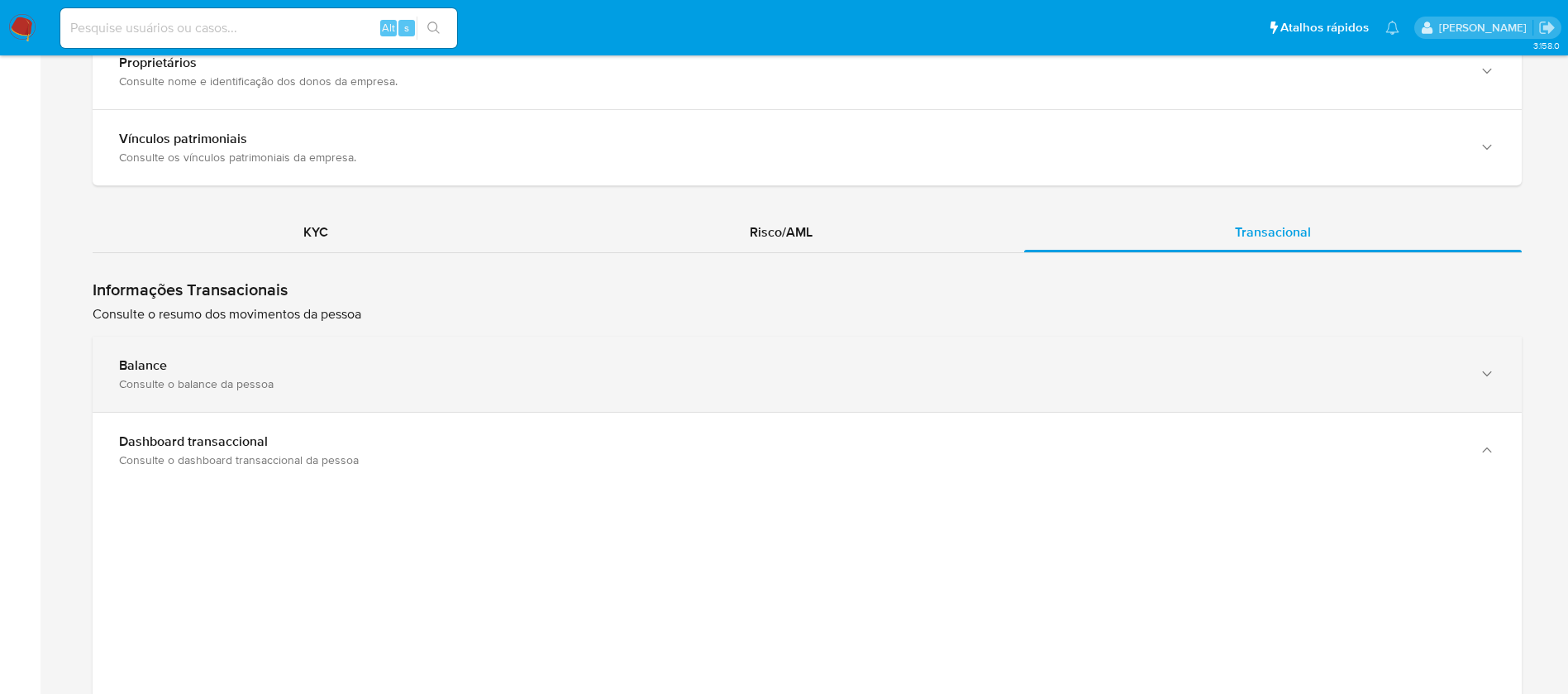
click at [403, 376] on div "Consulte o balance da pessoa" at bounding box center [790, 383] width 1343 height 15
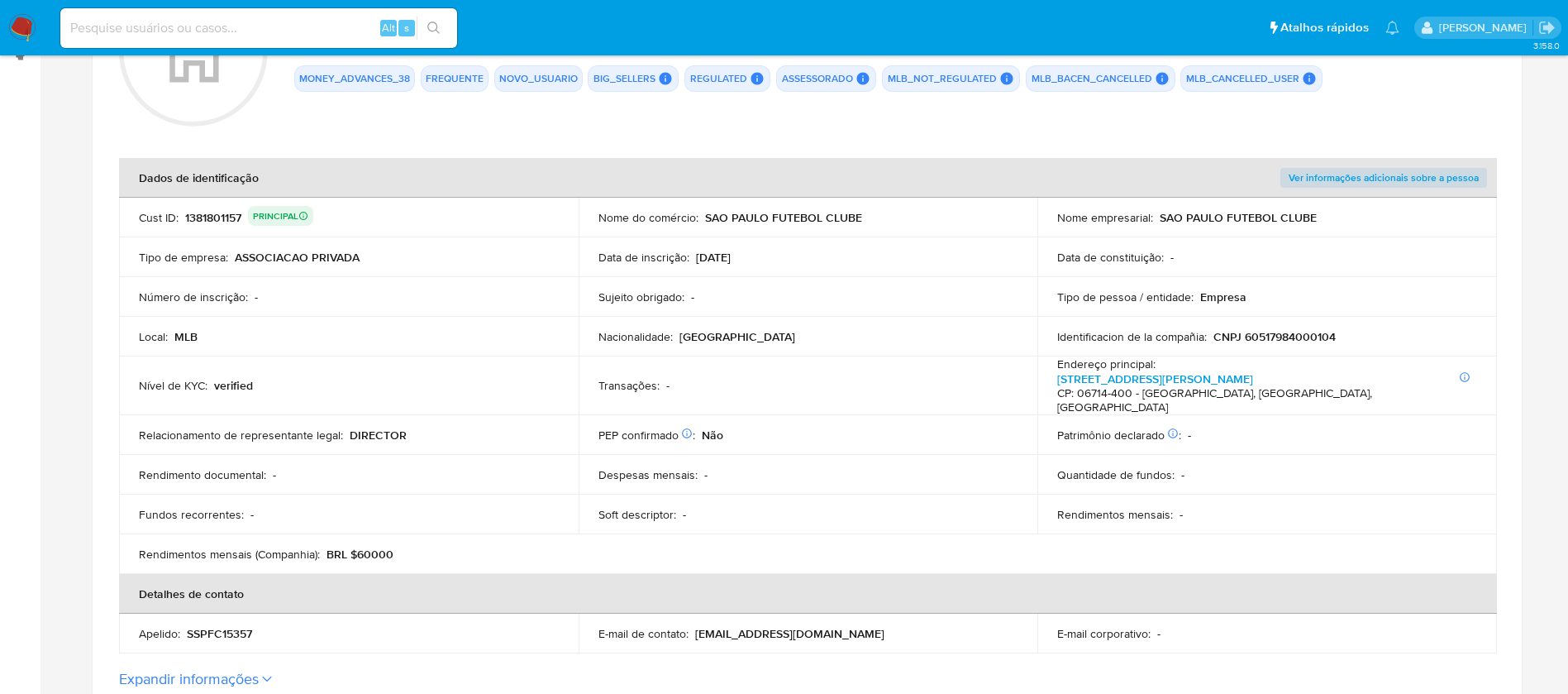
scroll to position [195, 0]
